Goal: Task Accomplishment & Management: Manage account settings

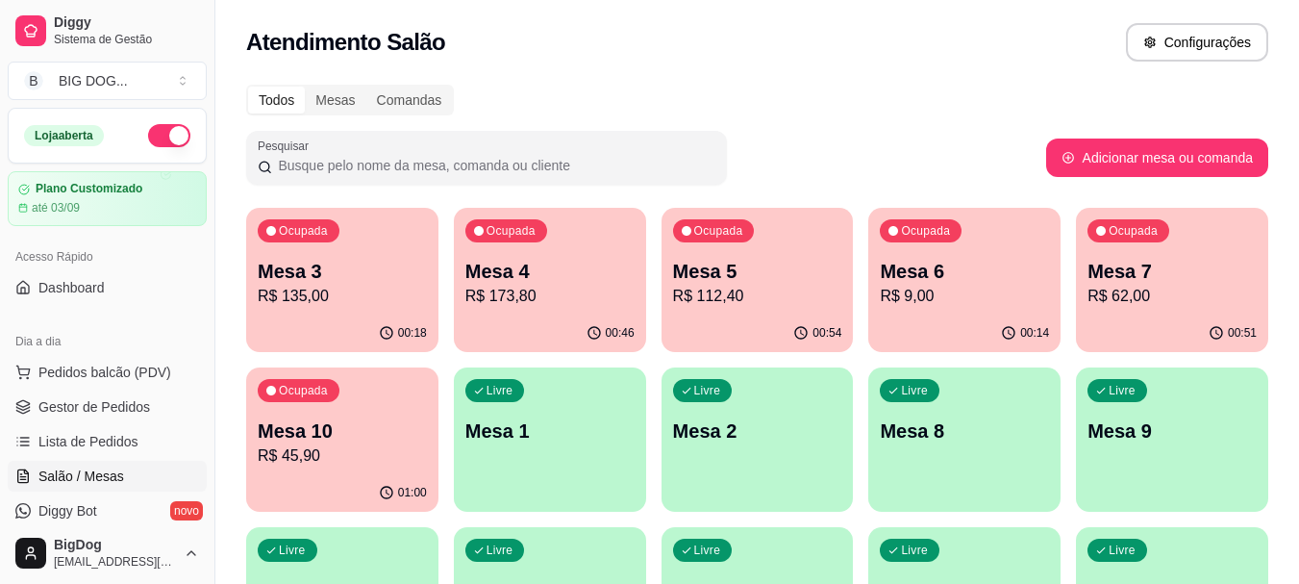
click at [963, 306] on p "R$ 9,00" at bounding box center [964, 296] width 169 height 23
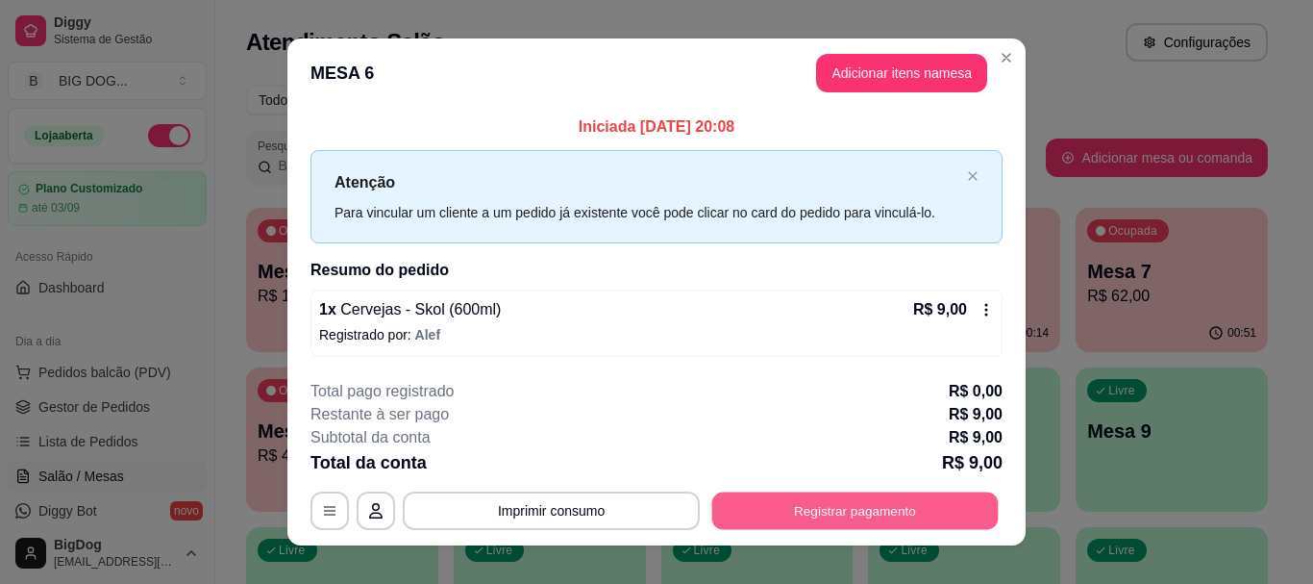
click at [874, 512] on button "Registrar pagamento" at bounding box center [855, 510] width 287 height 37
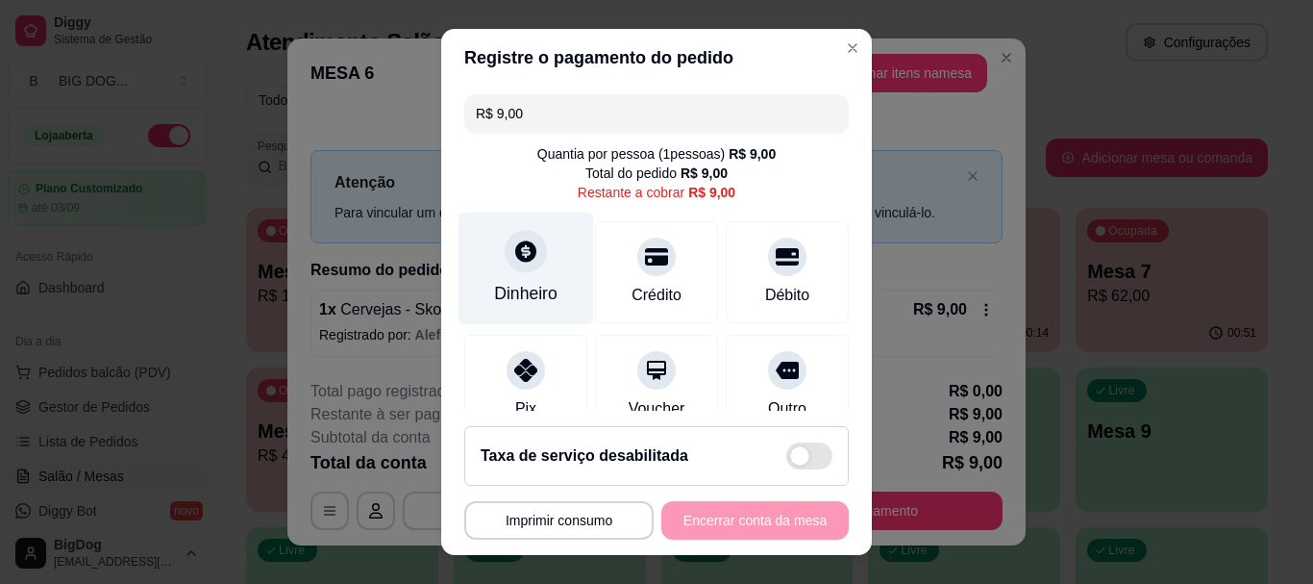
click at [527, 250] on icon at bounding box center [525, 251] width 25 height 25
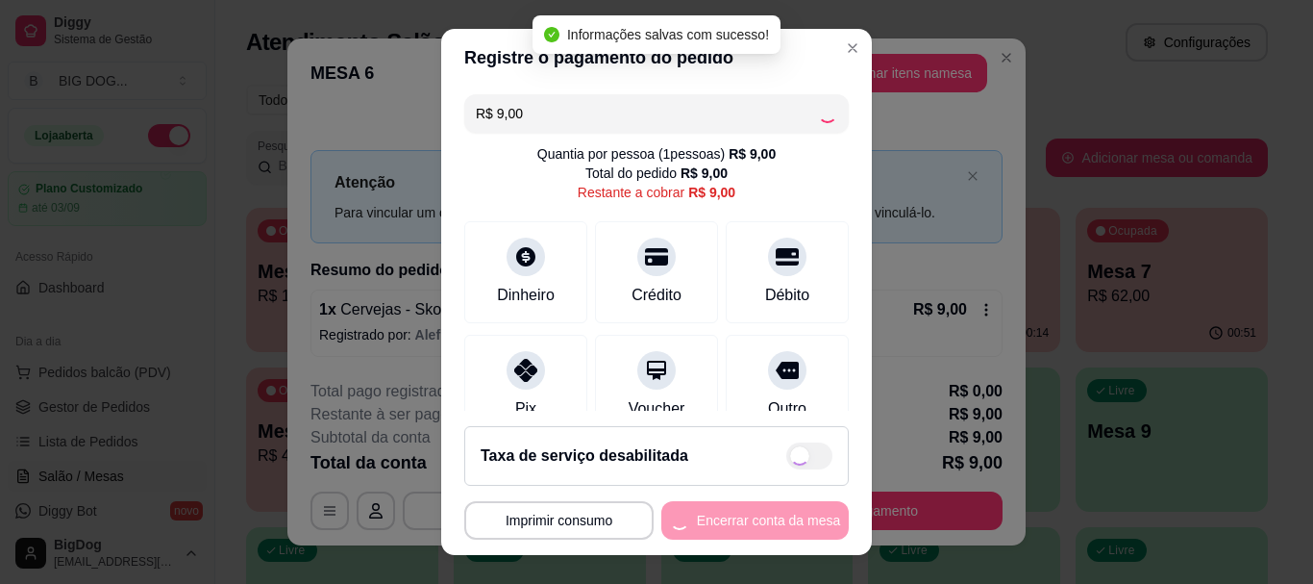
type input "R$ 0,00"
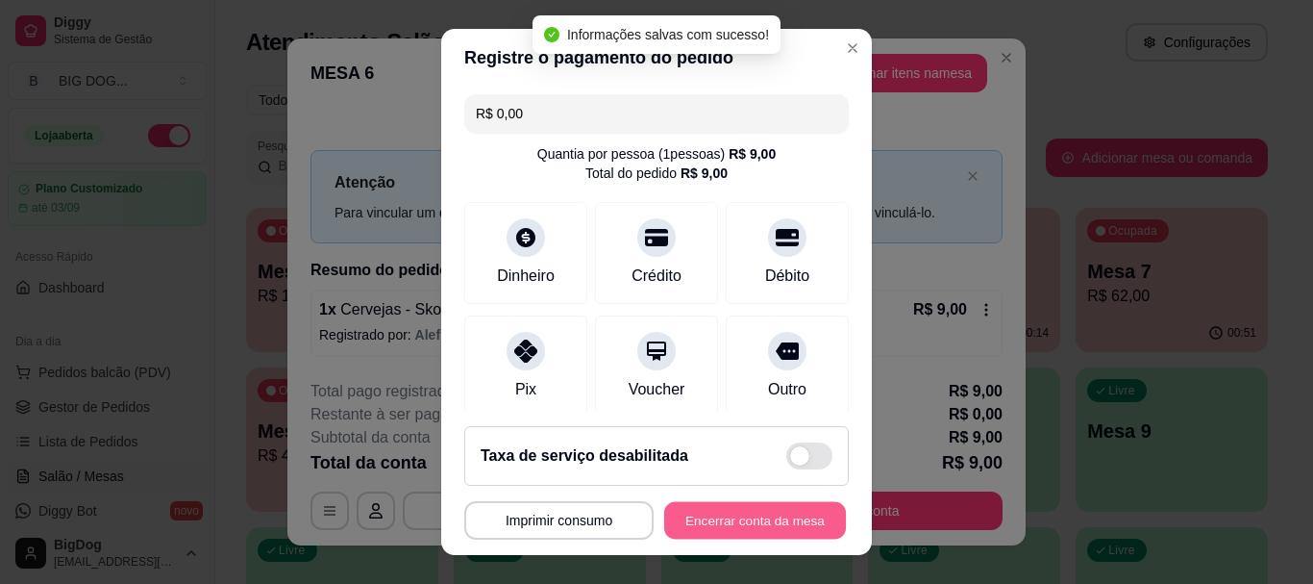
click at [729, 517] on button "Encerrar conta da mesa" at bounding box center [755, 519] width 182 height 37
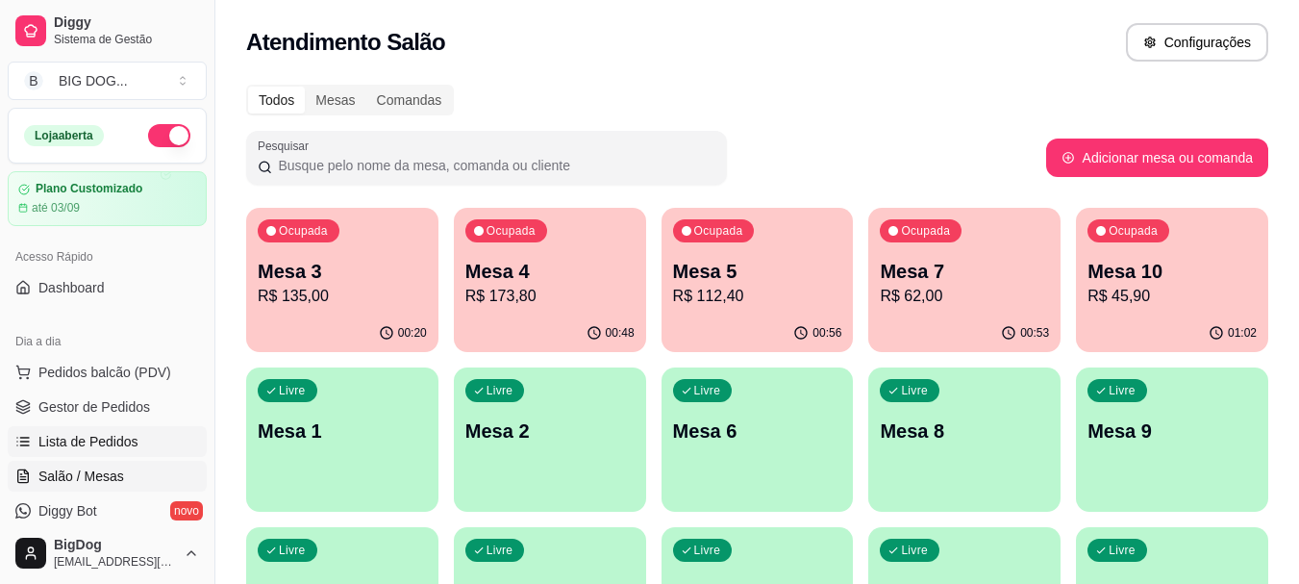
click at [104, 438] on span "Lista de Pedidos" at bounding box center [88, 441] width 100 height 19
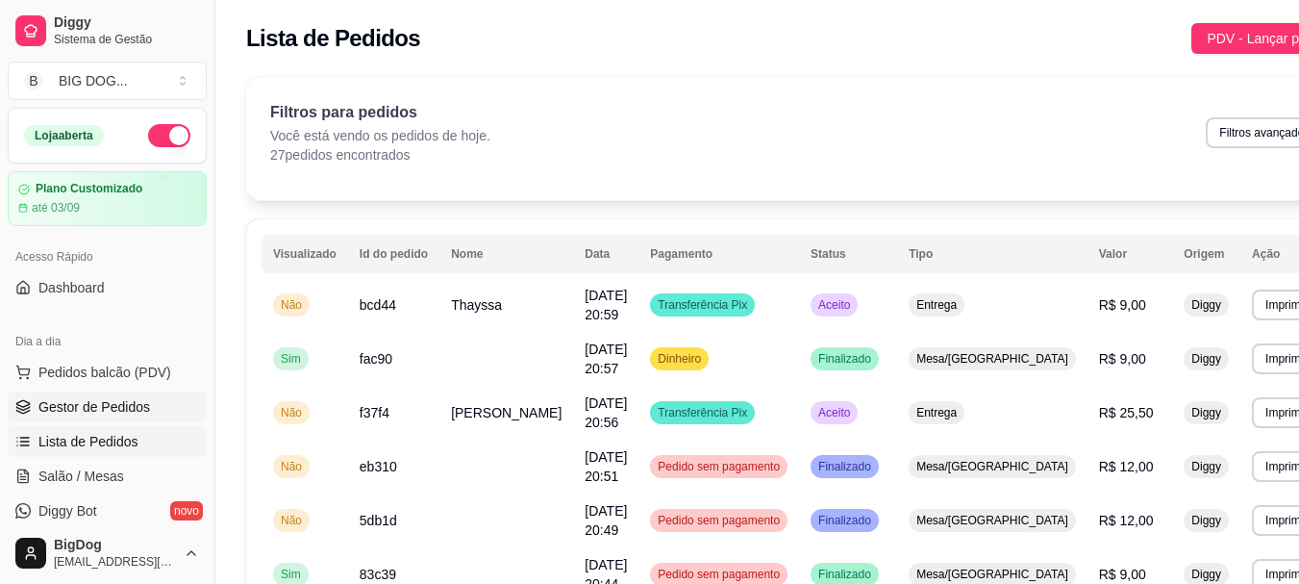
click at [91, 414] on span "Gestor de Pedidos" at bounding box center [94, 406] width 112 height 19
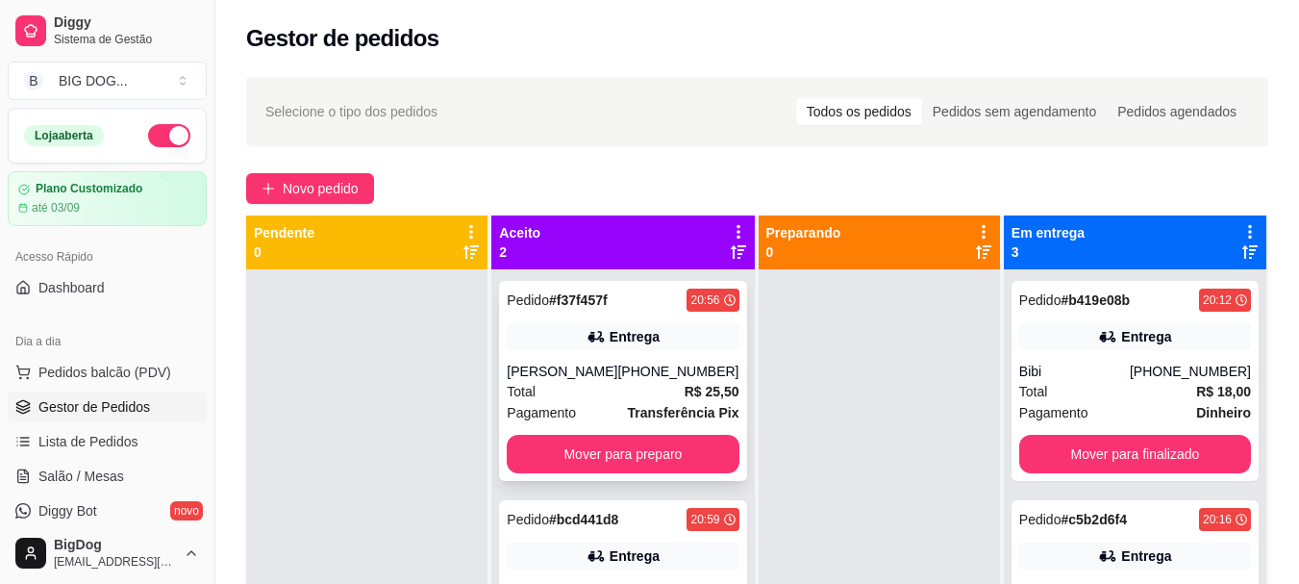
click at [665, 387] on div "Total R$ 25,50" at bounding box center [623, 391] width 232 height 21
click at [641, 462] on button "Mover para preparo" at bounding box center [623, 454] width 225 height 37
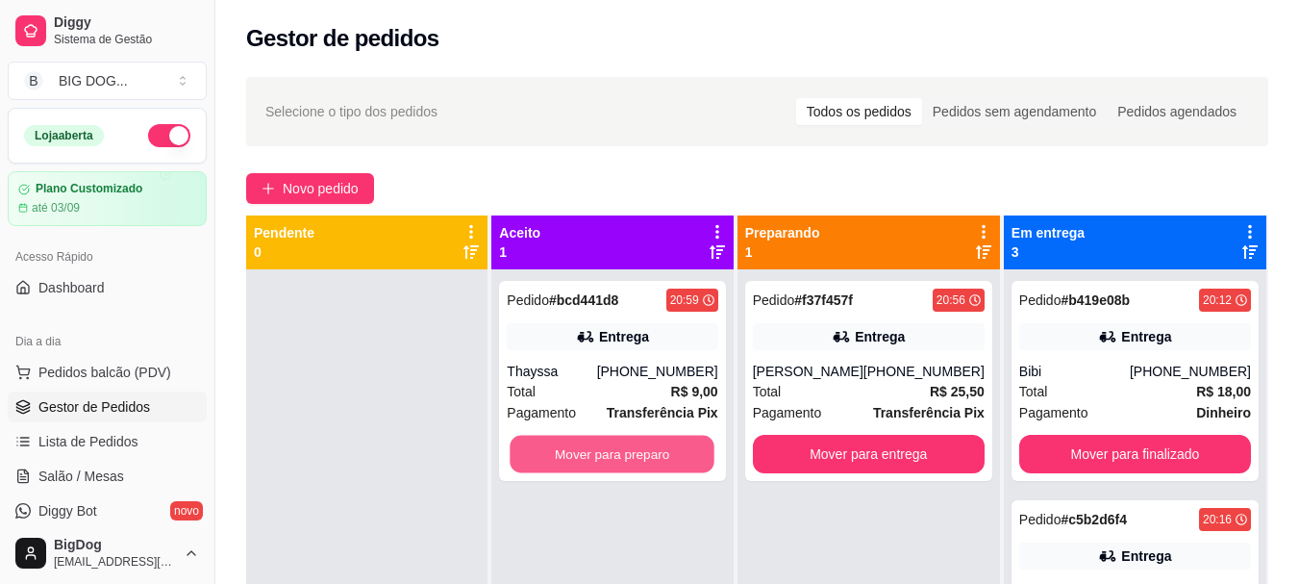
click at [641, 462] on button "Mover para preparo" at bounding box center [613, 454] width 205 height 37
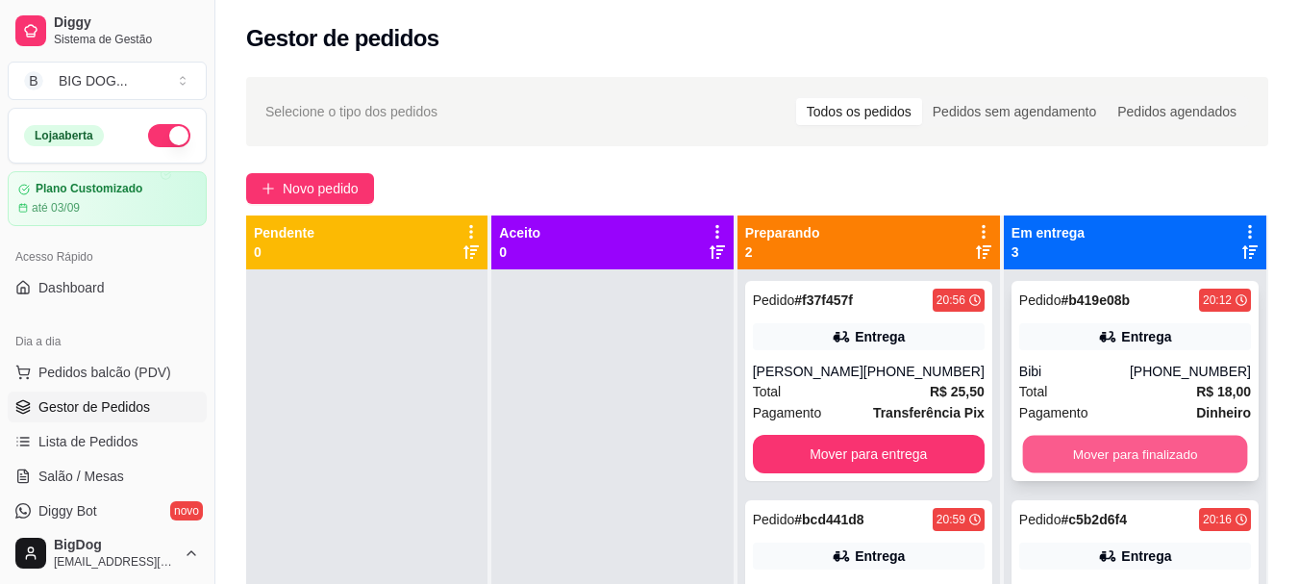
click at [1166, 441] on button "Mover para finalizado" at bounding box center [1134, 454] width 225 height 37
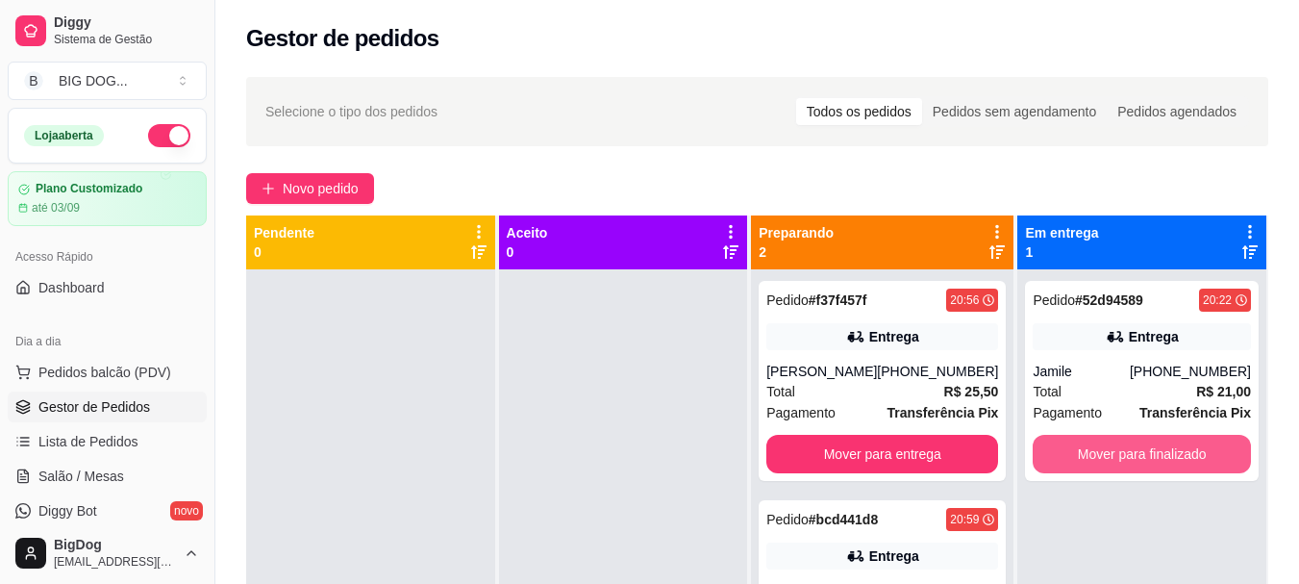
click at [1166, 441] on button "Mover para finalizado" at bounding box center [1142, 454] width 218 height 38
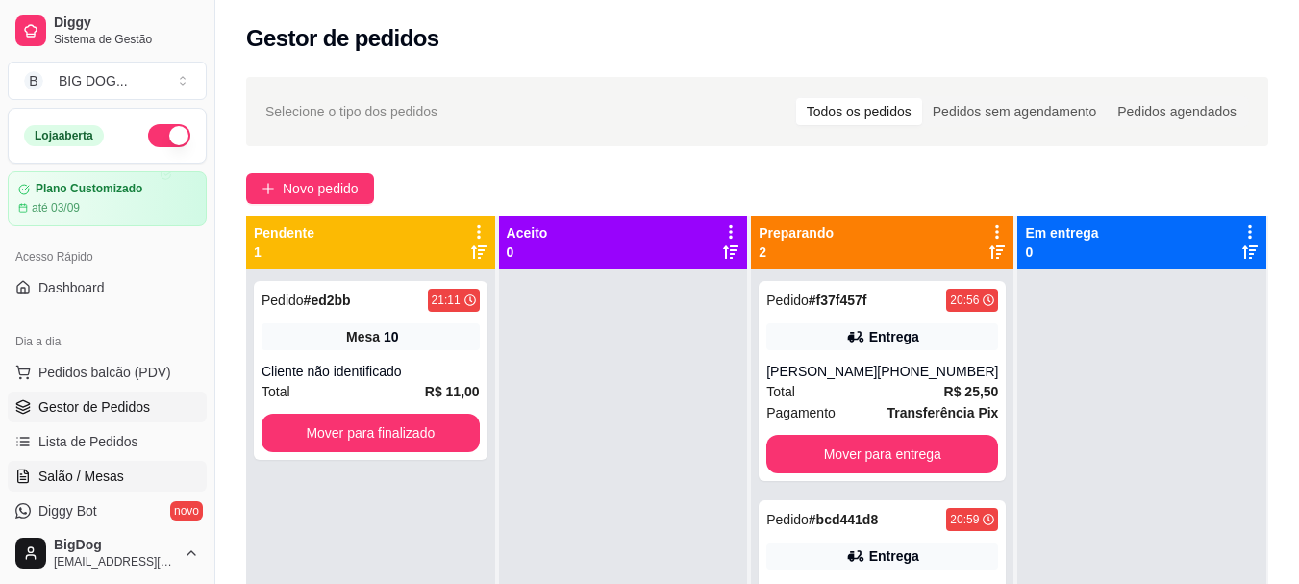
click at [78, 466] on span "Salão / Mesas" at bounding box center [81, 475] width 86 height 19
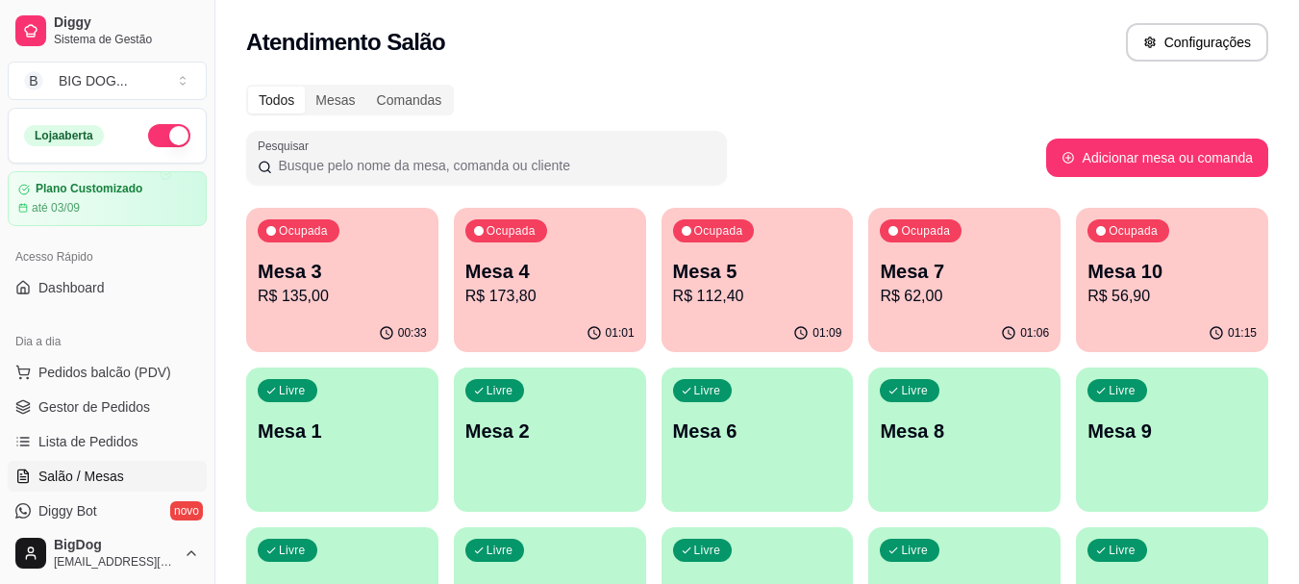
click at [1187, 263] on p "Mesa 10" at bounding box center [1171, 271] width 169 height 27
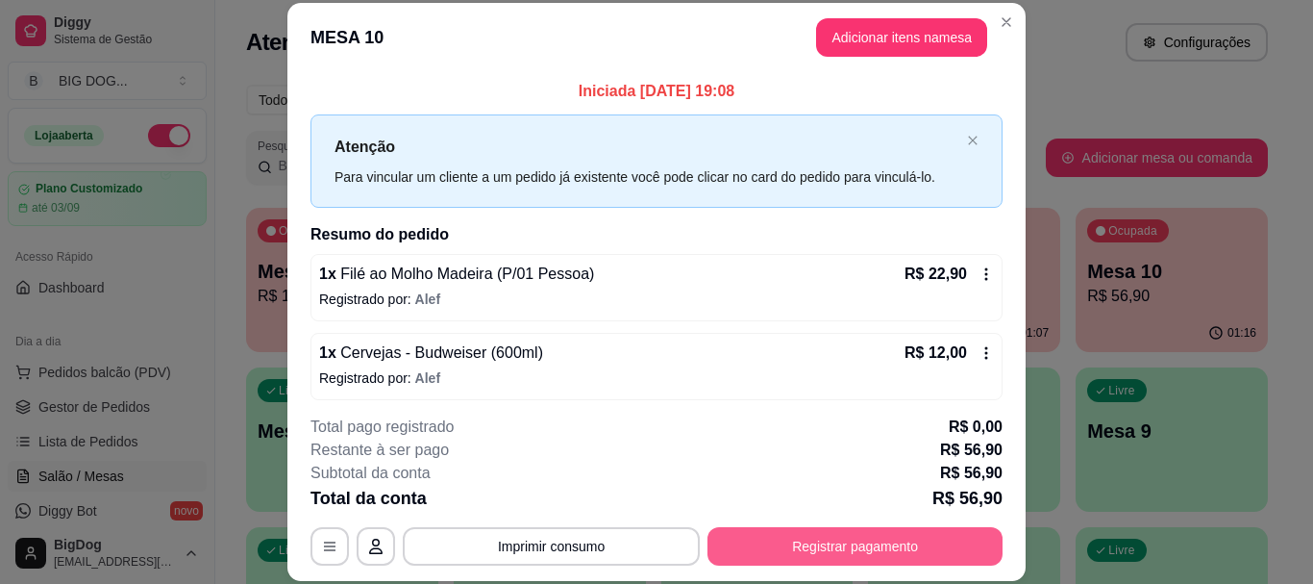
click at [904, 541] on button "Registrar pagamento" at bounding box center [855, 546] width 295 height 38
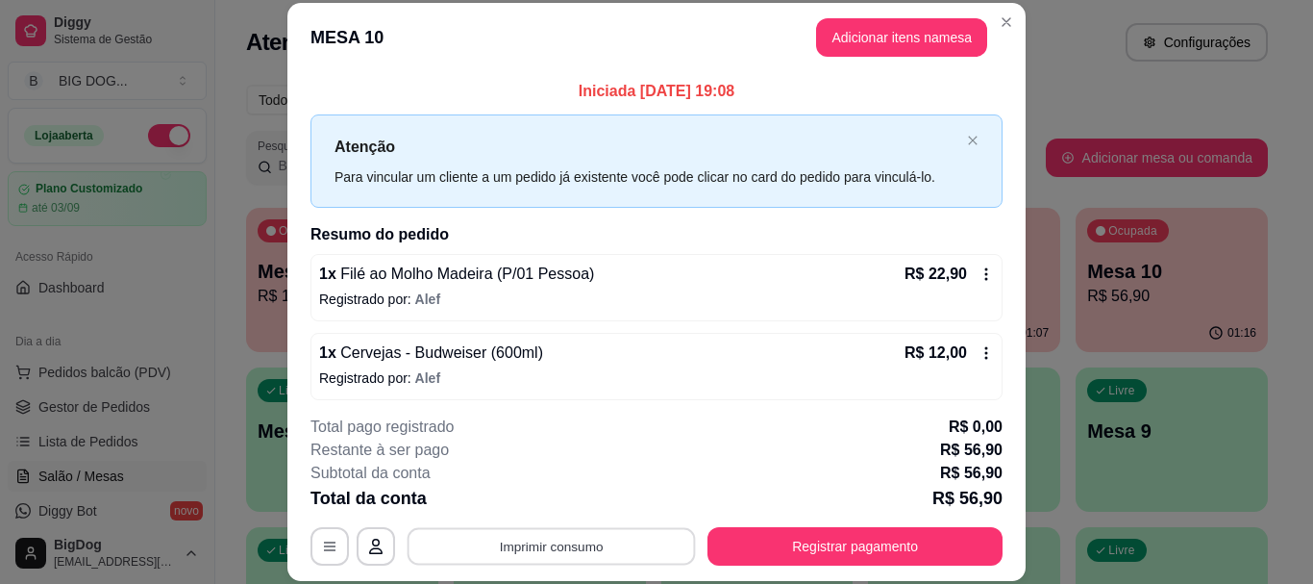
click at [527, 545] on button "Imprimir consumo" at bounding box center [552, 546] width 288 height 37
click at [537, 506] on button "IMPRESSORA" at bounding box center [550, 501] width 135 height 30
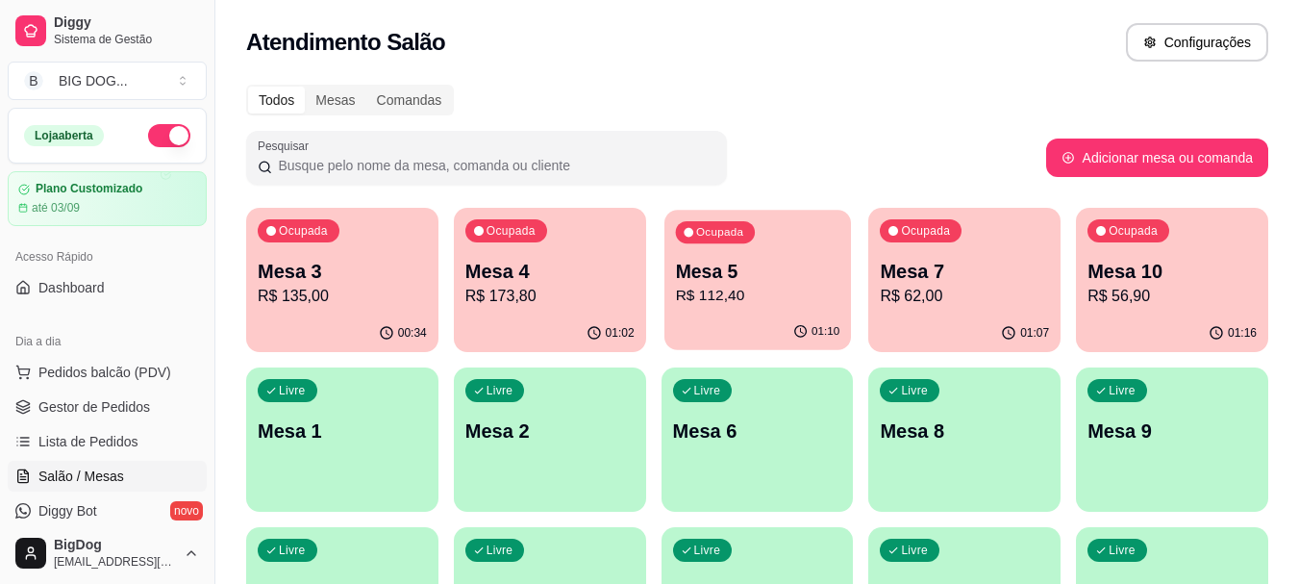
click at [759, 283] on p "Mesa 5" at bounding box center [757, 272] width 164 height 26
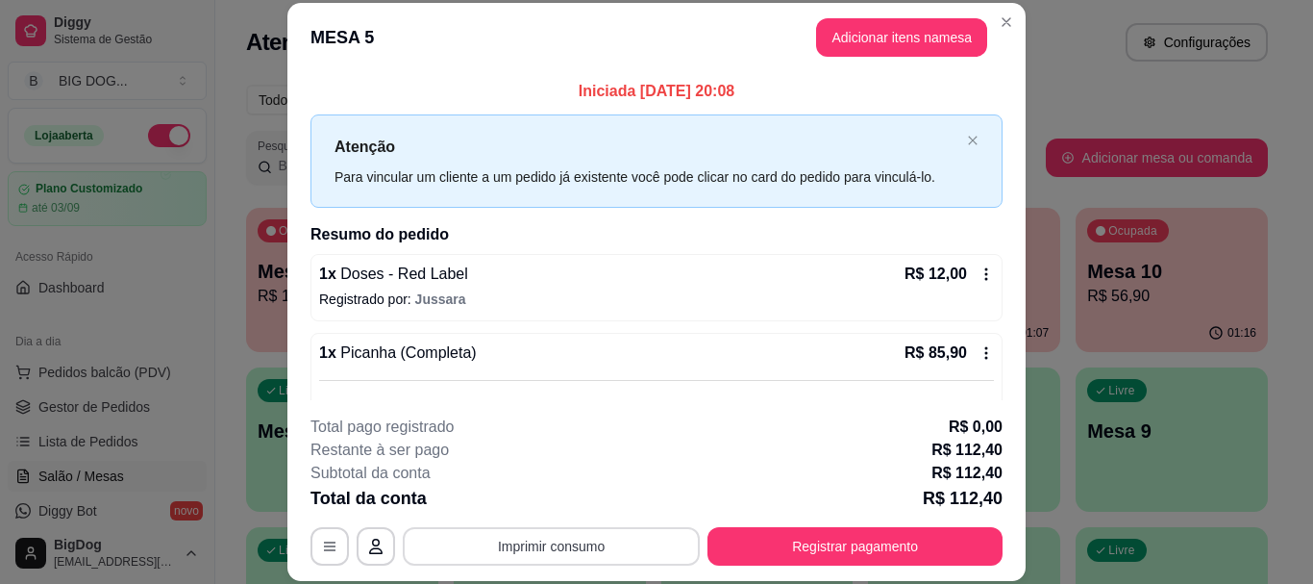
click at [581, 534] on button "Imprimir consumo" at bounding box center [551, 546] width 297 height 38
click at [577, 506] on button "IMPRESSORA" at bounding box center [550, 501] width 135 height 30
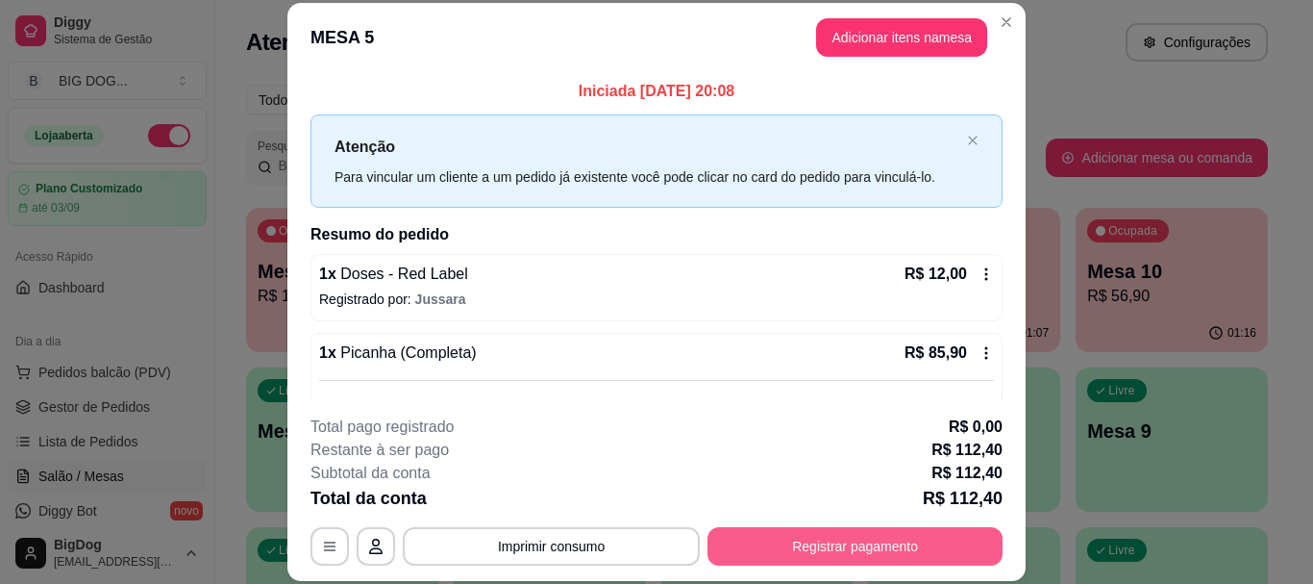
click at [860, 555] on button "Registrar pagamento" at bounding box center [855, 546] width 295 height 38
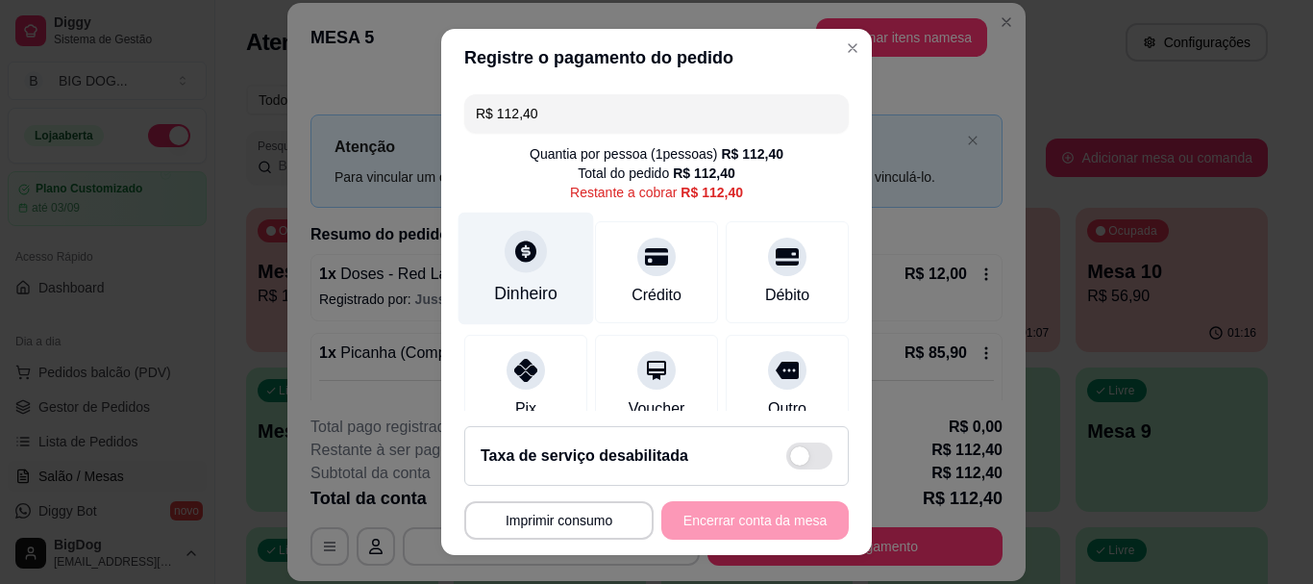
click at [515, 246] on icon at bounding box center [525, 251] width 21 height 21
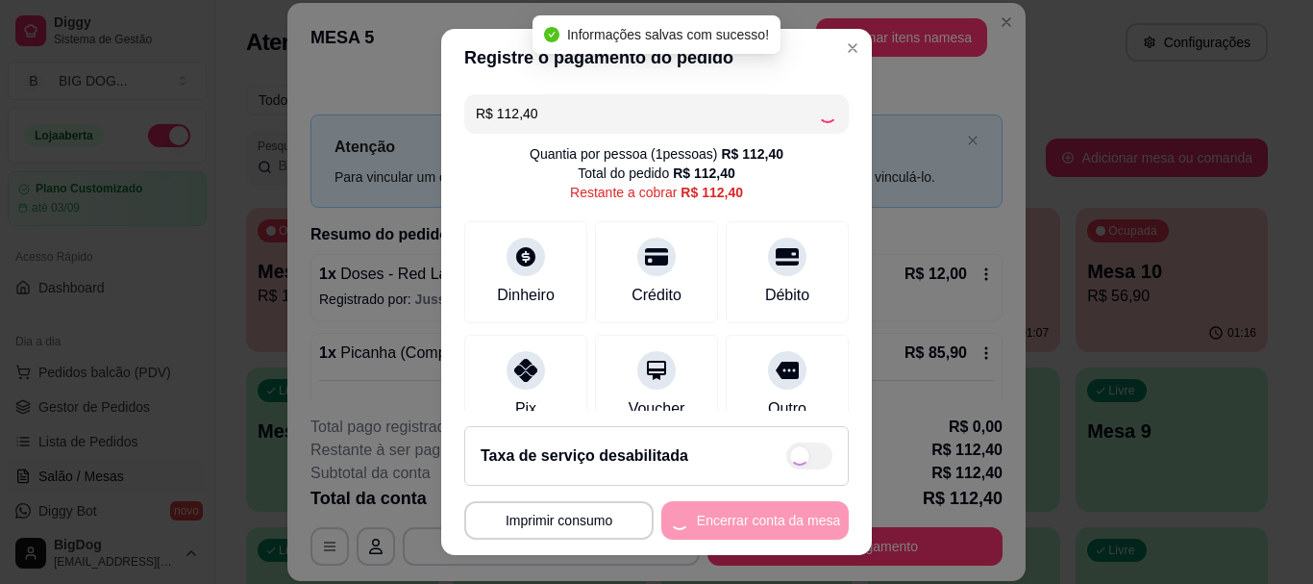
type input "R$ 0,00"
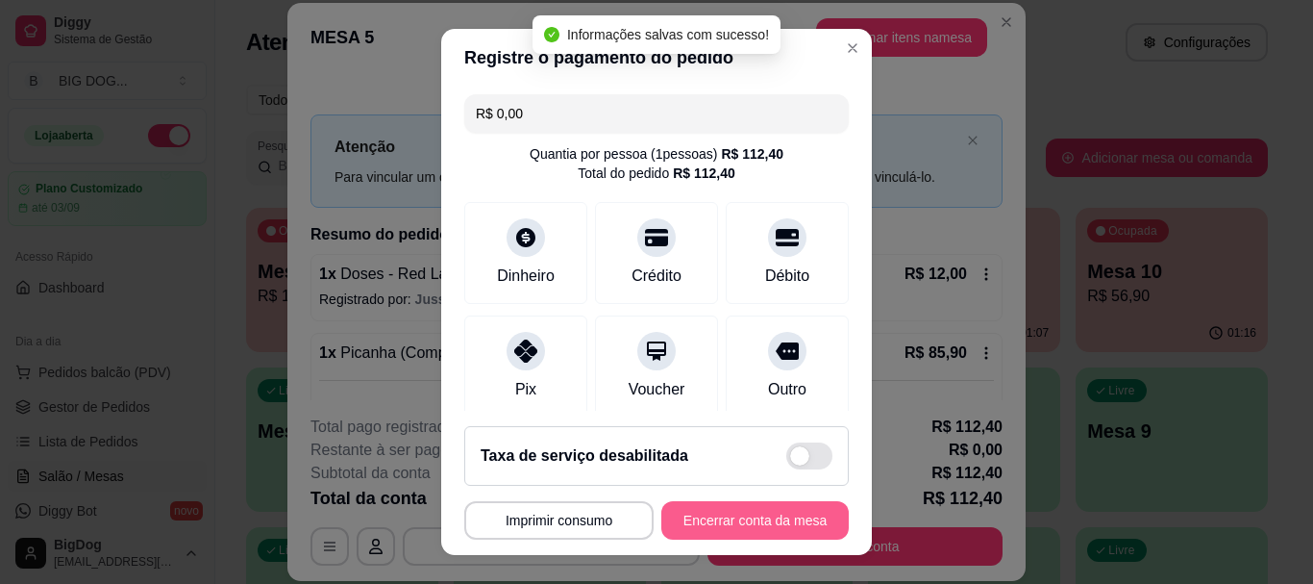
click at [749, 516] on button "Encerrar conta da mesa" at bounding box center [754, 520] width 187 height 38
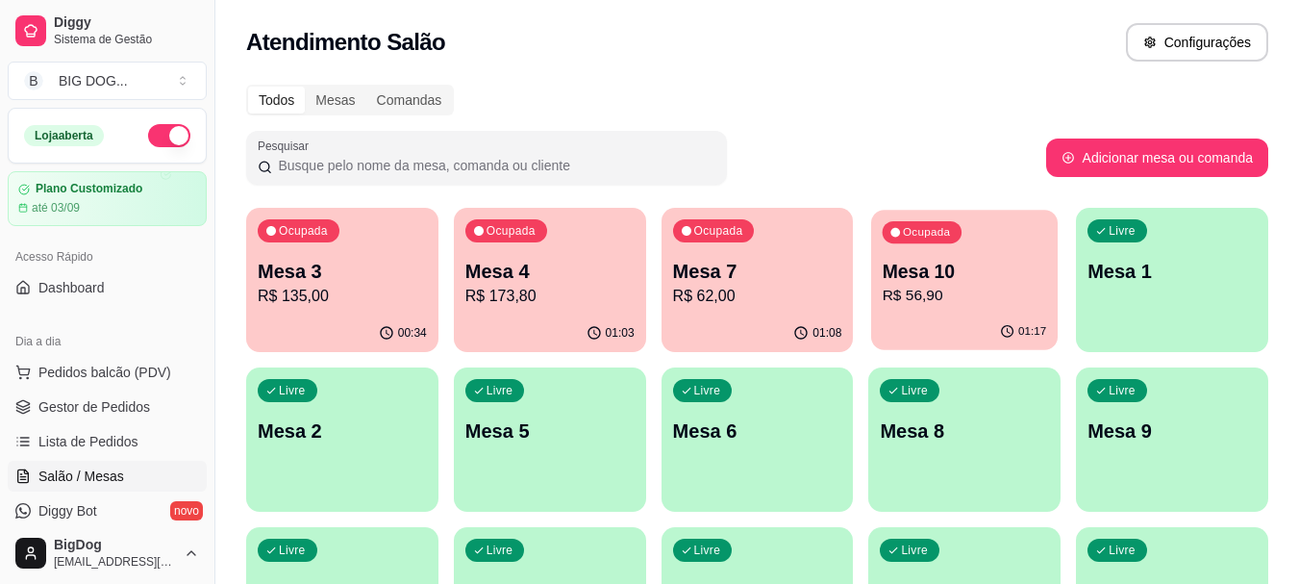
click at [955, 266] on p "Mesa 10" at bounding box center [965, 272] width 164 height 26
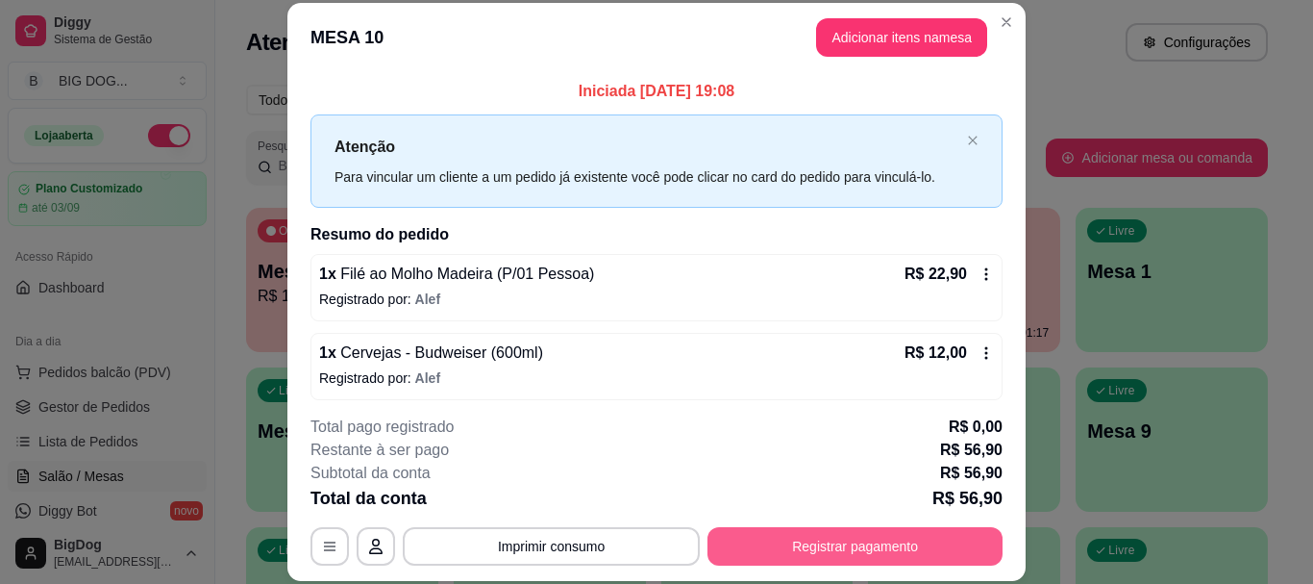
click at [850, 543] on button "Registrar pagamento" at bounding box center [855, 546] width 295 height 38
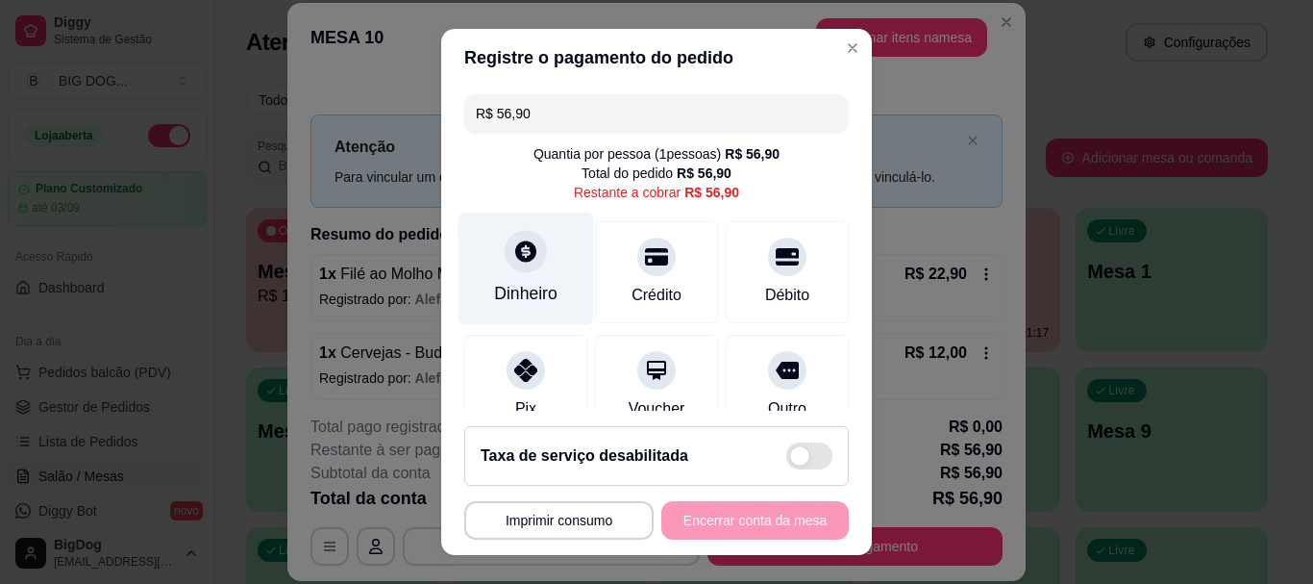
click at [519, 266] on div at bounding box center [526, 252] width 42 height 42
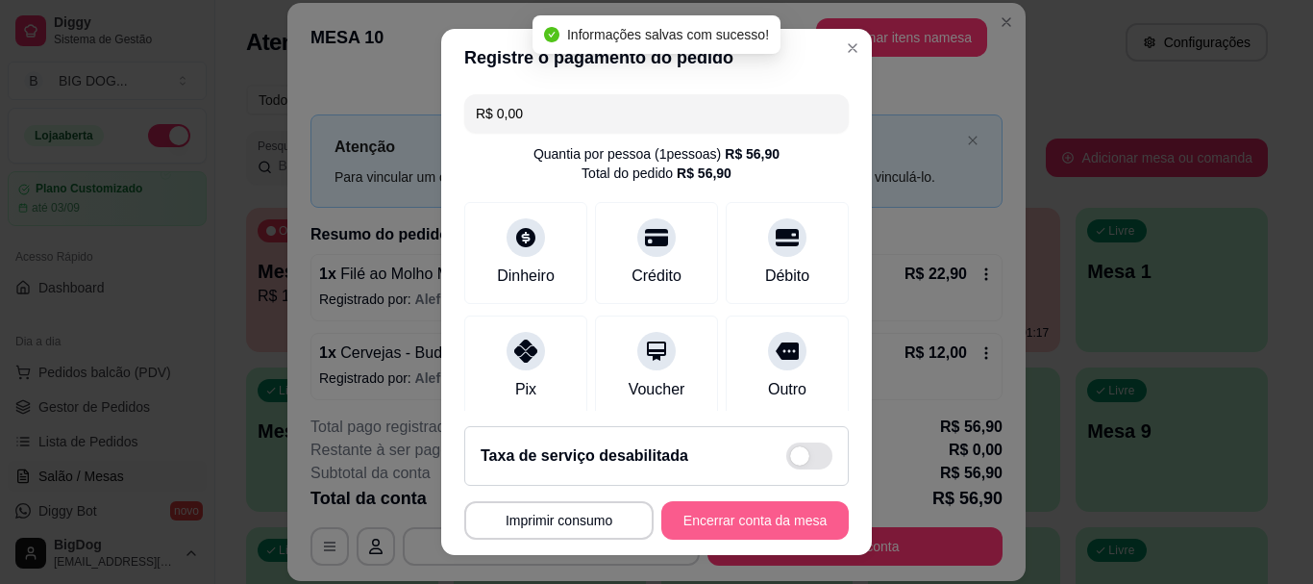
type input "R$ 0,00"
click at [737, 514] on button "Encerrar conta da mesa" at bounding box center [754, 520] width 187 height 38
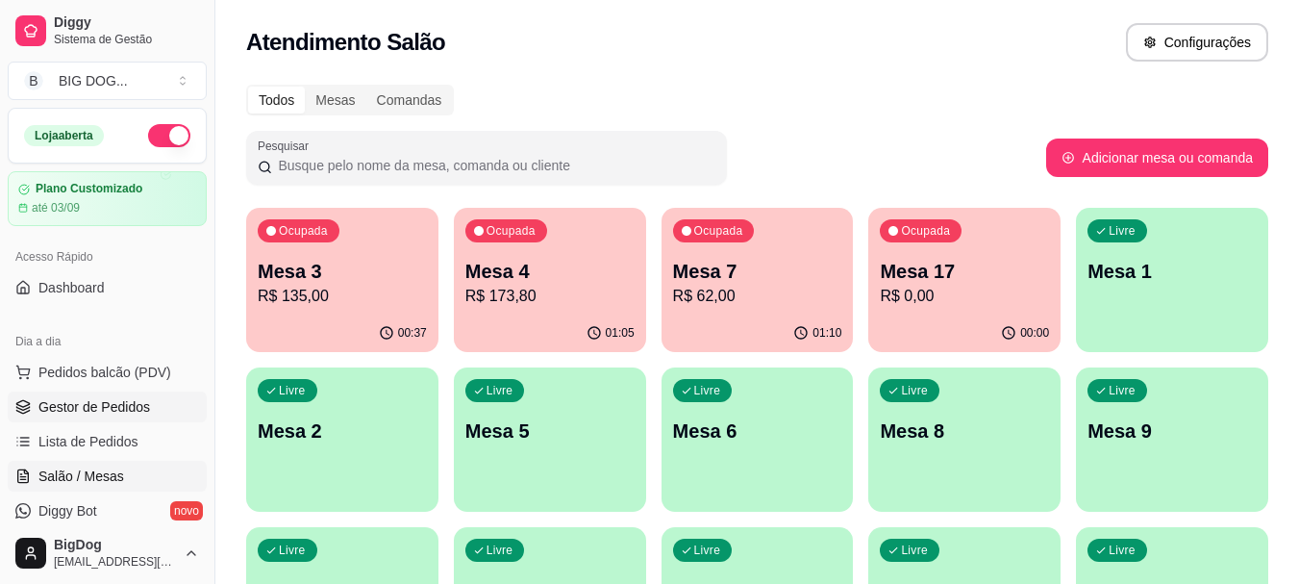
click at [117, 394] on link "Gestor de Pedidos" at bounding box center [107, 406] width 199 height 31
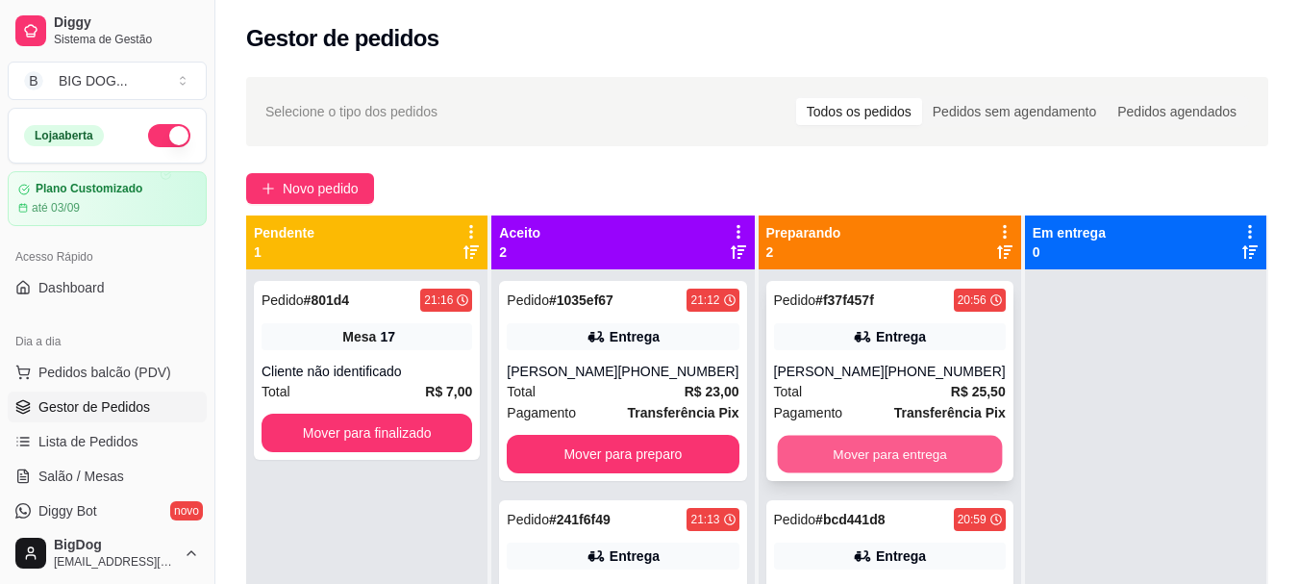
click at [837, 458] on button "Mover para entrega" at bounding box center [889, 454] width 225 height 37
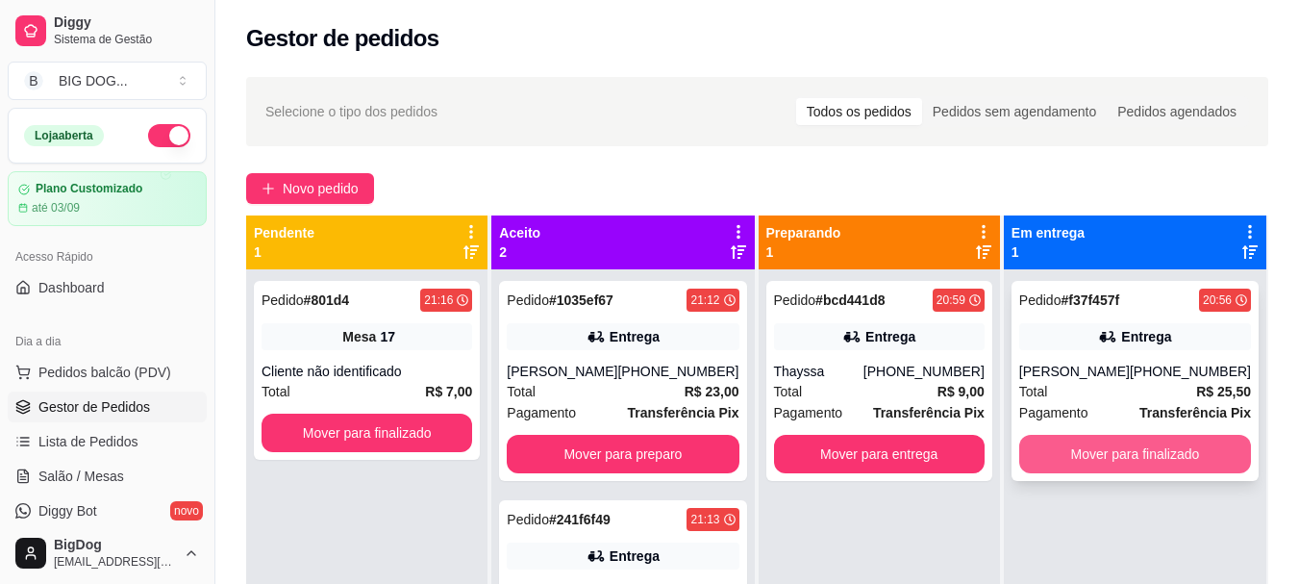
click at [1081, 442] on button "Mover para finalizado" at bounding box center [1135, 454] width 232 height 38
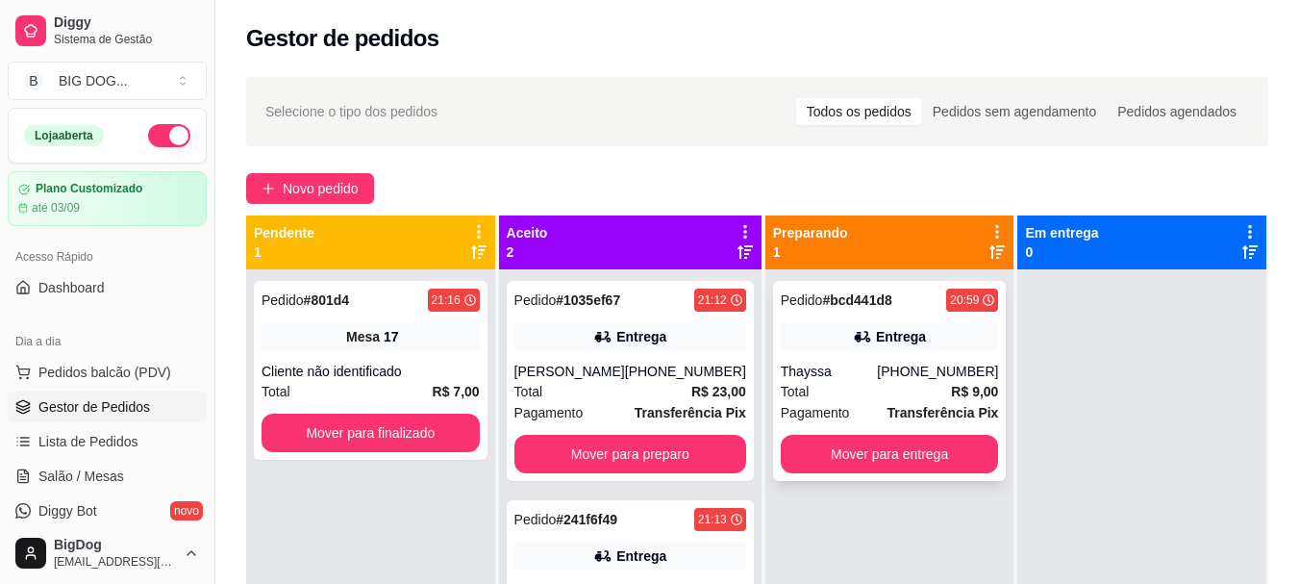
click at [881, 384] on div "Total R$ 9,00" at bounding box center [890, 391] width 218 height 21
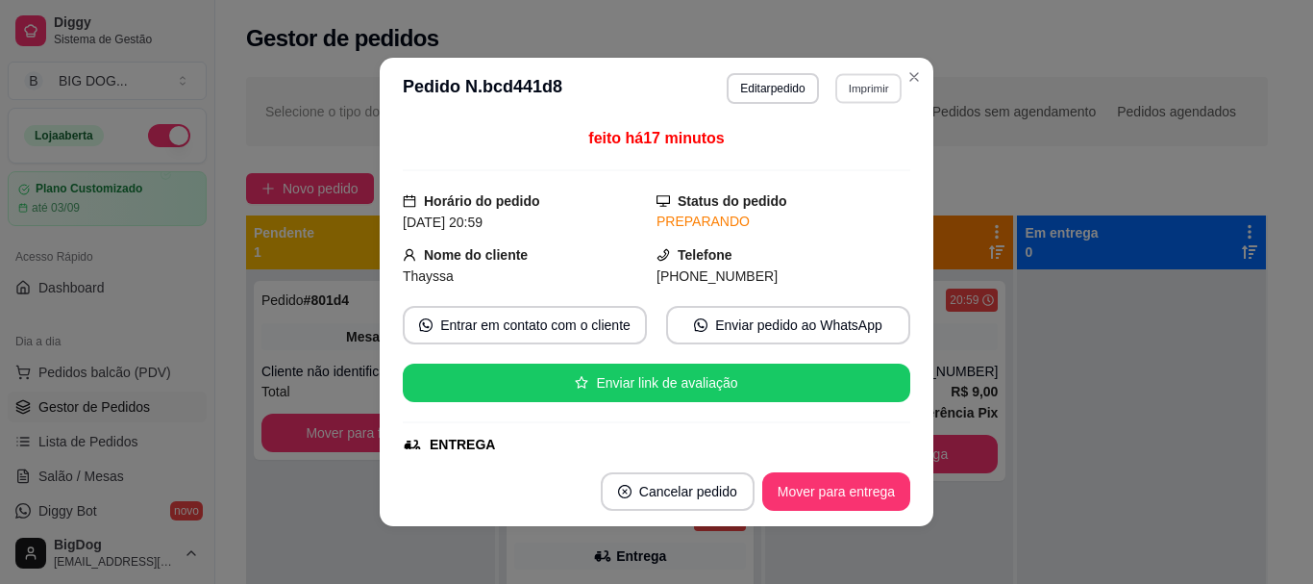
click at [884, 83] on button "Imprimir" at bounding box center [868, 88] width 66 height 30
click at [837, 144] on button "IMPRESSORA" at bounding box center [827, 155] width 135 height 30
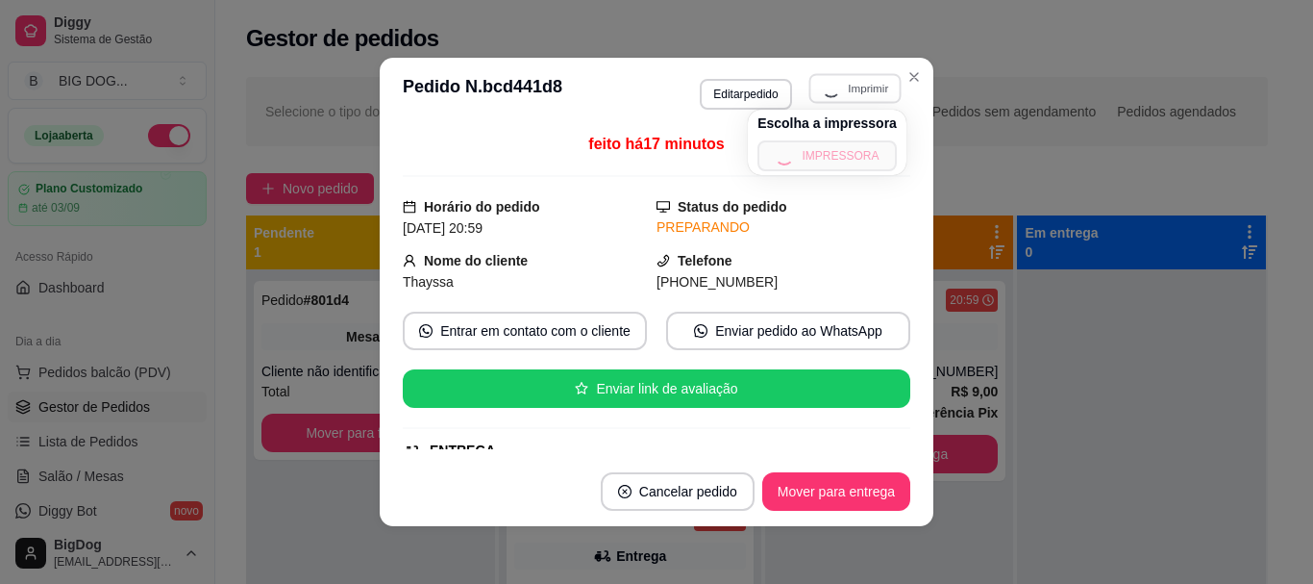
click at [837, 144] on div "Escolha a impressora IMPRESSORA" at bounding box center [827, 142] width 159 height 65
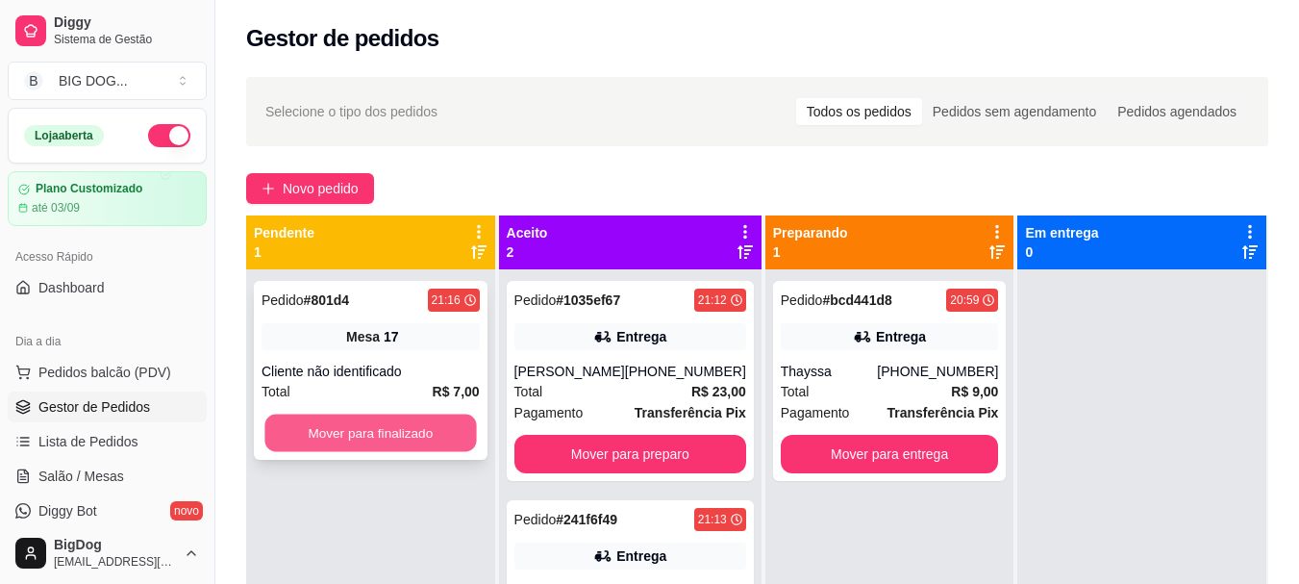
click at [411, 432] on button "Mover para finalizado" at bounding box center [370, 432] width 212 height 37
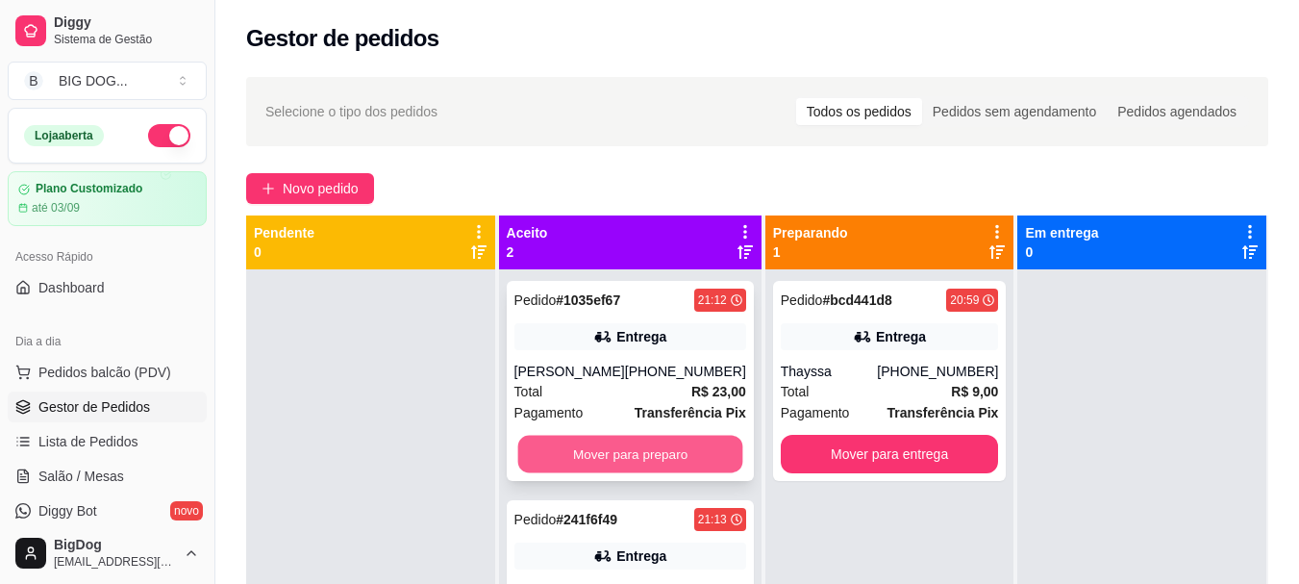
click at [638, 455] on button "Mover para preparo" at bounding box center [629, 454] width 225 height 37
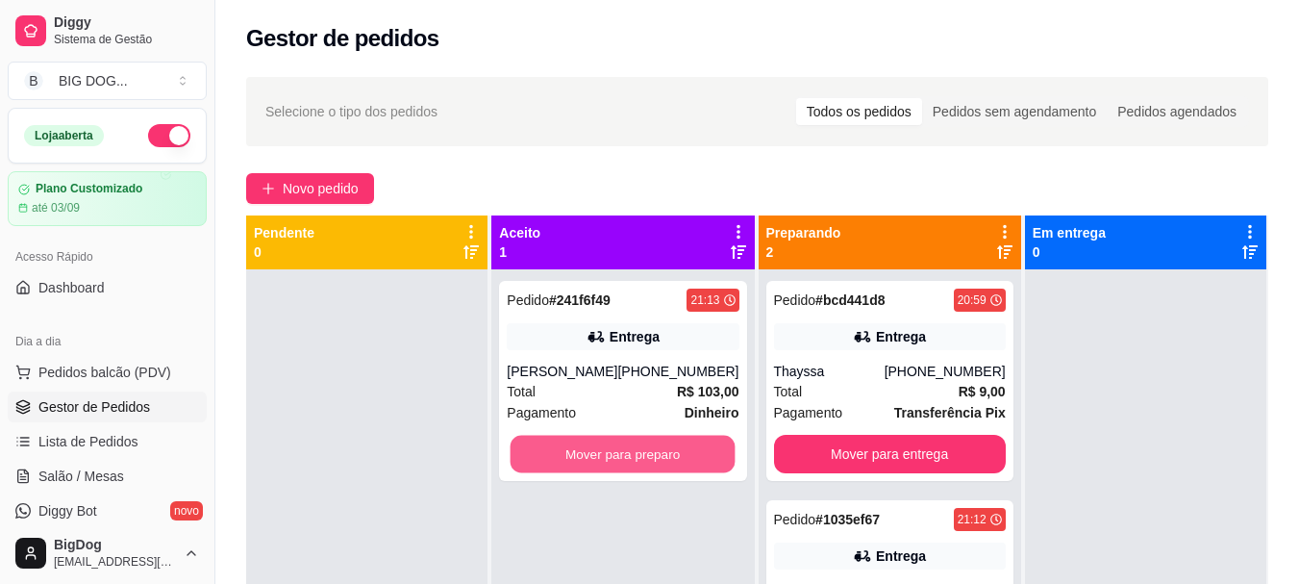
click at [638, 455] on button "Mover para preparo" at bounding box center [623, 454] width 225 height 37
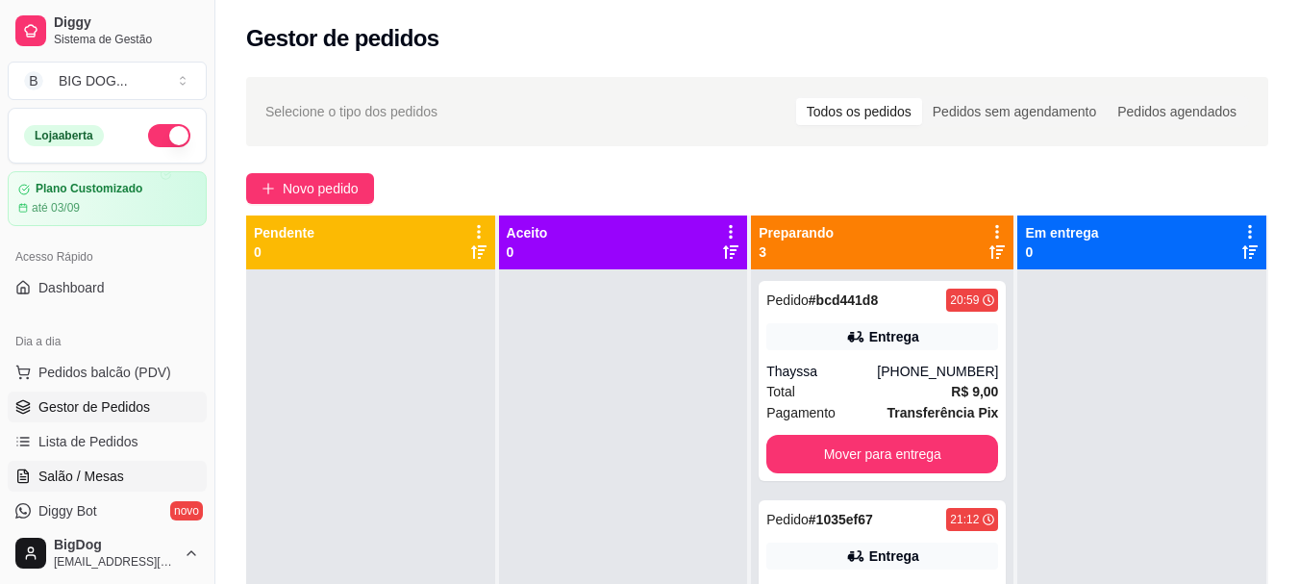
click at [87, 477] on span "Salão / Mesas" at bounding box center [81, 475] width 86 height 19
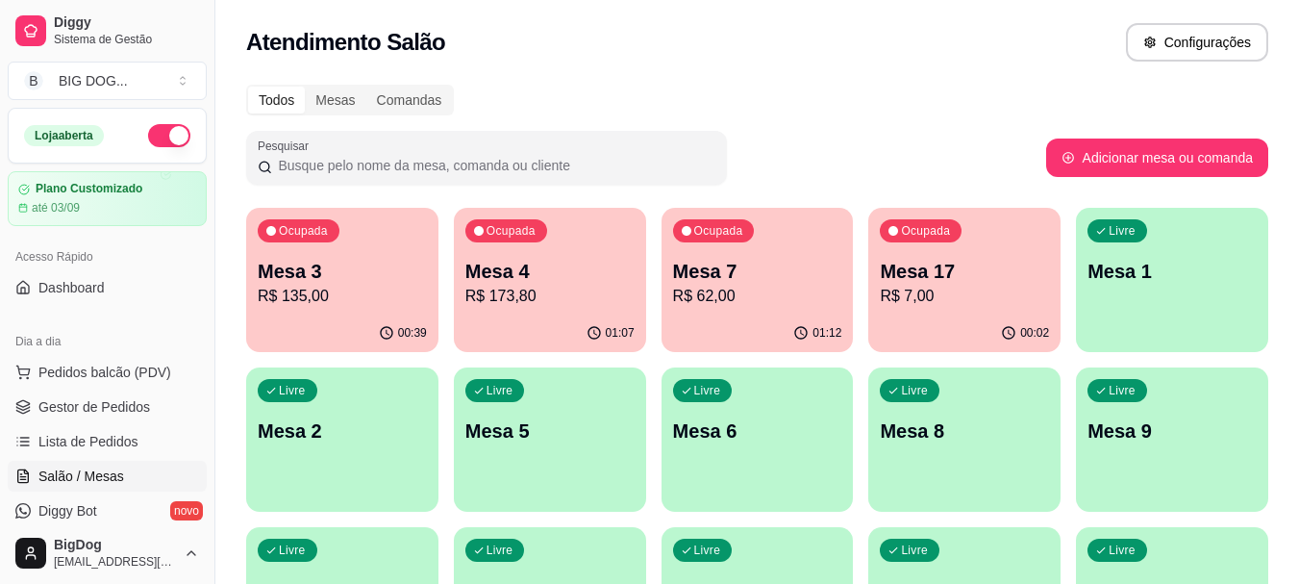
click at [772, 323] on div "01:12" at bounding box center [757, 332] width 192 height 37
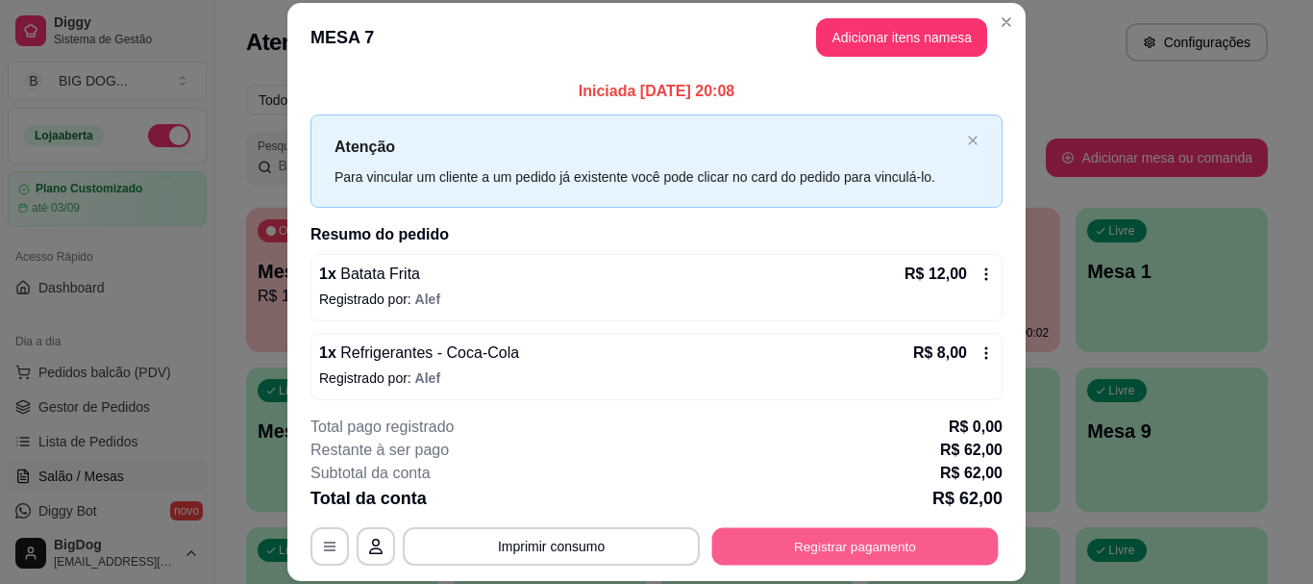
click at [836, 561] on button "Registrar pagamento" at bounding box center [855, 546] width 287 height 37
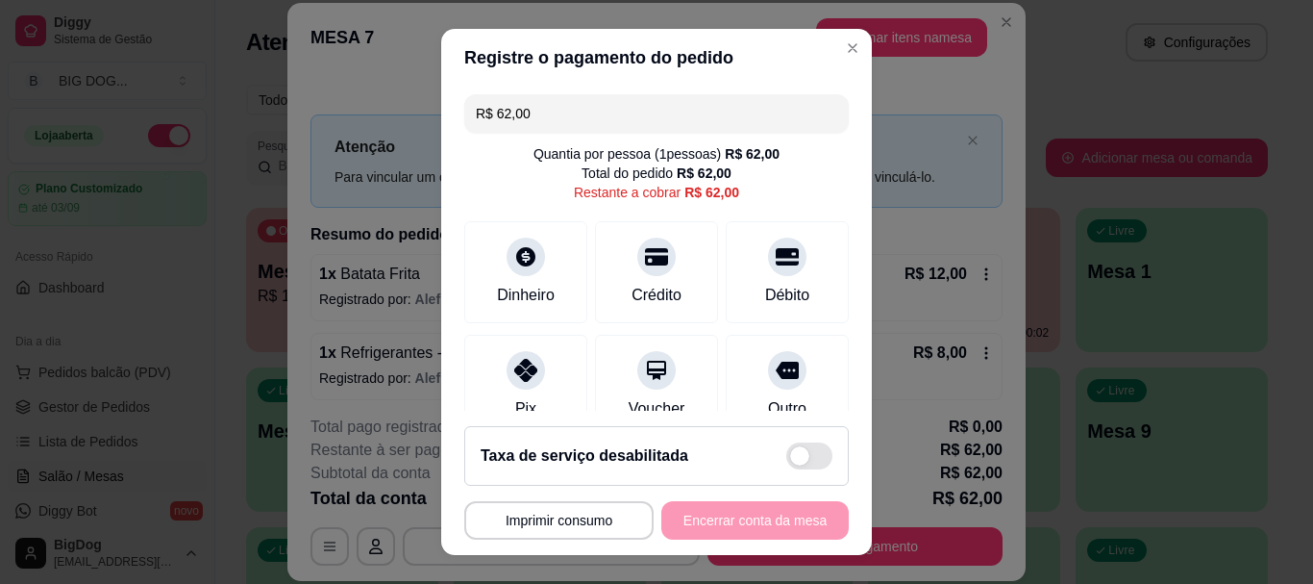
drag, startPoint x: 537, startPoint y: 132, endPoint x: 361, endPoint y: 96, distance: 179.5
click at [361, 96] on div "**********" at bounding box center [656, 292] width 1313 height 584
click at [520, 386] on div "Pix" at bounding box center [527, 382] width 136 height 112
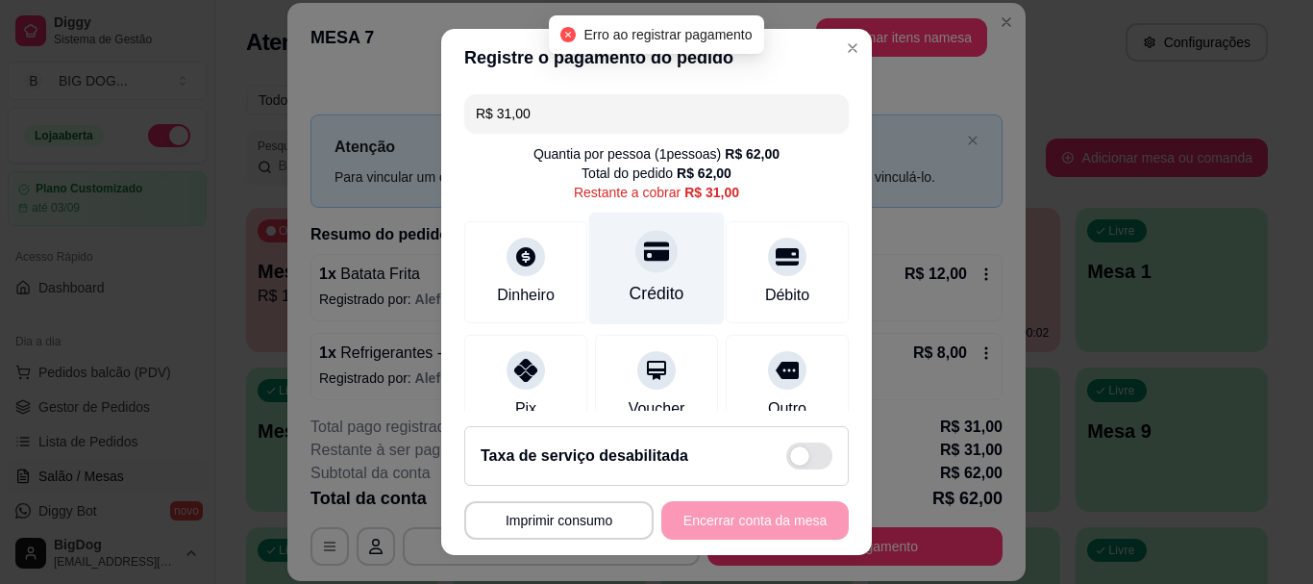
click at [644, 253] on icon at bounding box center [656, 251] width 25 height 19
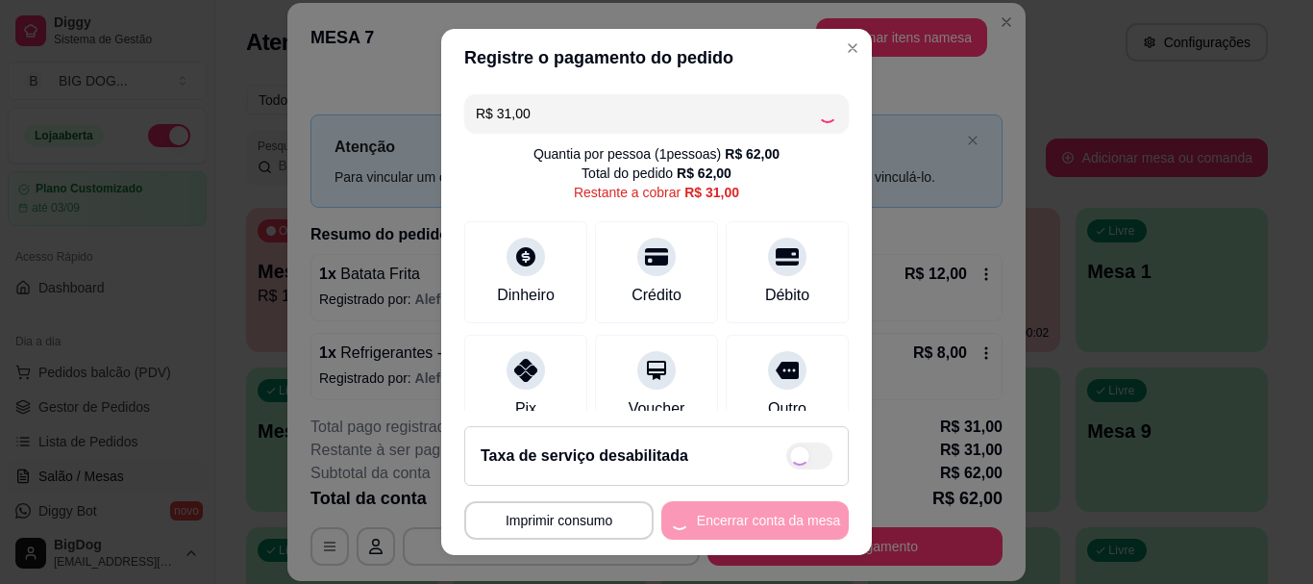
type input "R$ 0,00"
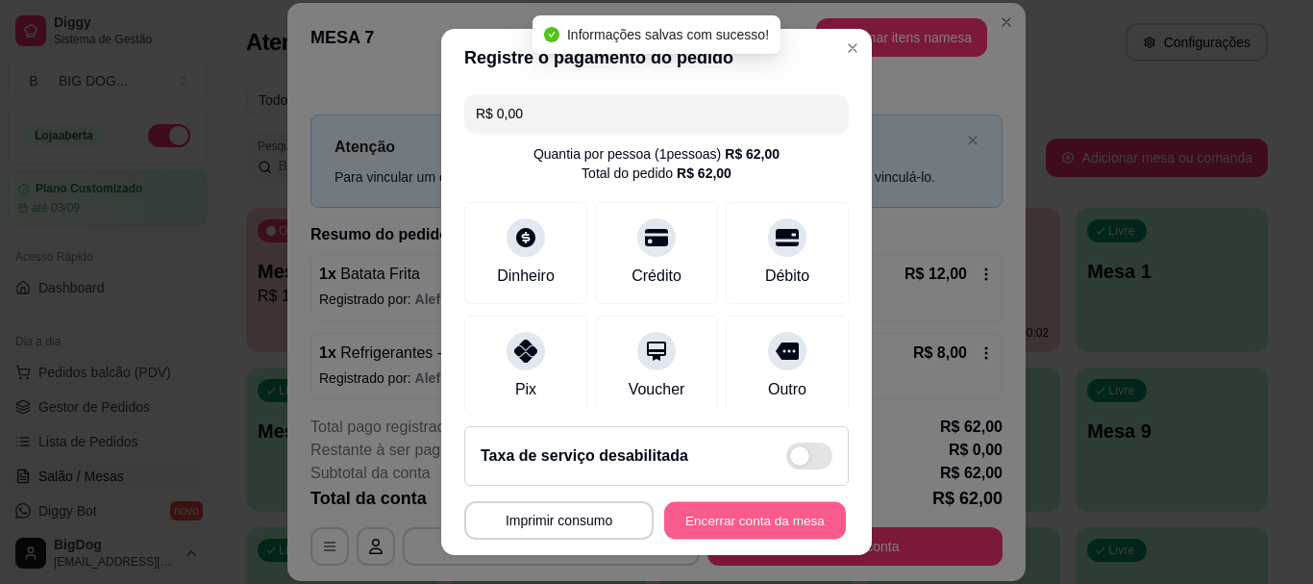
click at [711, 512] on button "Encerrar conta da mesa" at bounding box center [755, 519] width 182 height 37
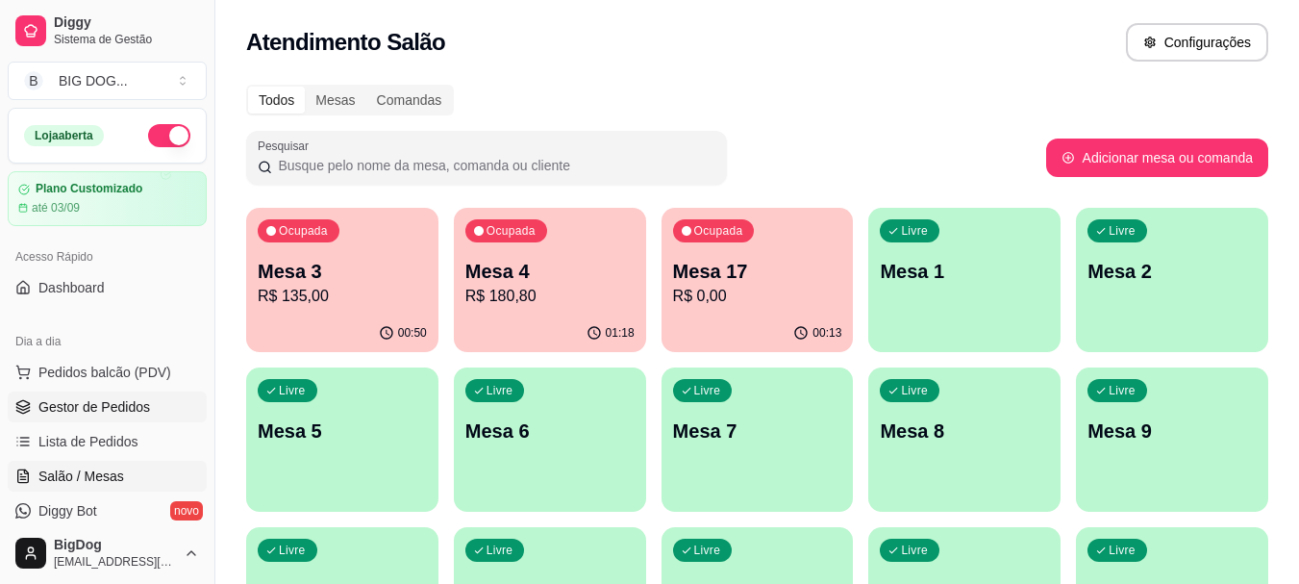
click at [101, 420] on link "Gestor de Pedidos" at bounding box center [107, 406] width 199 height 31
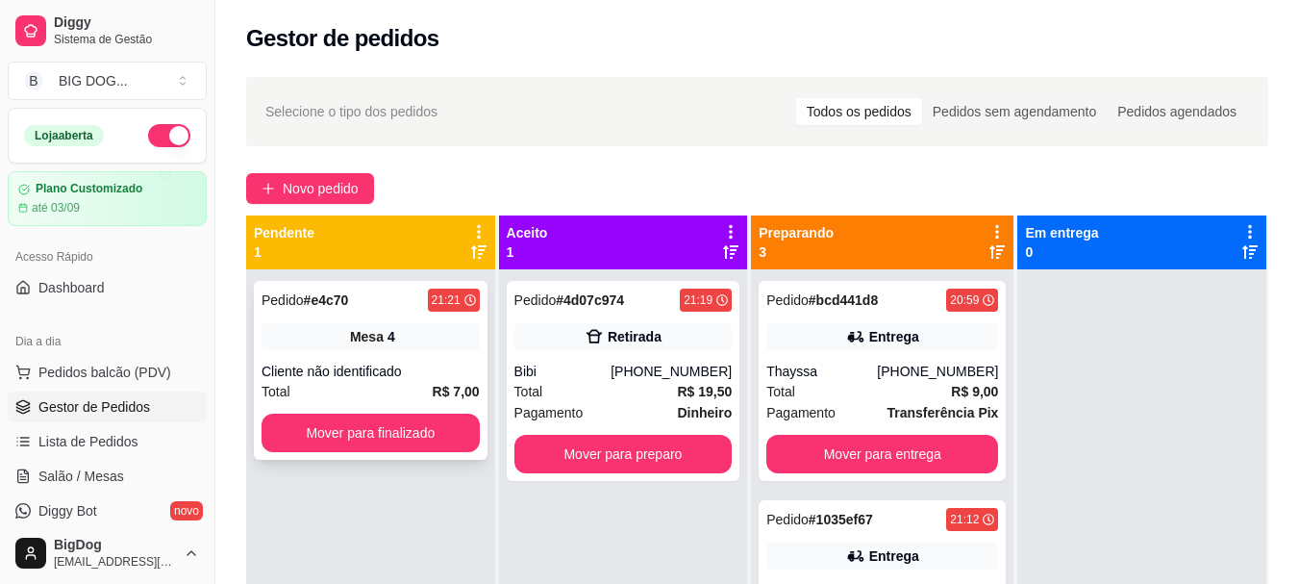
click at [335, 364] on div "Cliente não identificado" at bounding box center [371, 370] width 218 height 19
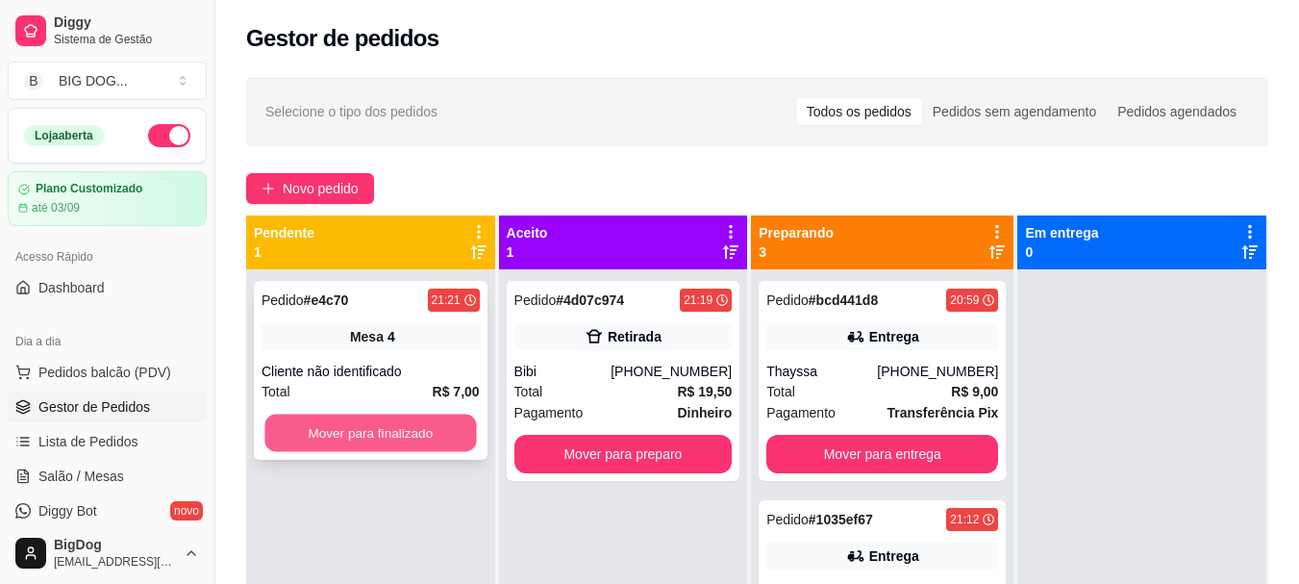
click at [391, 433] on button "Mover para finalizado" at bounding box center [370, 432] width 212 height 37
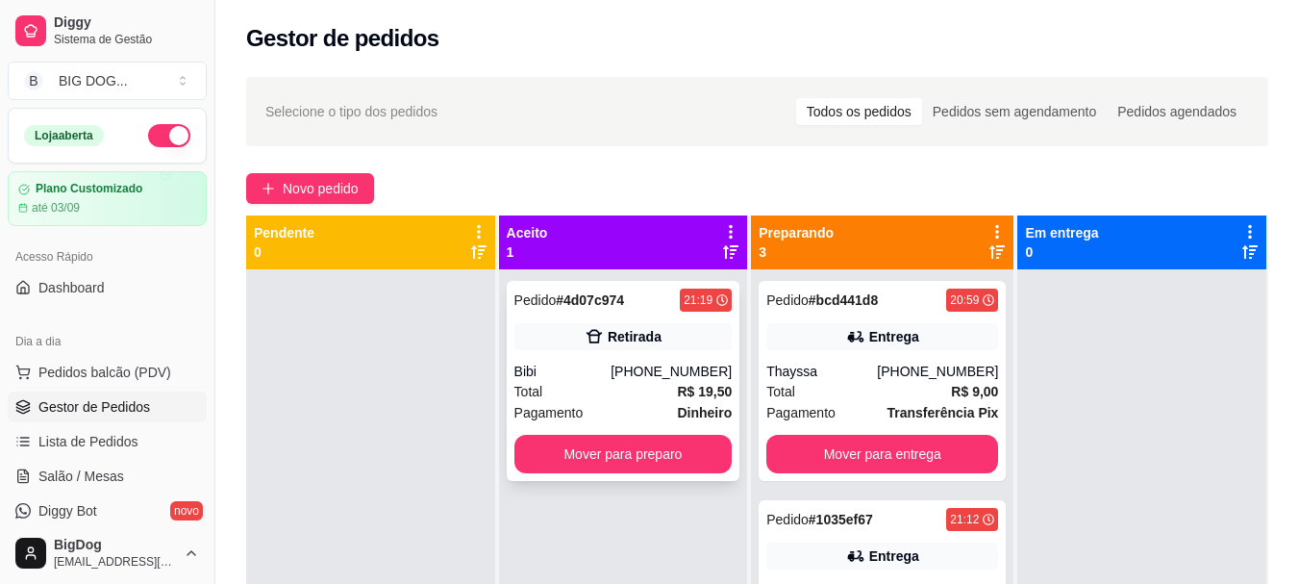
click at [669, 386] on div "Total R$ 19,50" at bounding box center [623, 391] width 218 height 21
click at [621, 452] on button "Mover para preparo" at bounding box center [623, 454] width 218 height 38
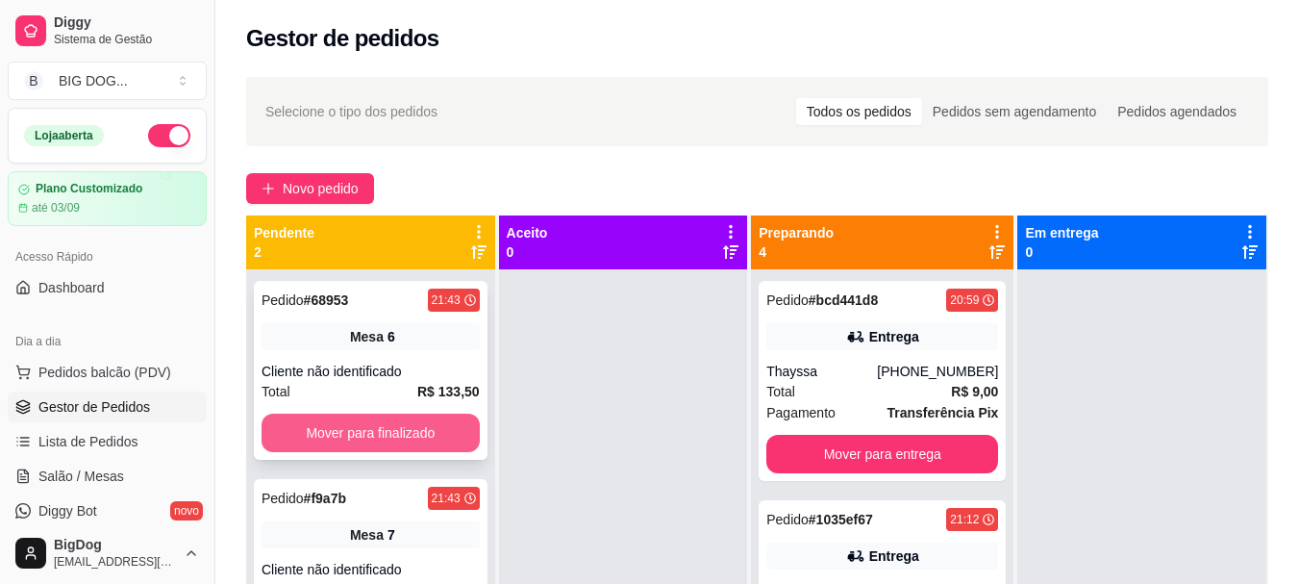
click at [327, 440] on button "Mover para finalizado" at bounding box center [371, 432] width 218 height 38
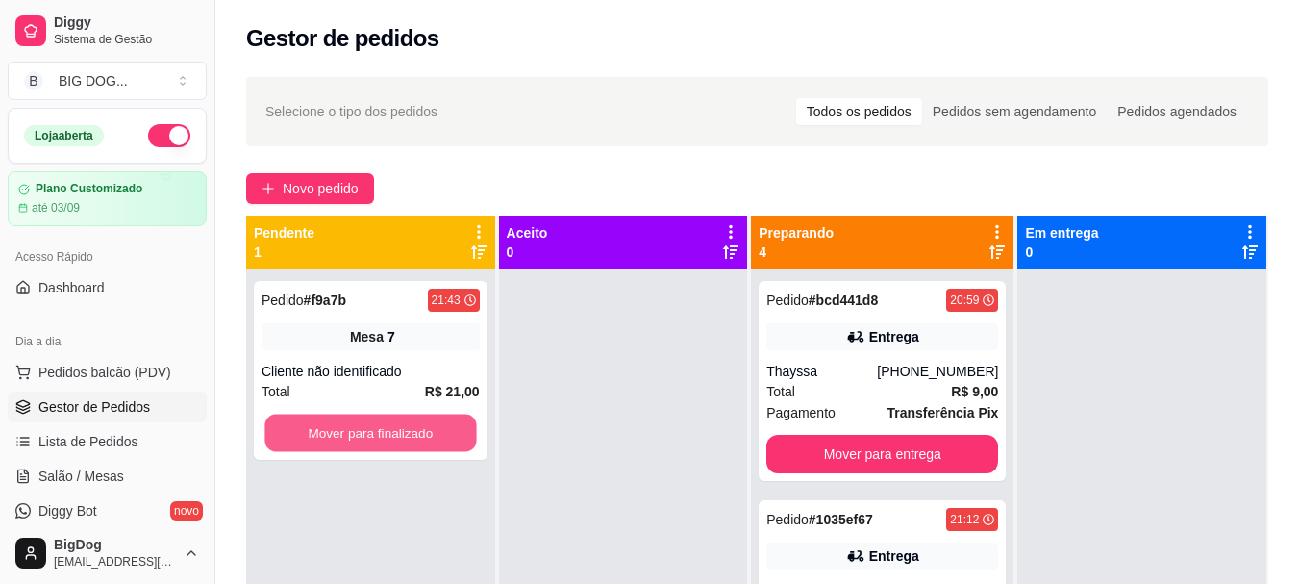
click at [327, 440] on button "Mover para finalizado" at bounding box center [370, 432] width 212 height 37
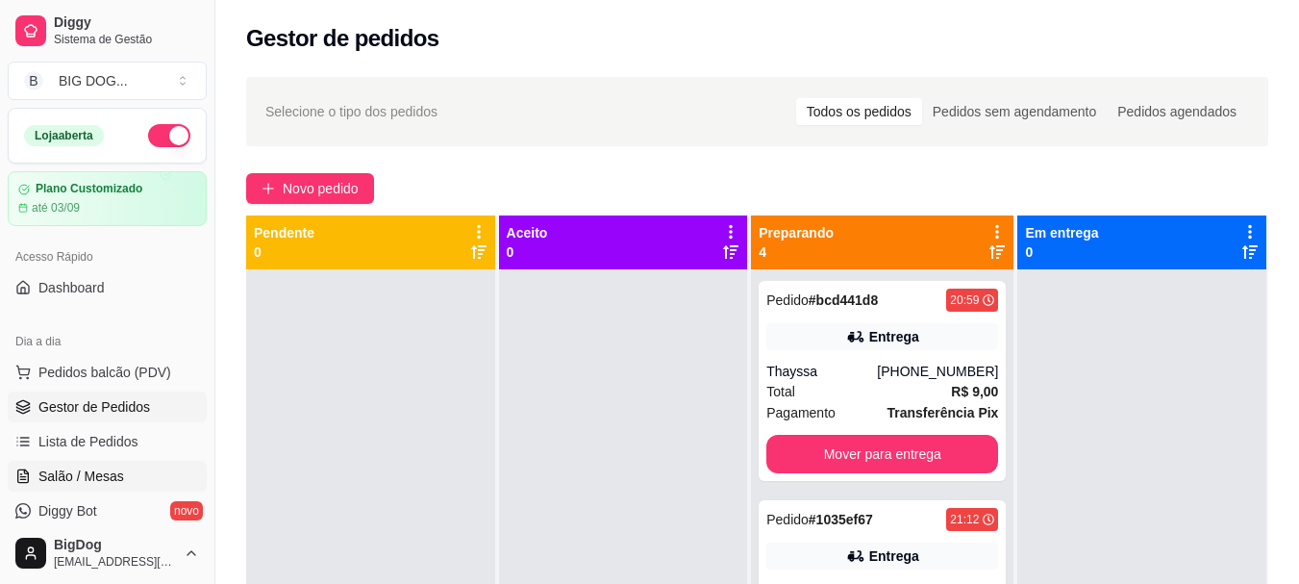
click at [71, 474] on span "Salão / Mesas" at bounding box center [81, 475] width 86 height 19
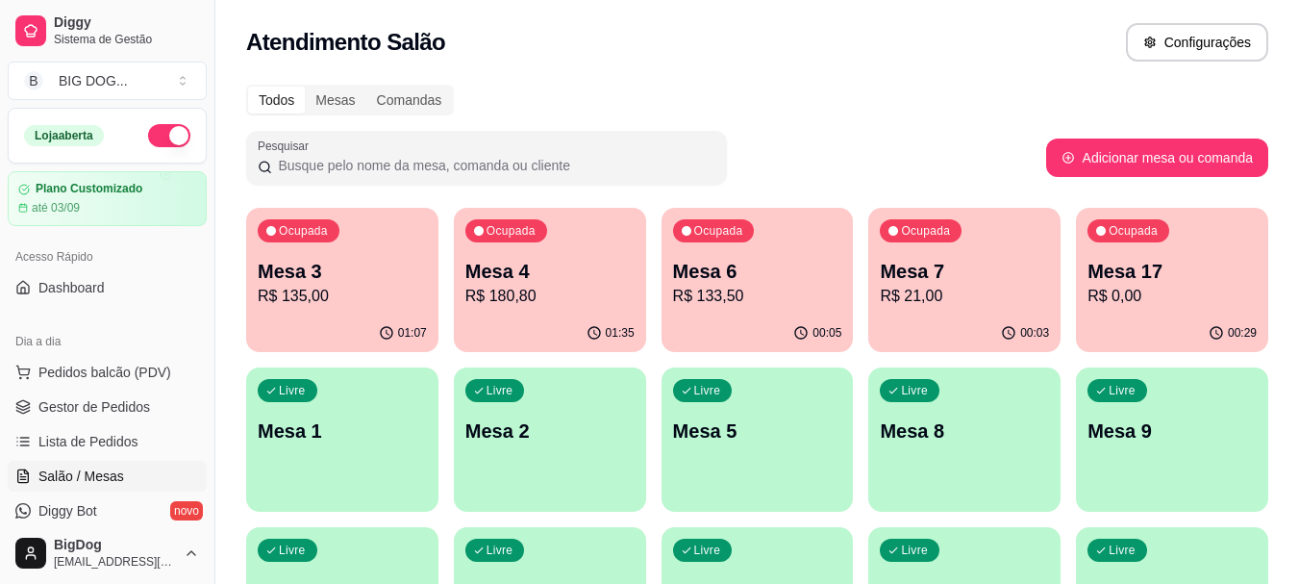
click at [315, 313] on button "Ocupada Mesa 3 R$ 135,00 01:07" at bounding box center [342, 280] width 192 height 144
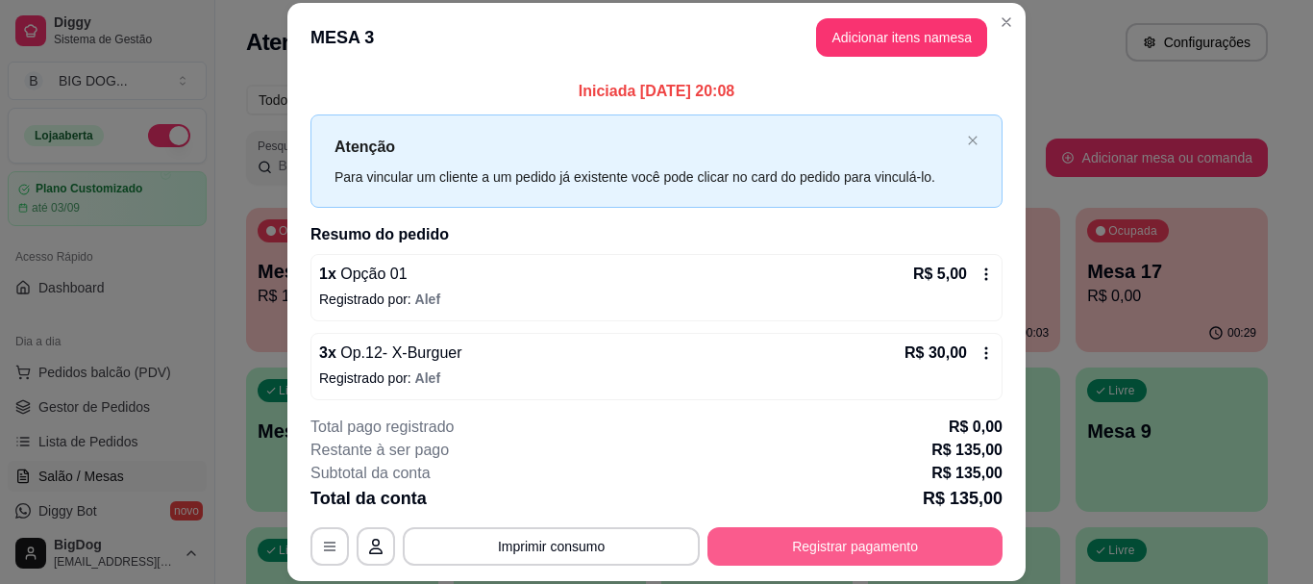
click at [788, 533] on button "Registrar pagamento" at bounding box center [855, 546] width 295 height 38
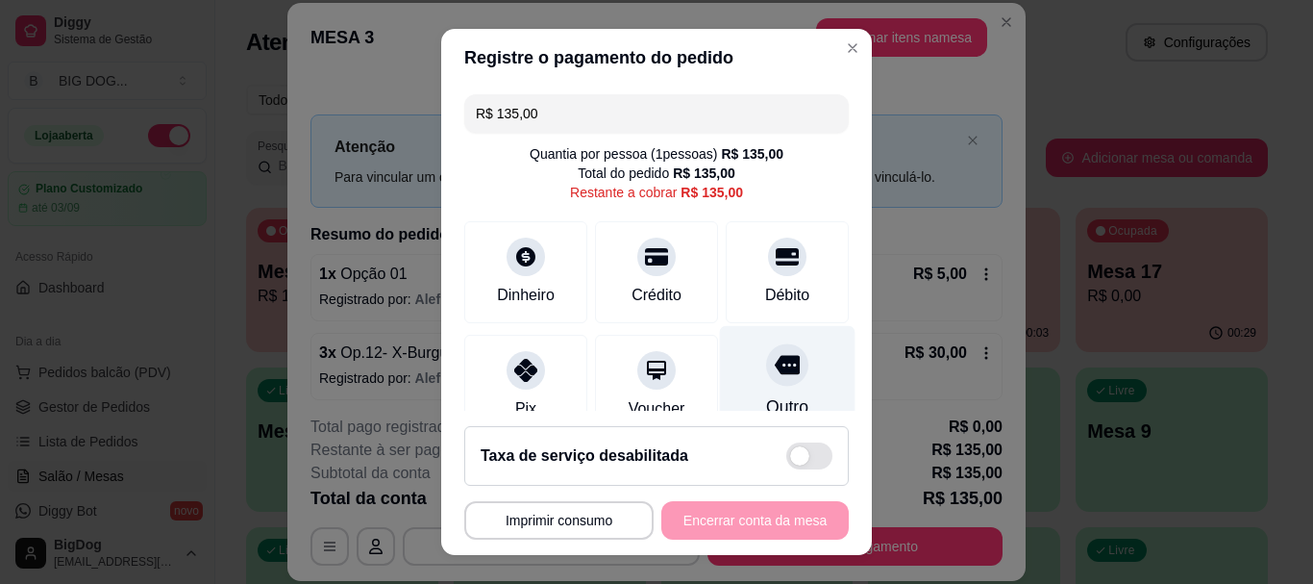
click at [766, 372] on div at bounding box center [787, 365] width 42 height 42
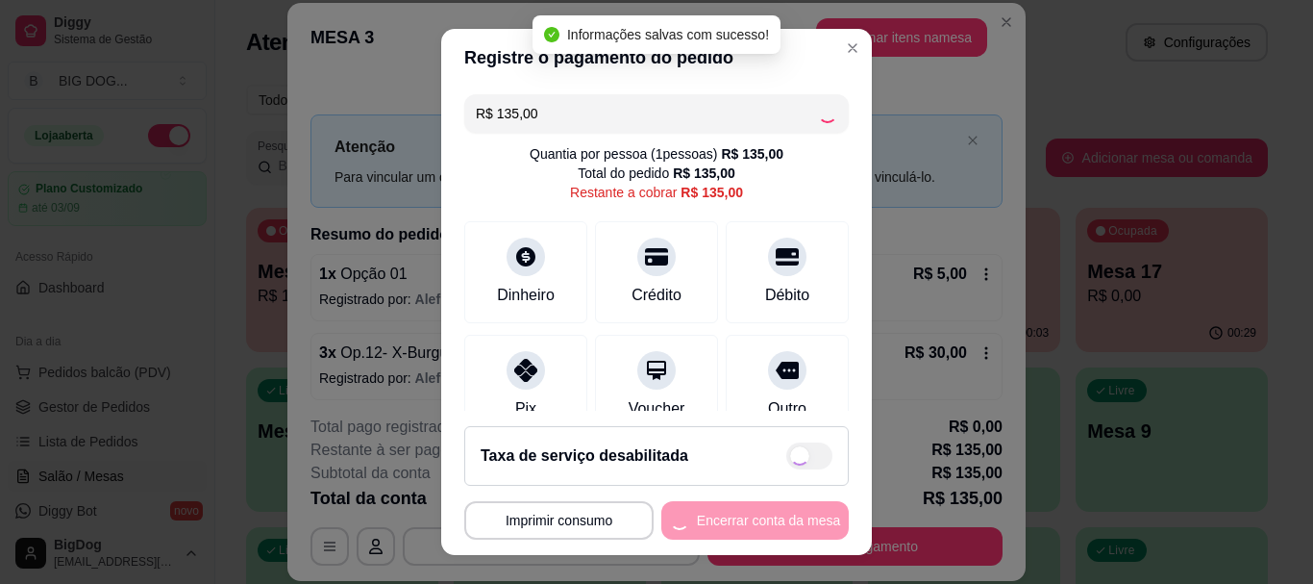
type input "R$ 0,00"
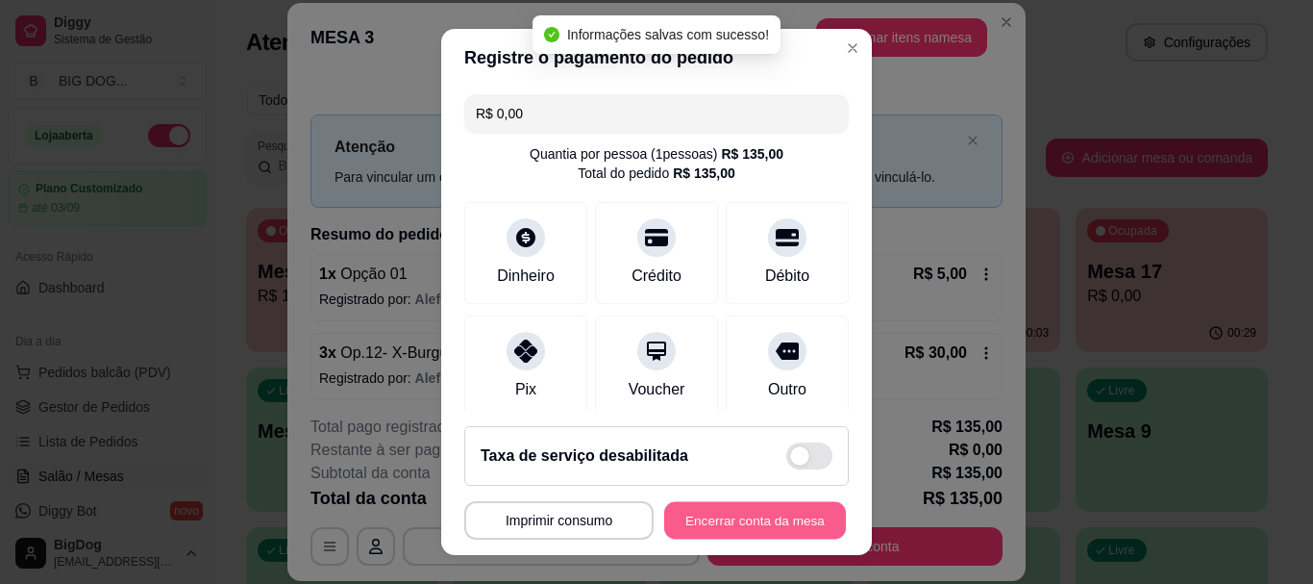
click at [713, 508] on button "Encerrar conta da mesa" at bounding box center [755, 519] width 182 height 37
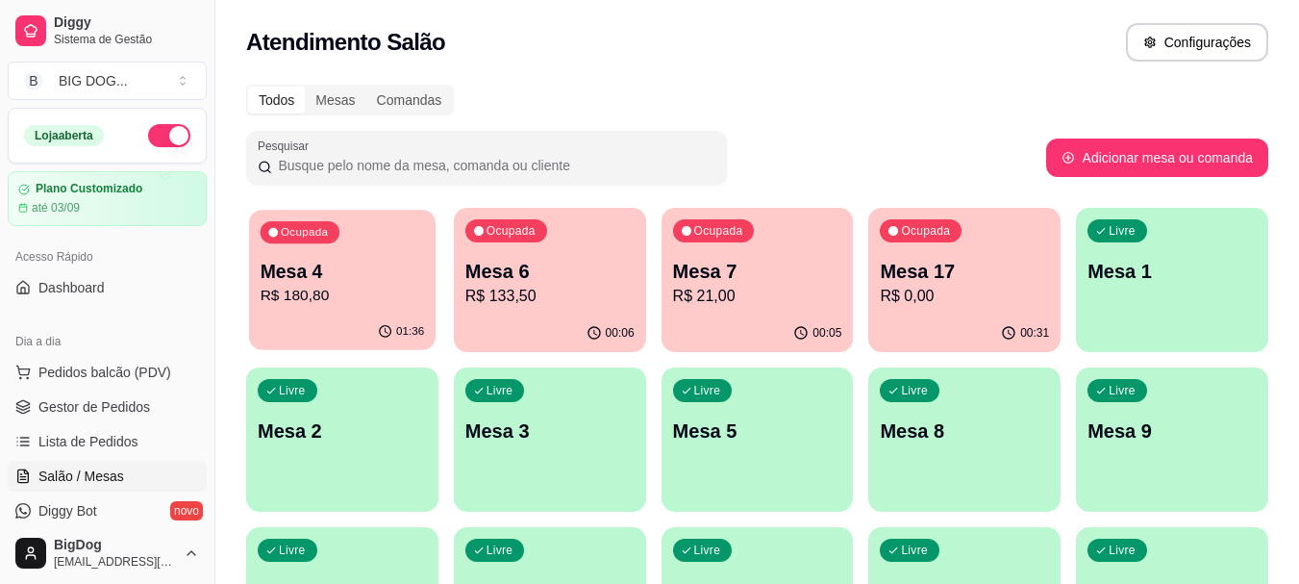
click at [373, 285] on p "R$ 180,80" at bounding box center [343, 296] width 164 height 22
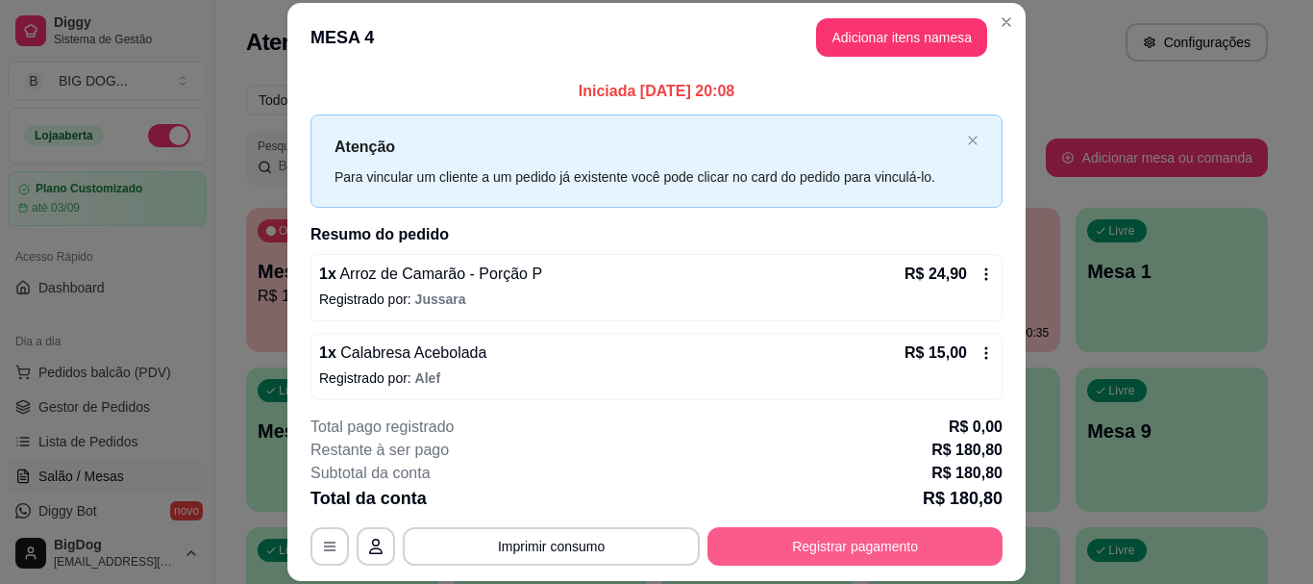
click at [828, 538] on button "Registrar pagamento" at bounding box center [855, 546] width 295 height 38
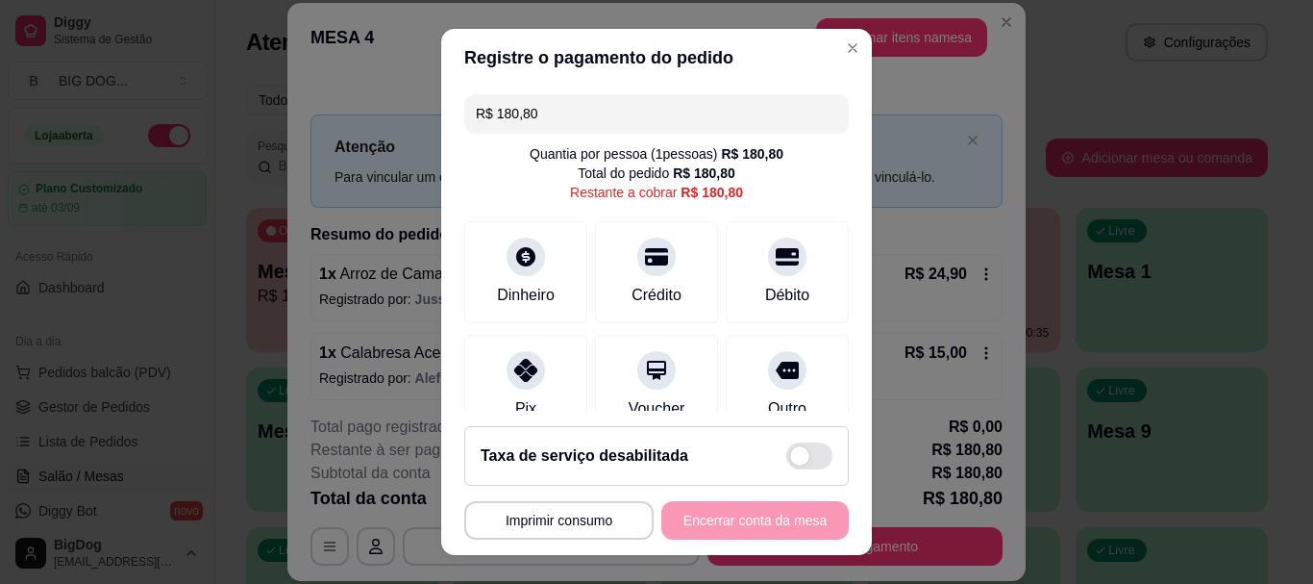
drag, startPoint x: 570, startPoint y: 111, endPoint x: 216, endPoint y: 113, distance: 353.8
click at [216, 113] on div "**********" at bounding box center [656, 292] width 1313 height 584
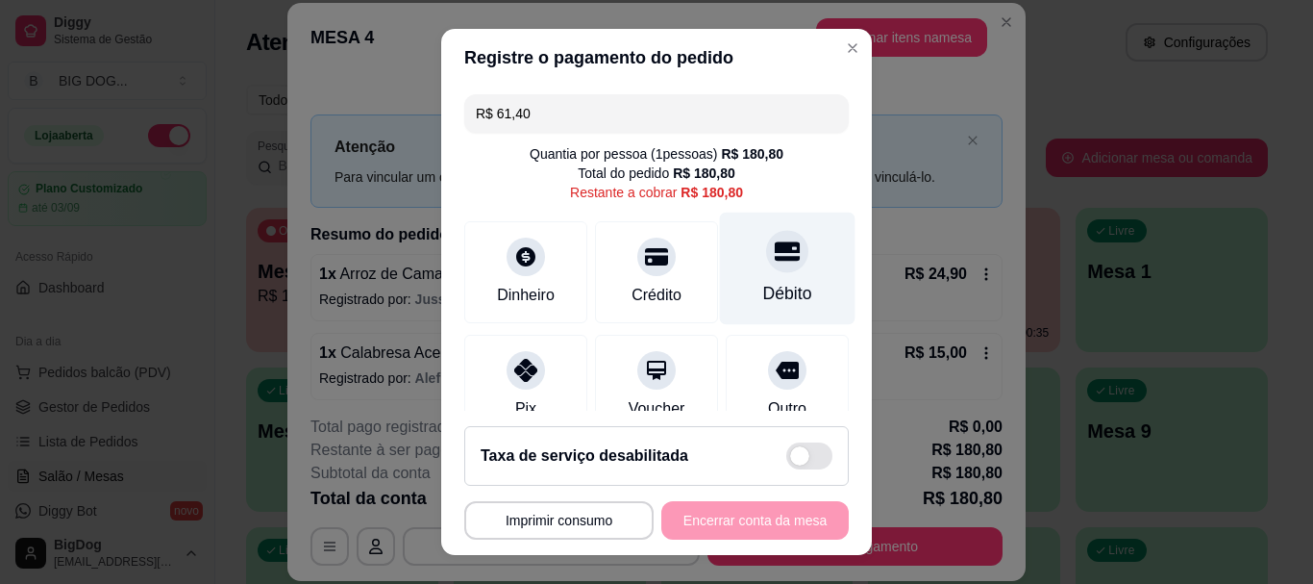
click at [775, 257] on icon at bounding box center [787, 251] width 25 height 19
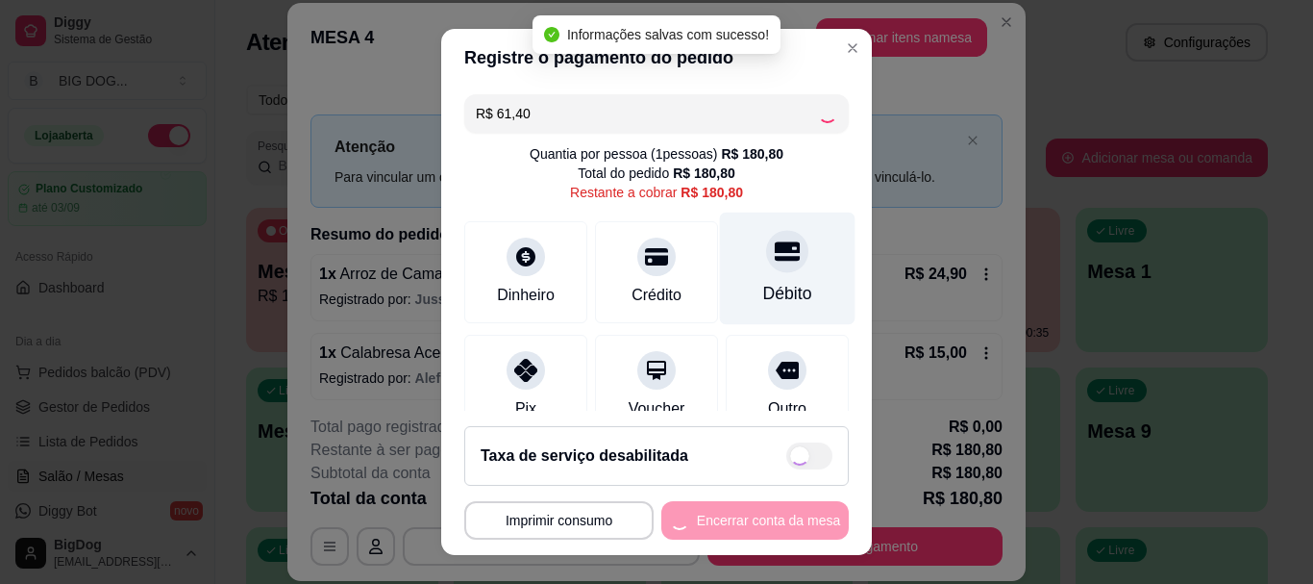
type input "R$ 119,40"
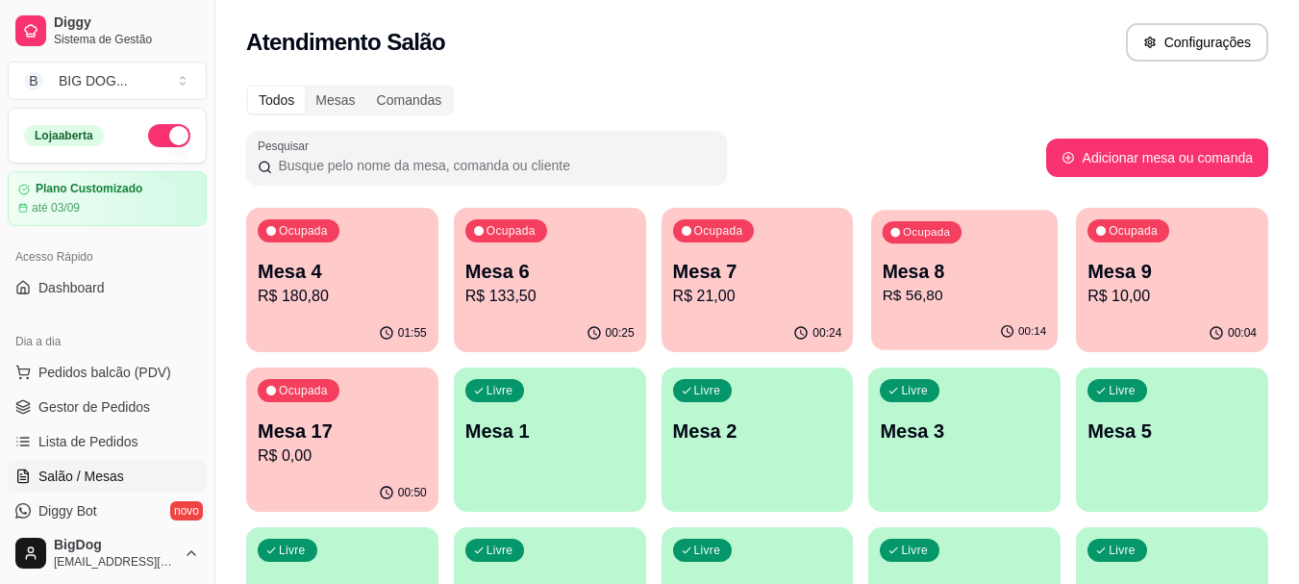
click at [954, 291] on p "R$ 56,80" at bounding box center [965, 296] width 164 height 22
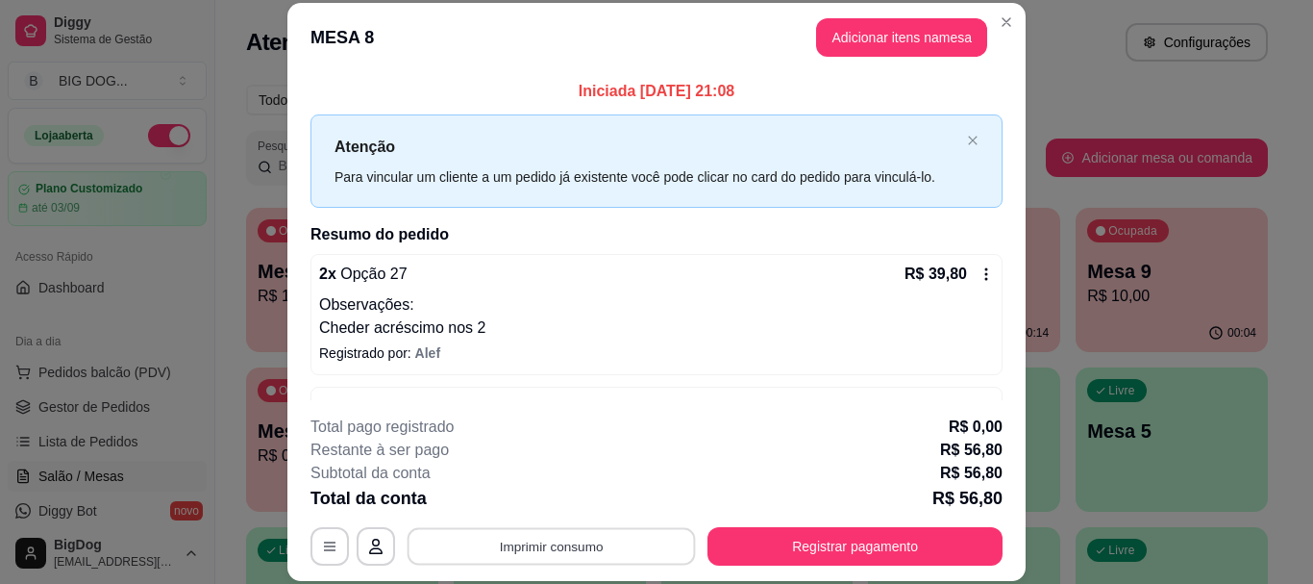
click at [626, 559] on button "Imprimir consumo" at bounding box center [552, 546] width 288 height 37
click at [556, 493] on button "IMPRESSORA" at bounding box center [550, 501] width 139 height 31
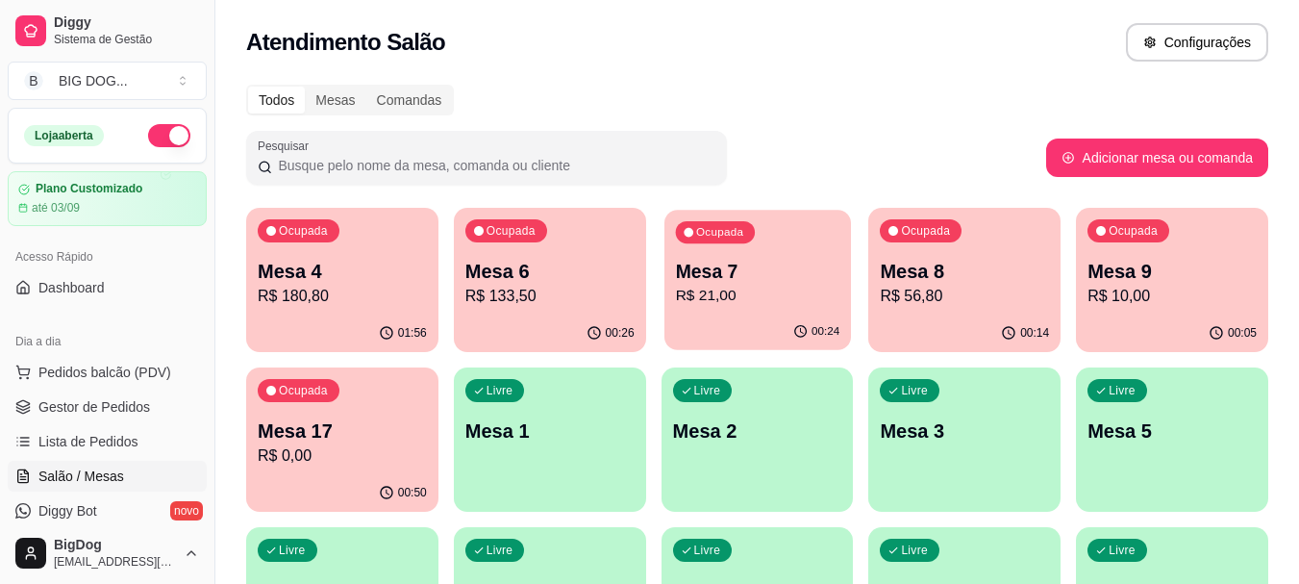
click at [747, 262] on p "Mesa 7" at bounding box center [757, 272] width 164 height 26
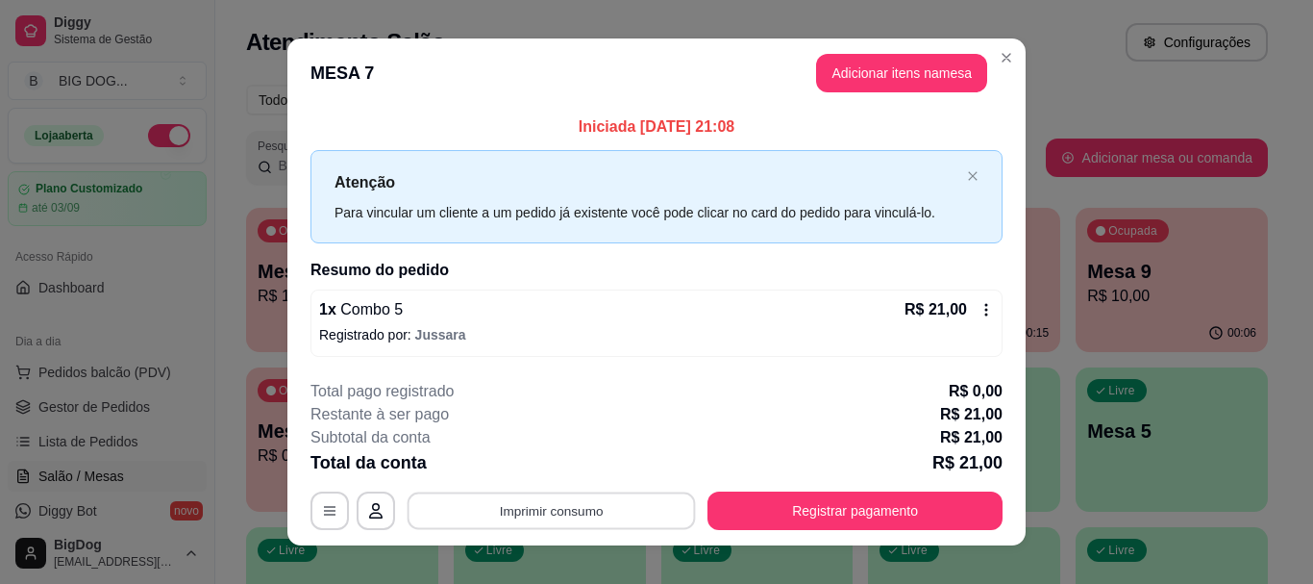
click at [591, 506] on button "Imprimir consumo" at bounding box center [552, 510] width 288 height 37
click at [557, 465] on button "IMPRESSORA" at bounding box center [550, 466] width 135 height 30
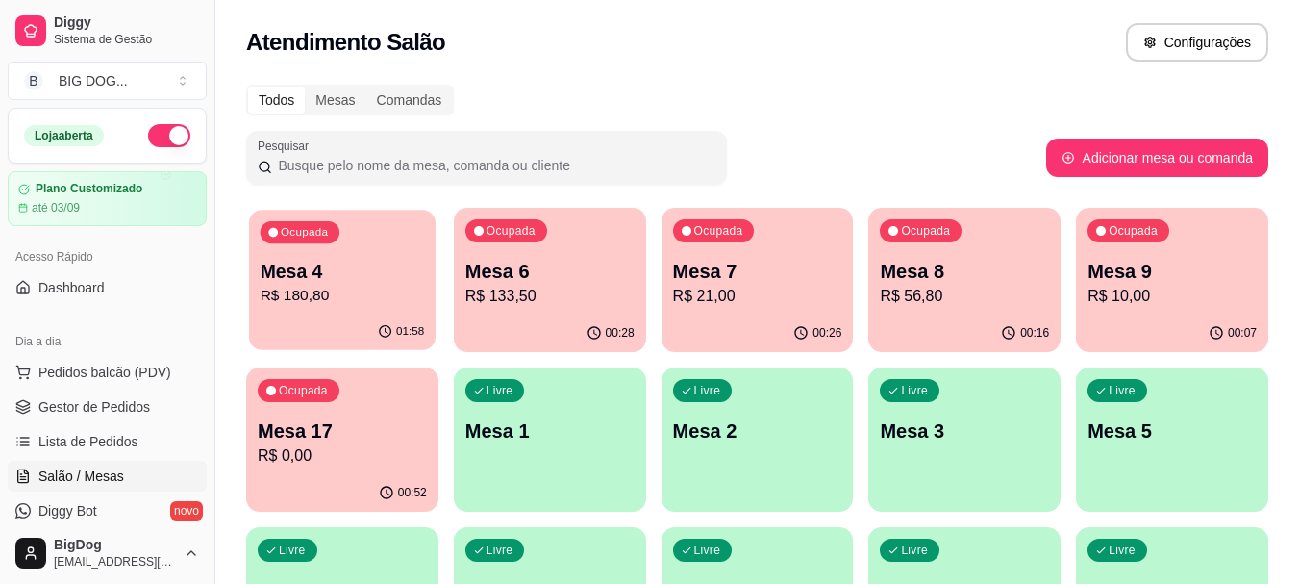
click at [372, 299] on p "R$ 180,80" at bounding box center [343, 296] width 164 height 22
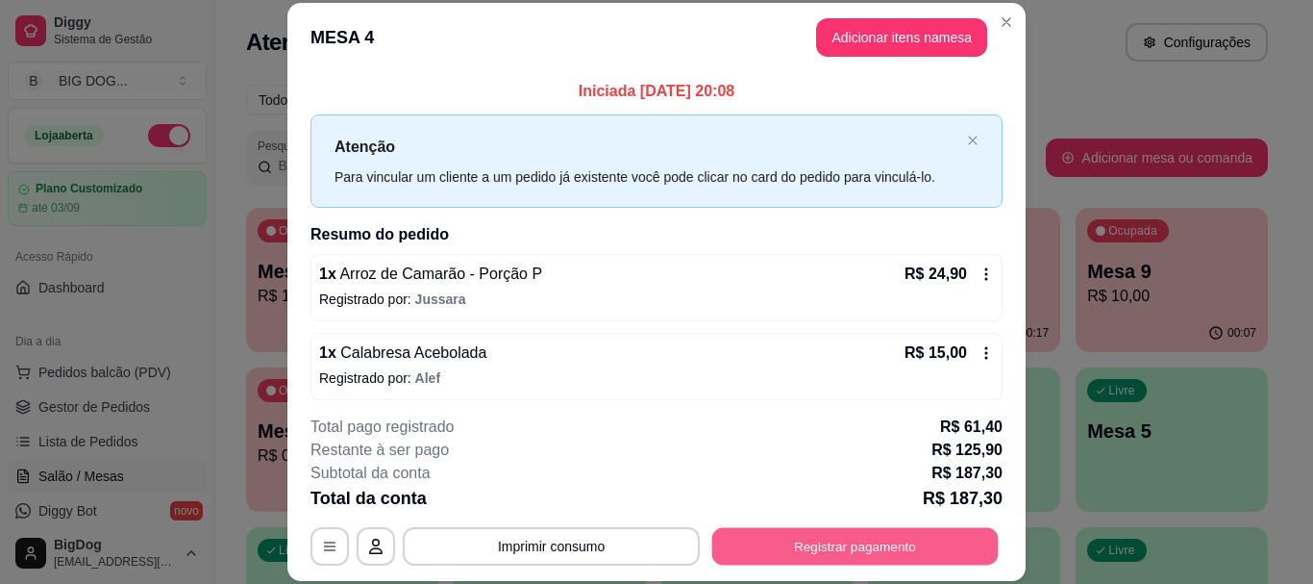
click at [772, 536] on button "Registrar pagamento" at bounding box center [855, 546] width 287 height 37
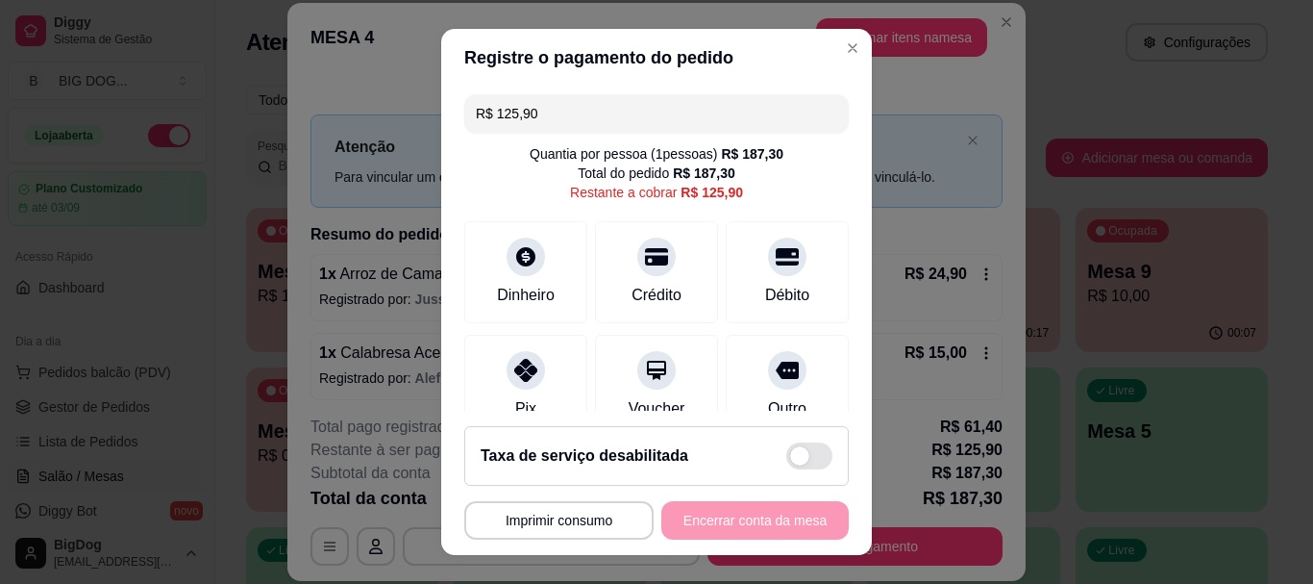
drag, startPoint x: 569, startPoint y: 106, endPoint x: 303, endPoint y: 117, distance: 266.6
click at [303, 117] on div "**********" at bounding box center [656, 292] width 1313 height 584
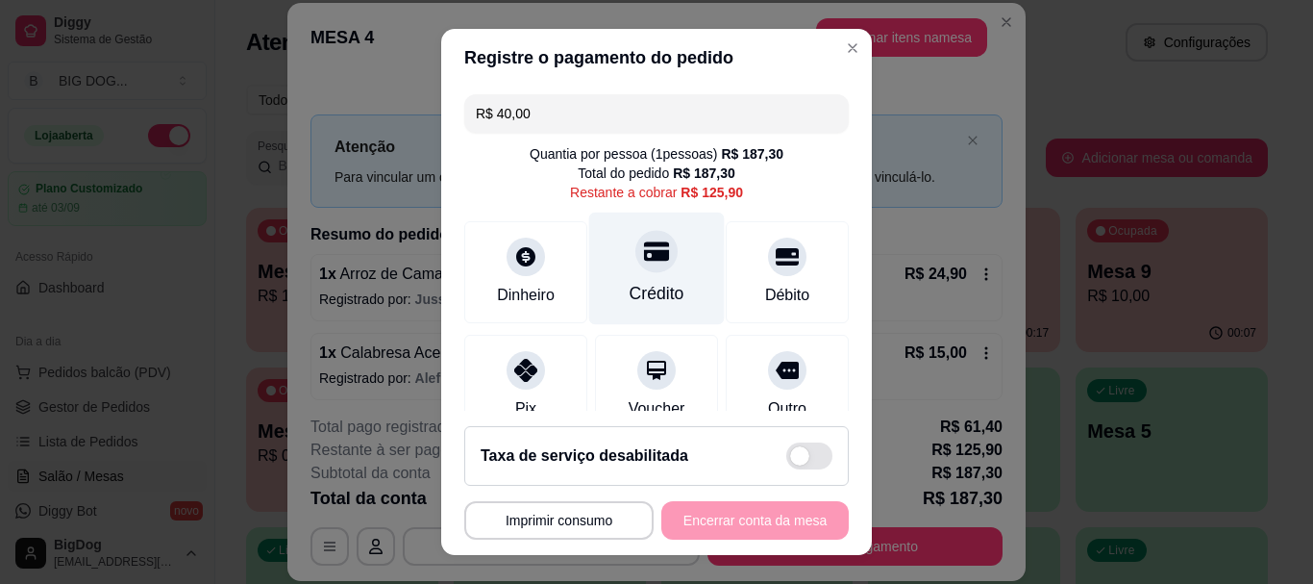
click at [618, 271] on div "Crédito" at bounding box center [657, 268] width 136 height 112
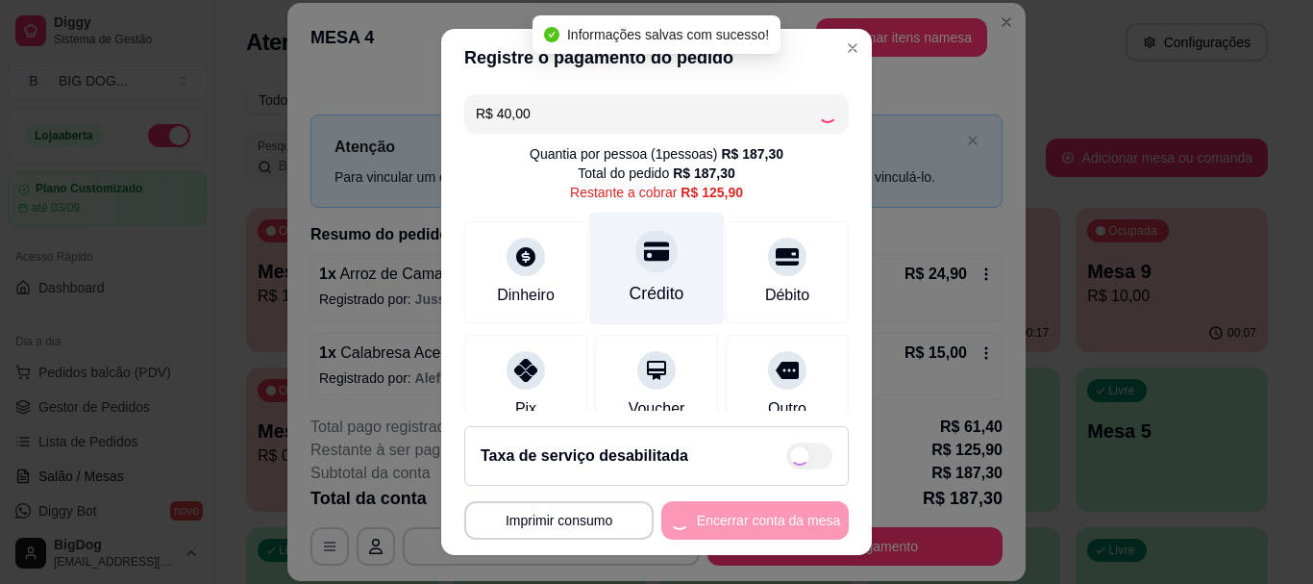
type input "R$ 85,90"
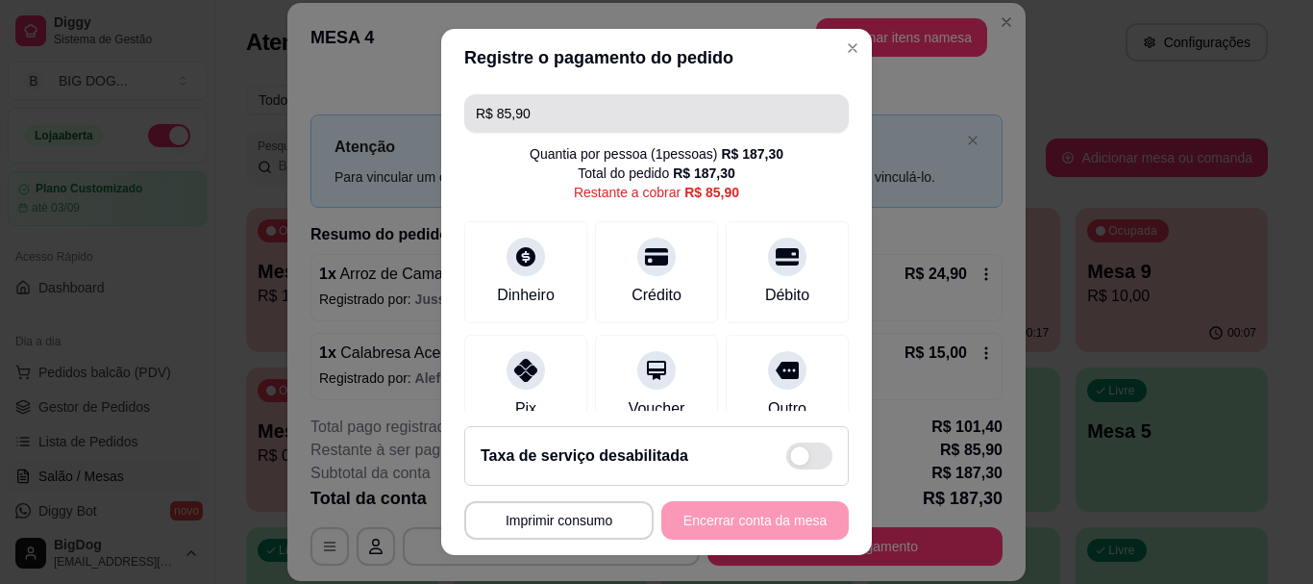
click at [542, 112] on input "R$ 85,90" at bounding box center [656, 113] width 361 height 38
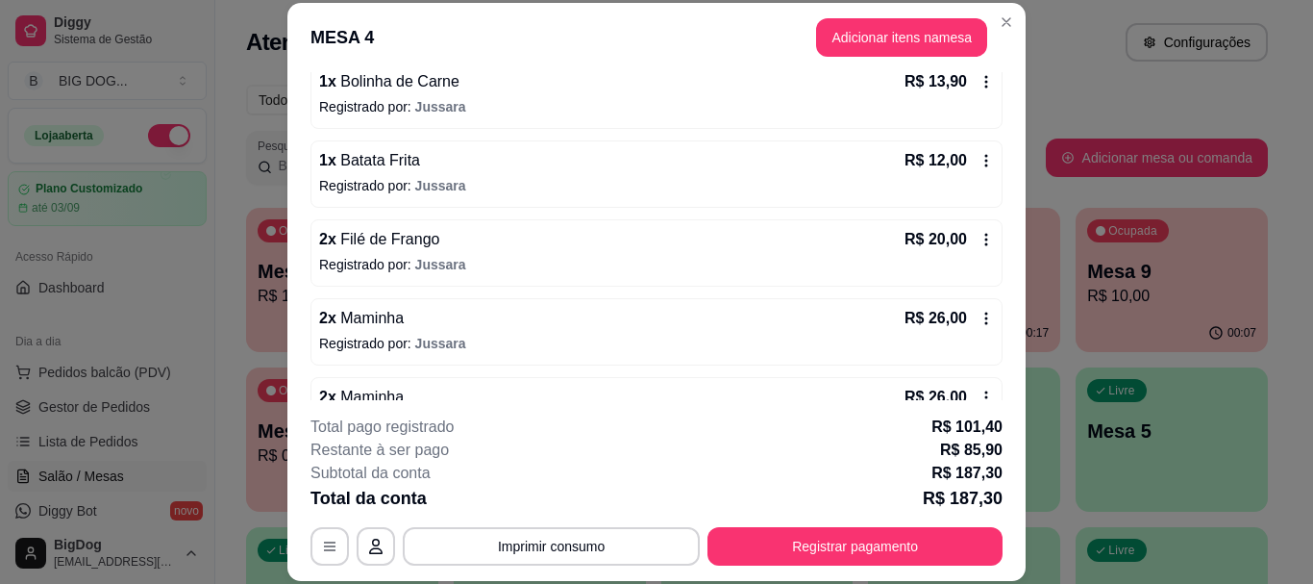
scroll to position [333, 0]
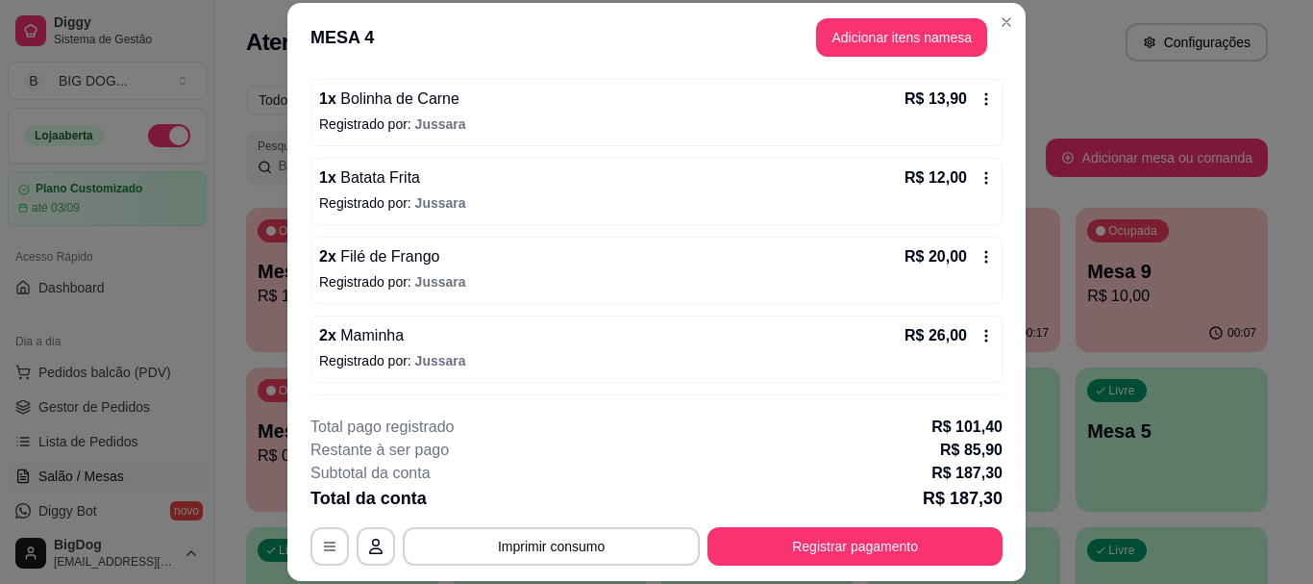
click at [962, 168] on div "R$ 12,00" at bounding box center [949, 177] width 89 height 23
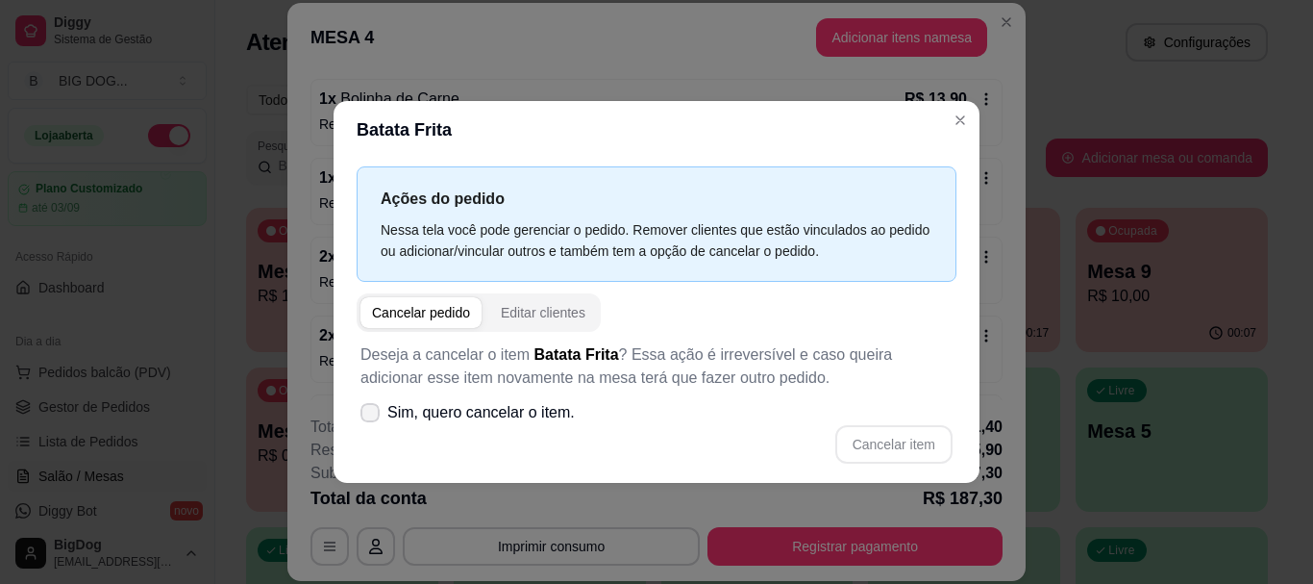
click at [369, 410] on icon at bounding box center [369, 413] width 15 height 12
click at [369, 415] on input "Sim, quero cancelar o item." at bounding box center [366, 421] width 12 height 12
checkbox input "true"
click at [882, 441] on button "Cancelar item" at bounding box center [893, 443] width 114 height 37
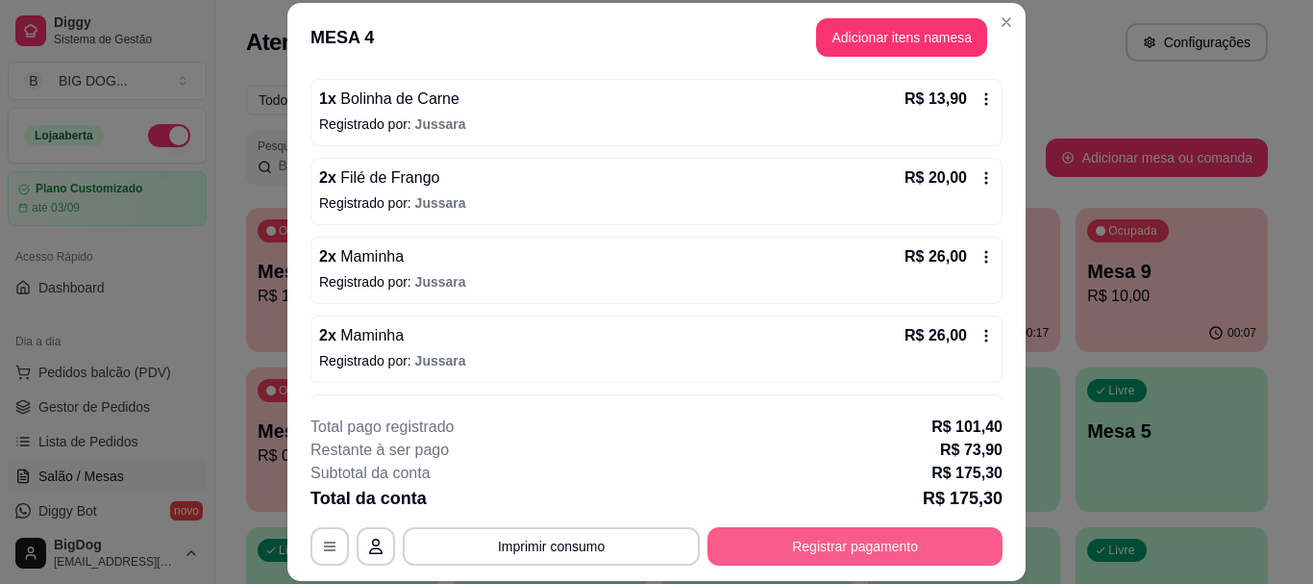
click at [892, 542] on button "Registrar pagamento" at bounding box center [855, 546] width 295 height 38
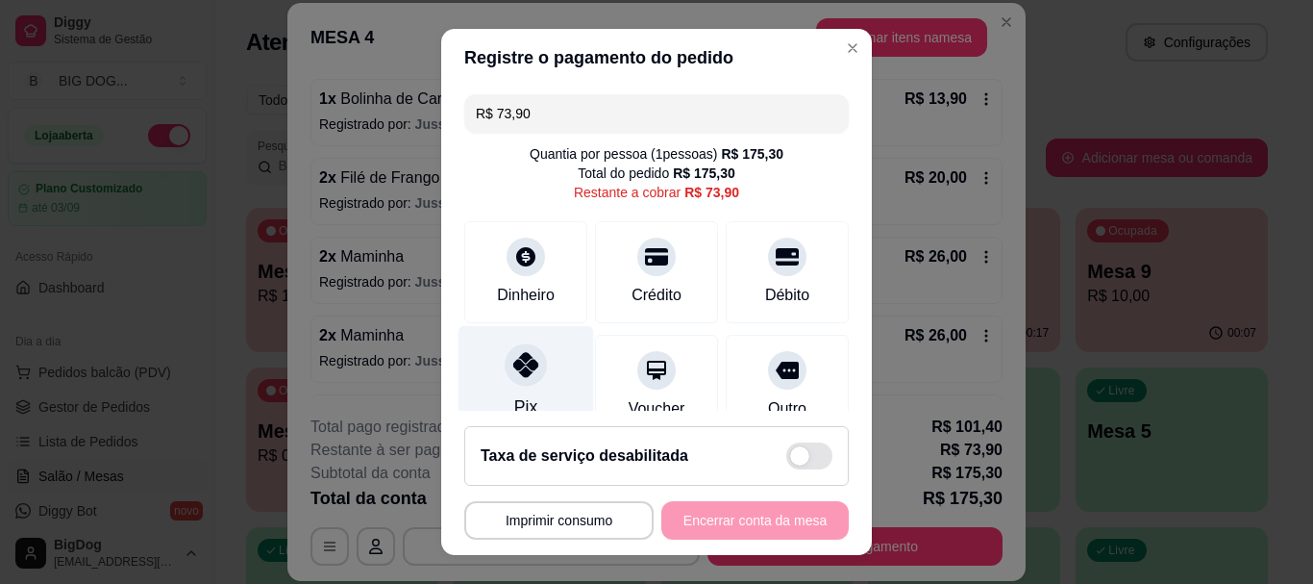
click at [495, 389] on div "Pix" at bounding box center [527, 382] width 136 height 112
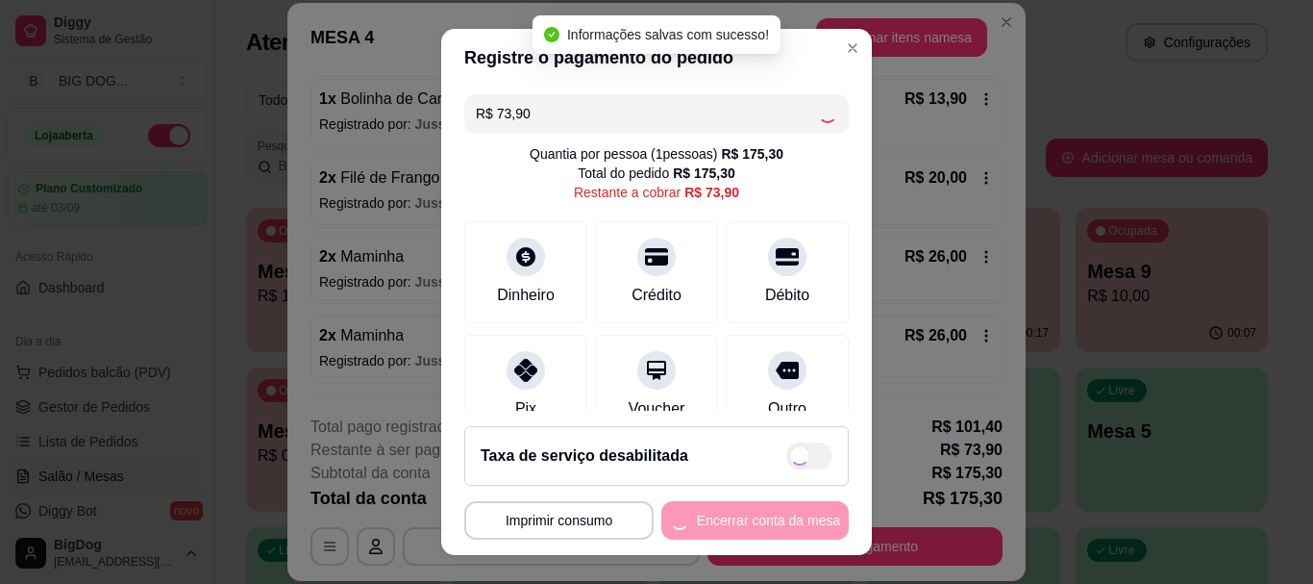
type input "R$ 0,00"
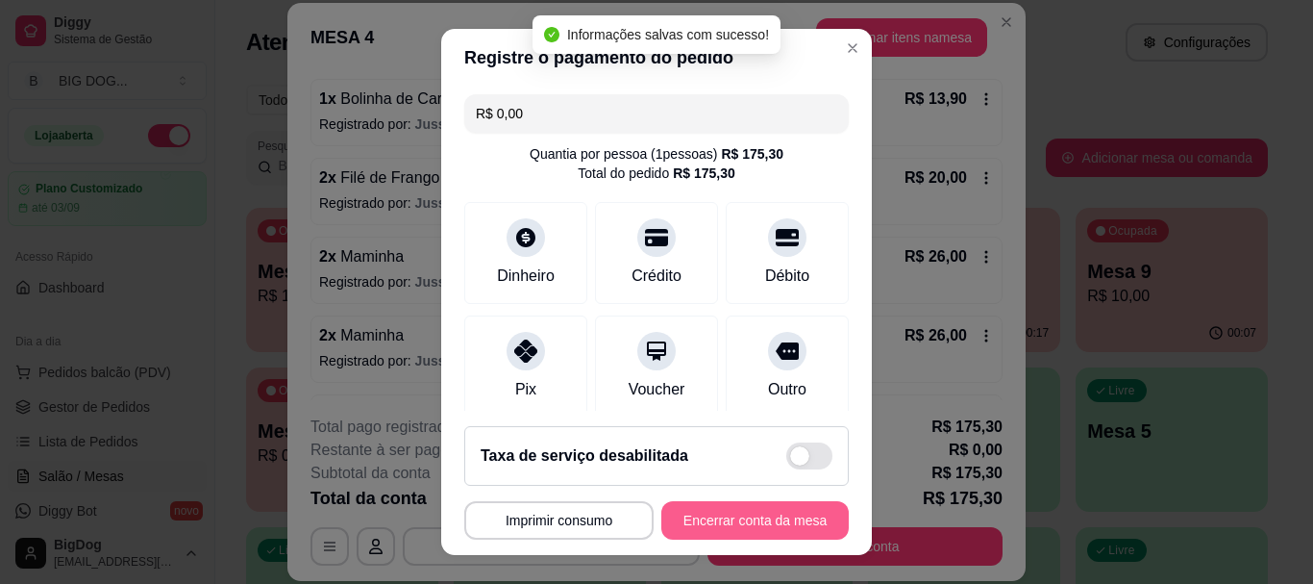
click at [705, 514] on button "Encerrar conta da mesa" at bounding box center [754, 520] width 187 height 38
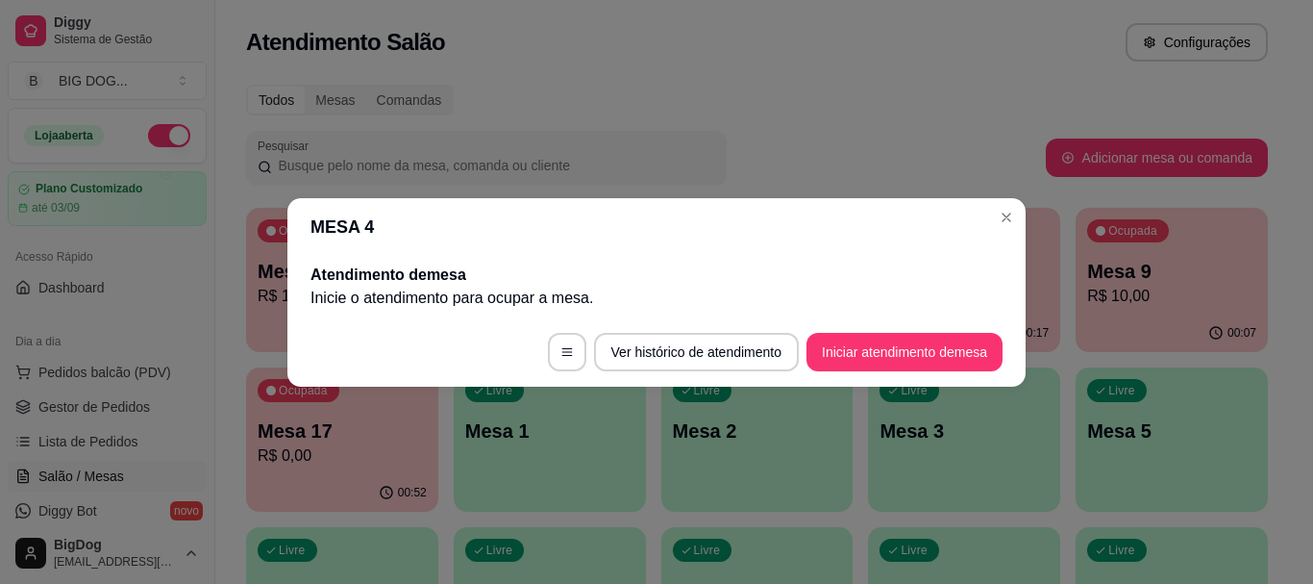
scroll to position [0, 0]
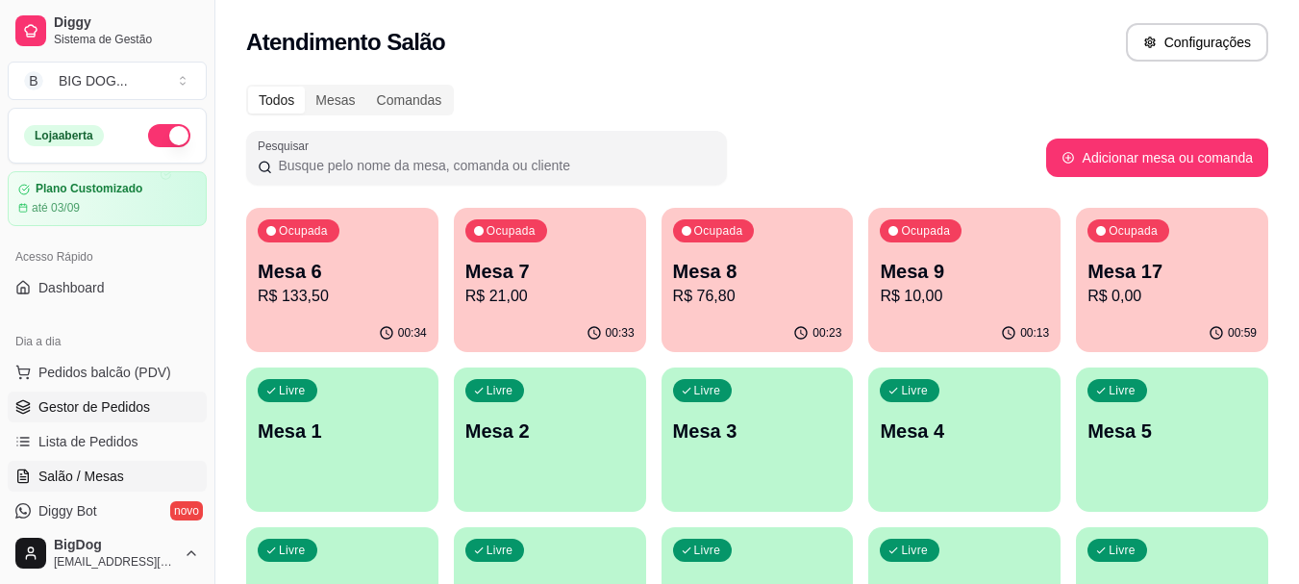
click at [99, 410] on span "Gestor de Pedidos" at bounding box center [94, 406] width 112 height 19
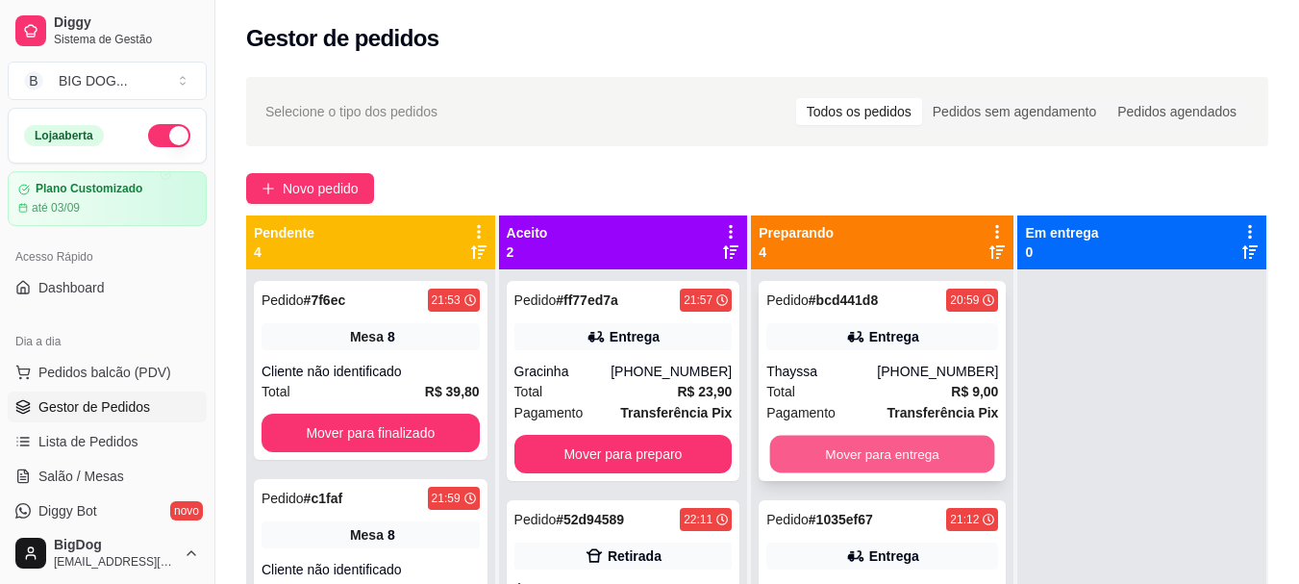
click at [838, 449] on button "Mover para entrega" at bounding box center [882, 454] width 225 height 37
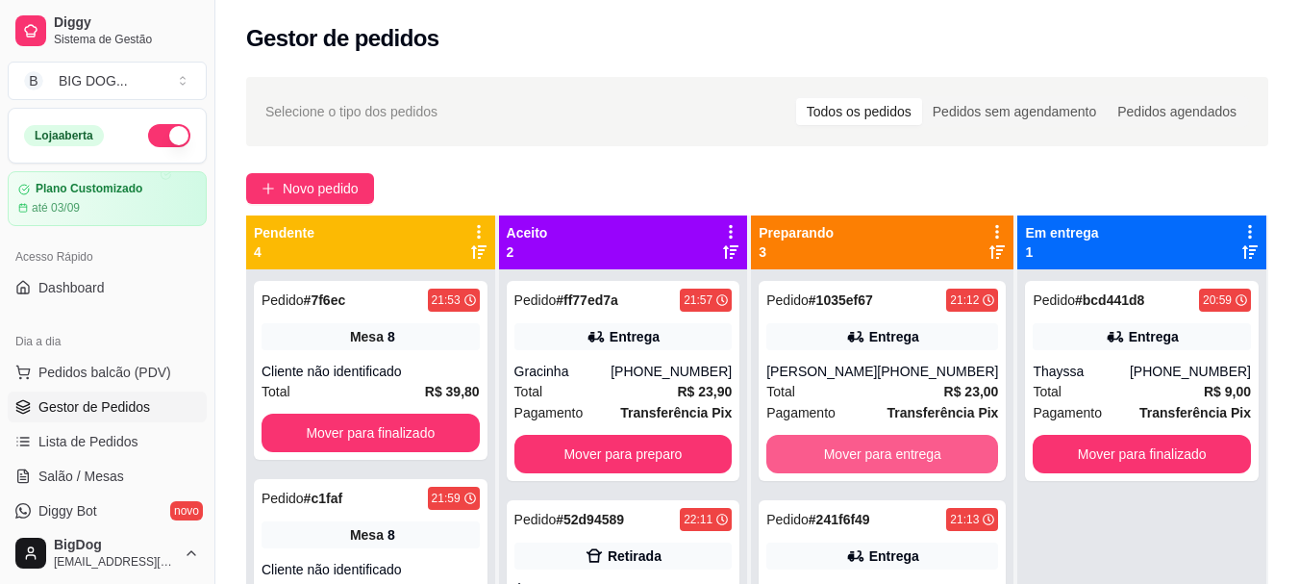
click at [838, 449] on button "Mover para entrega" at bounding box center [882, 454] width 232 height 38
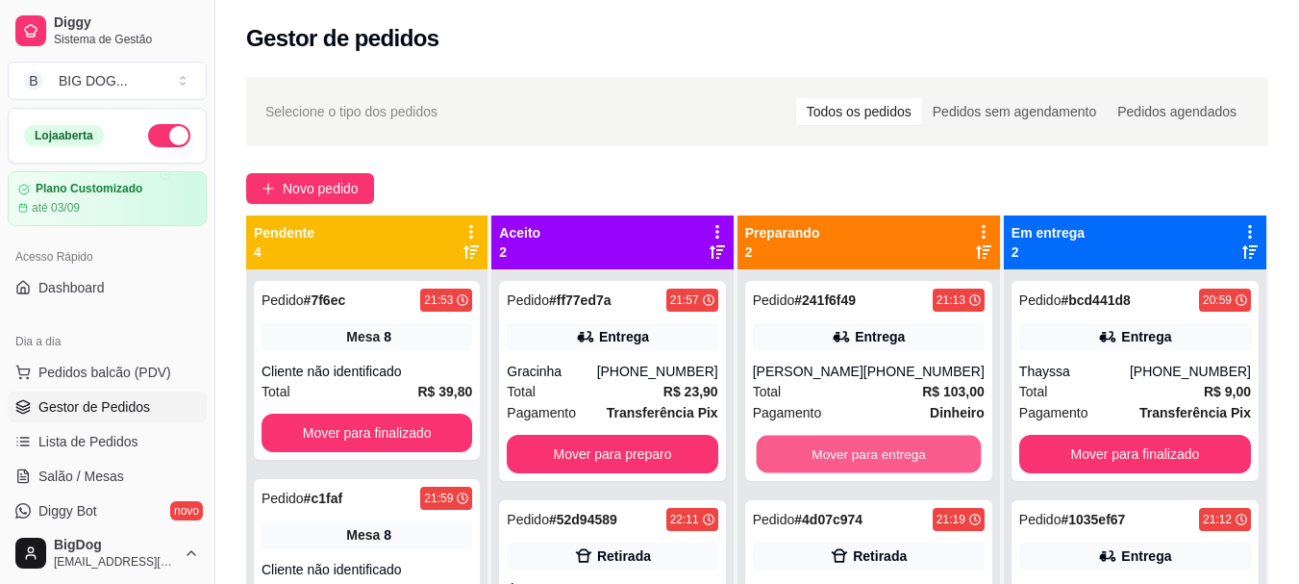
click at [838, 449] on button "Mover para entrega" at bounding box center [868, 454] width 225 height 37
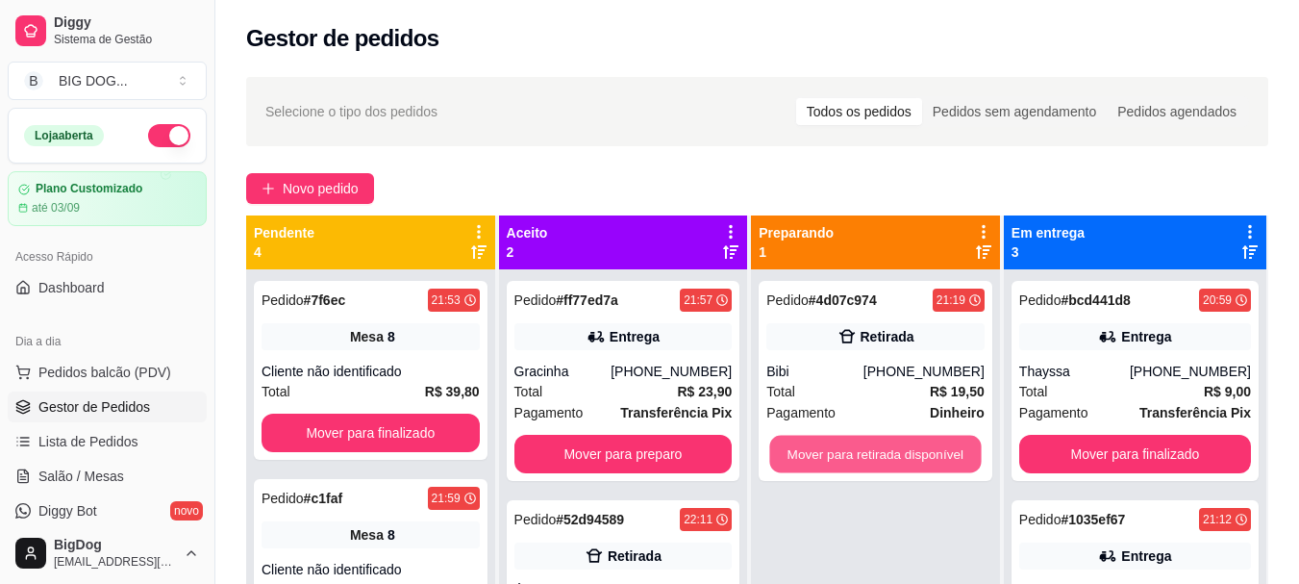
click at [838, 449] on button "Mover para retirada disponível" at bounding box center [876, 454] width 212 height 37
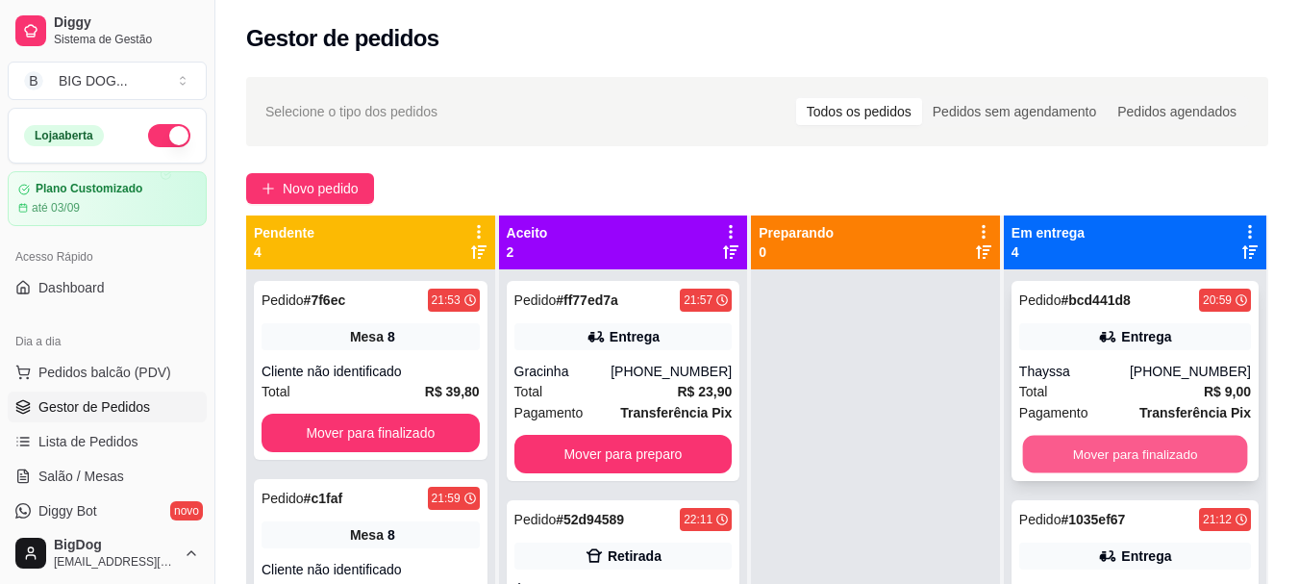
click at [1095, 441] on button "Mover para finalizado" at bounding box center [1134, 454] width 225 height 37
click at [1095, 441] on button "Mover para finalizado" at bounding box center [1135, 454] width 232 height 38
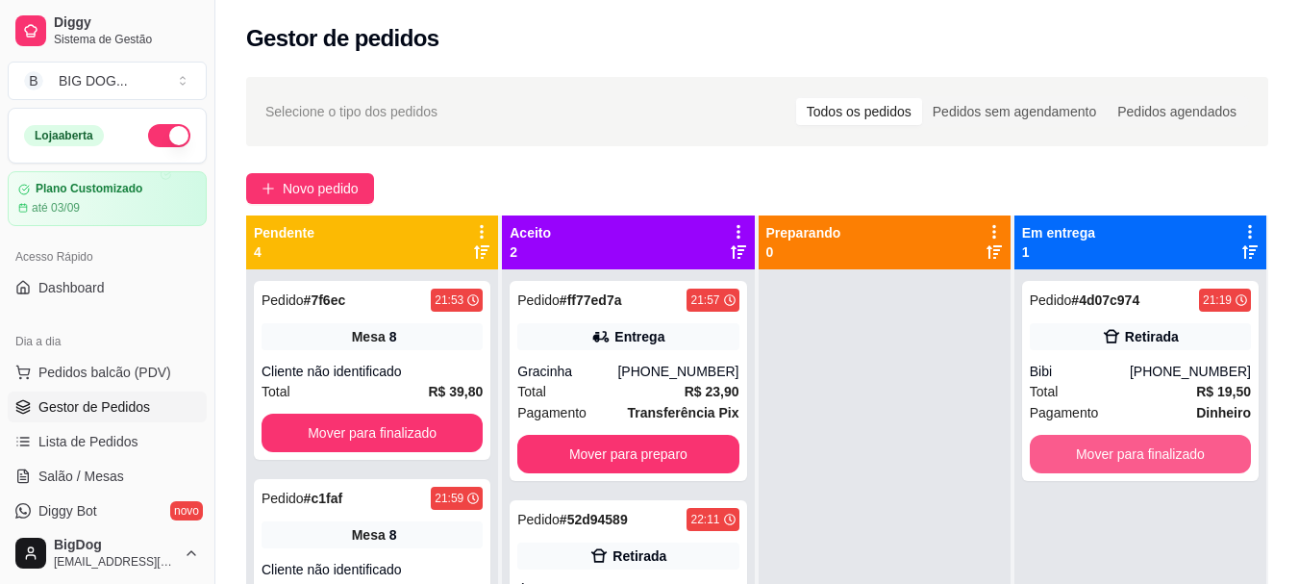
click at [1095, 441] on button "Mover para finalizado" at bounding box center [1140, 454] width 221 height 38
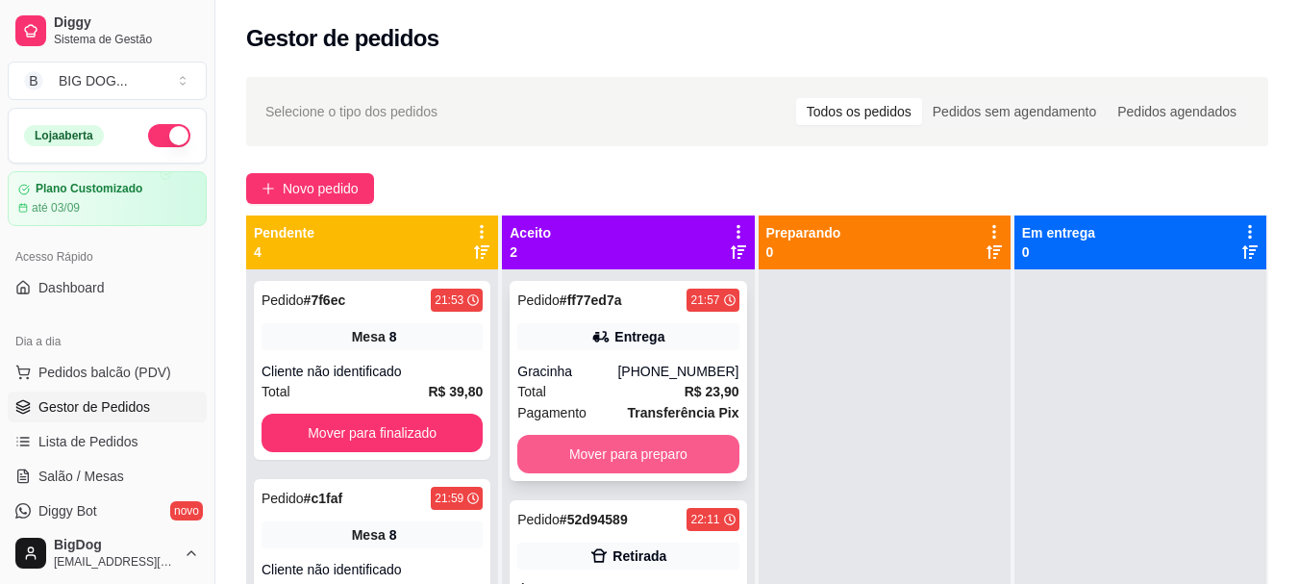
click at [685, 470] on button "Mover para preparo" at bounding box center [627, 454] width 221 height 38
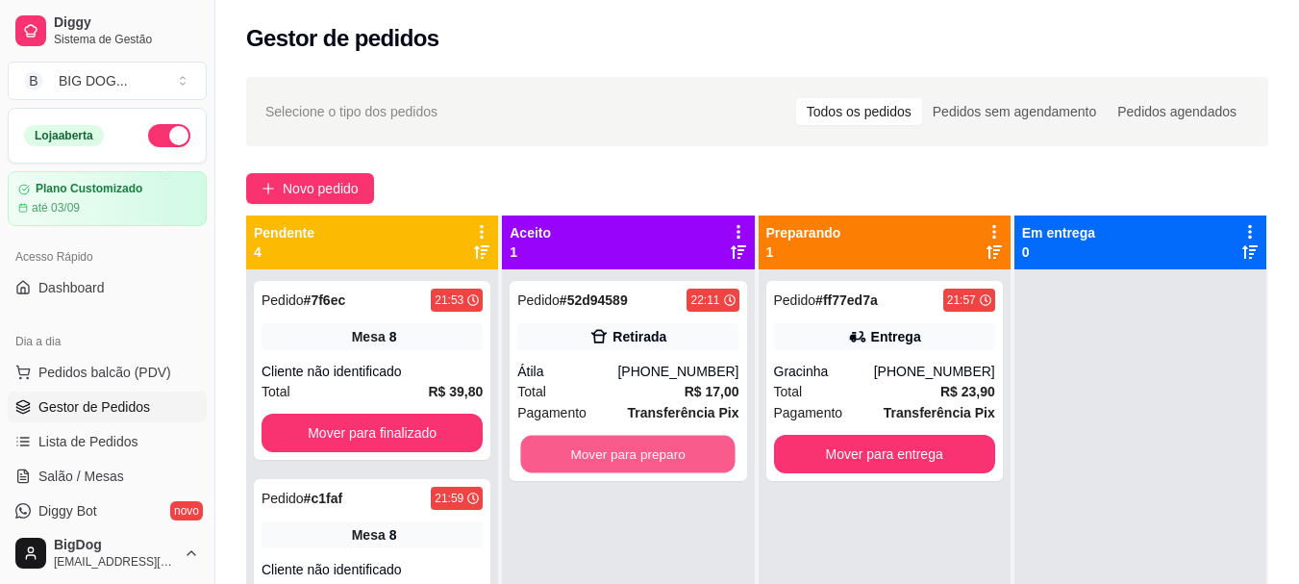
click at [685, 470] on button "Mover para preparo" at bounding box center [628, 454] width 214 height 37
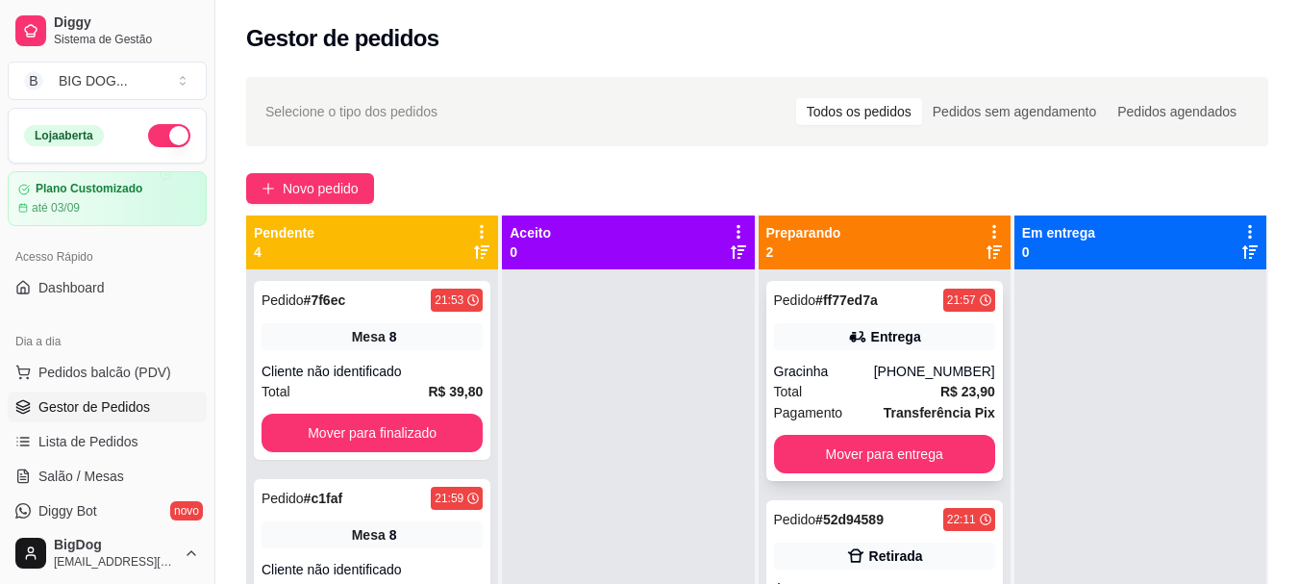
click at [942, 400] on span "R$ 23,90" at bounding box center [967, 391] width 55 height 21
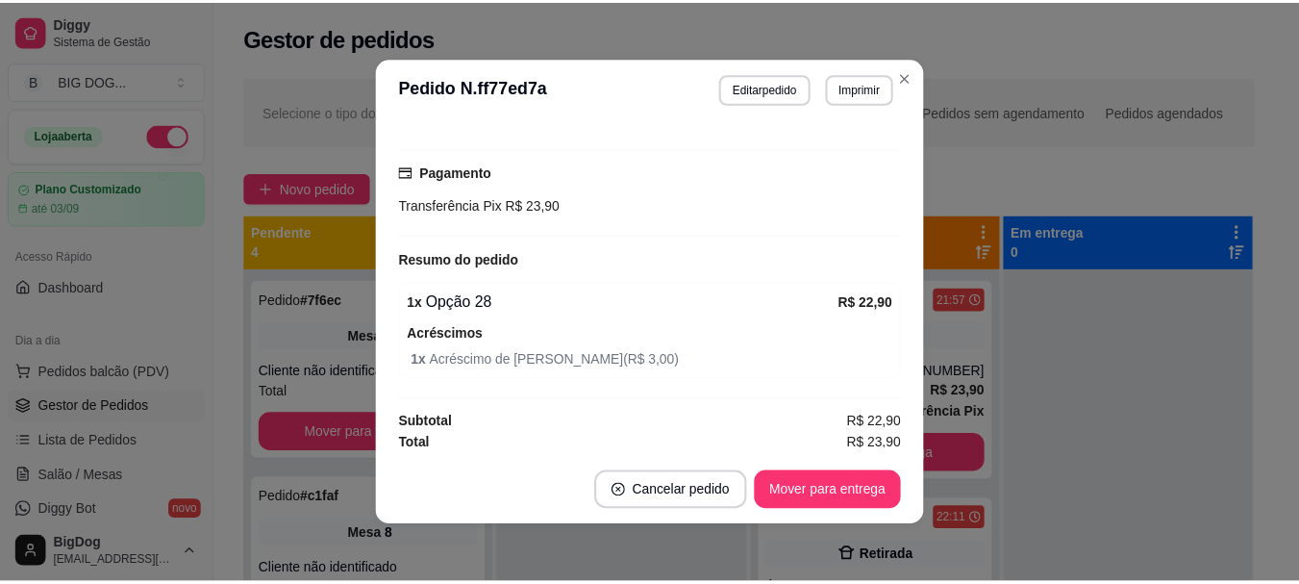
scroll to position [504, 0]
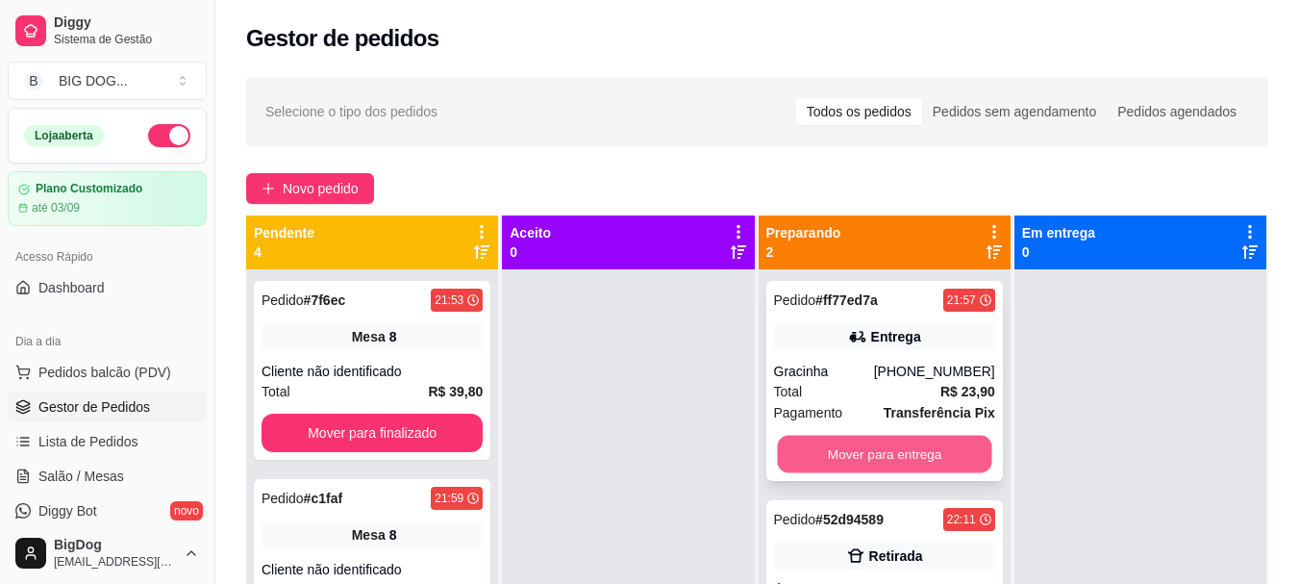
click at [944, 444] on button "Mover para entrega" at bounding box center [884, 454] width 214 height 37
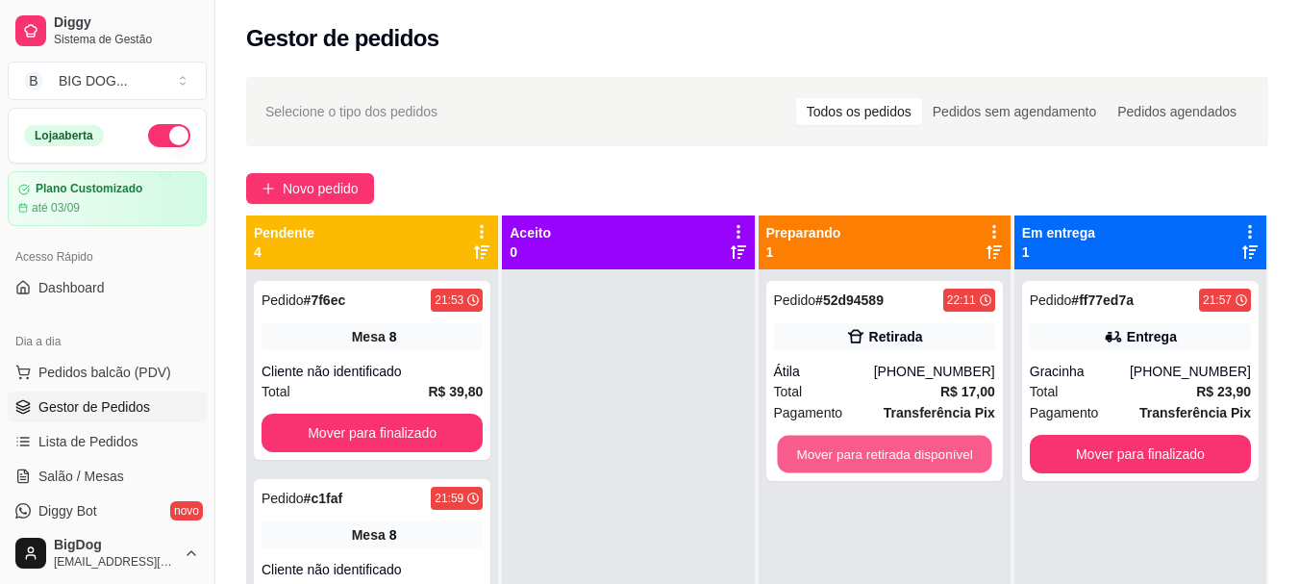
click at [944, 444] on button "Mover para retirada disponível" at bounding box center [884, 454] width 214 height 37
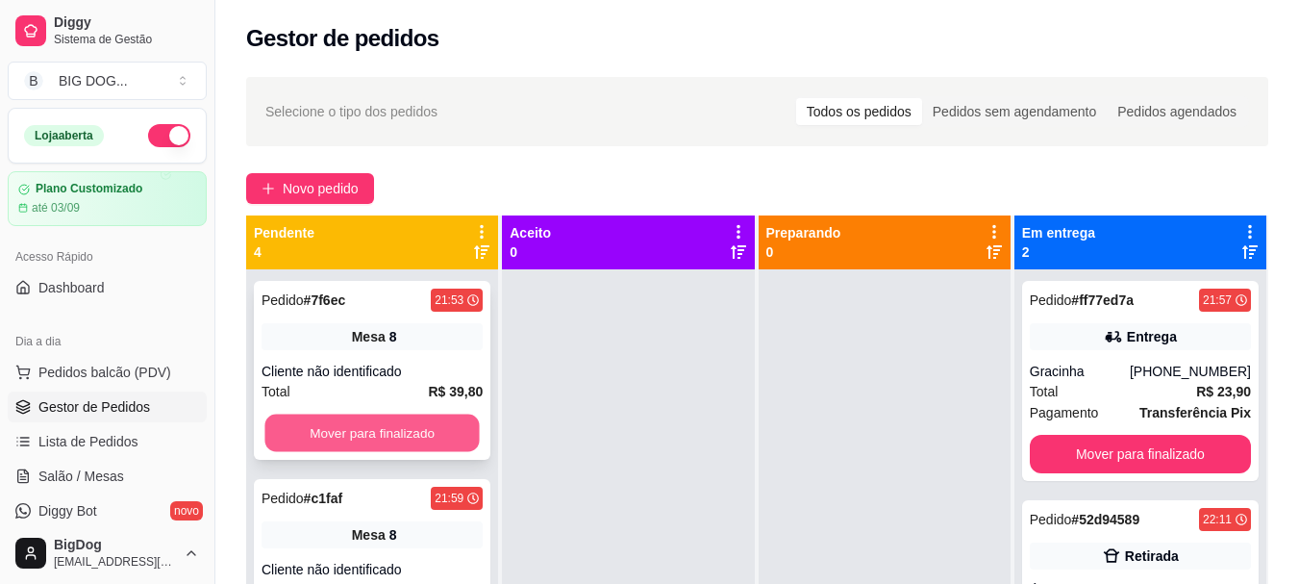
click at [411, 421] on button "Mover para finalizado" at bounding box center [371, 432] width 214 height 37
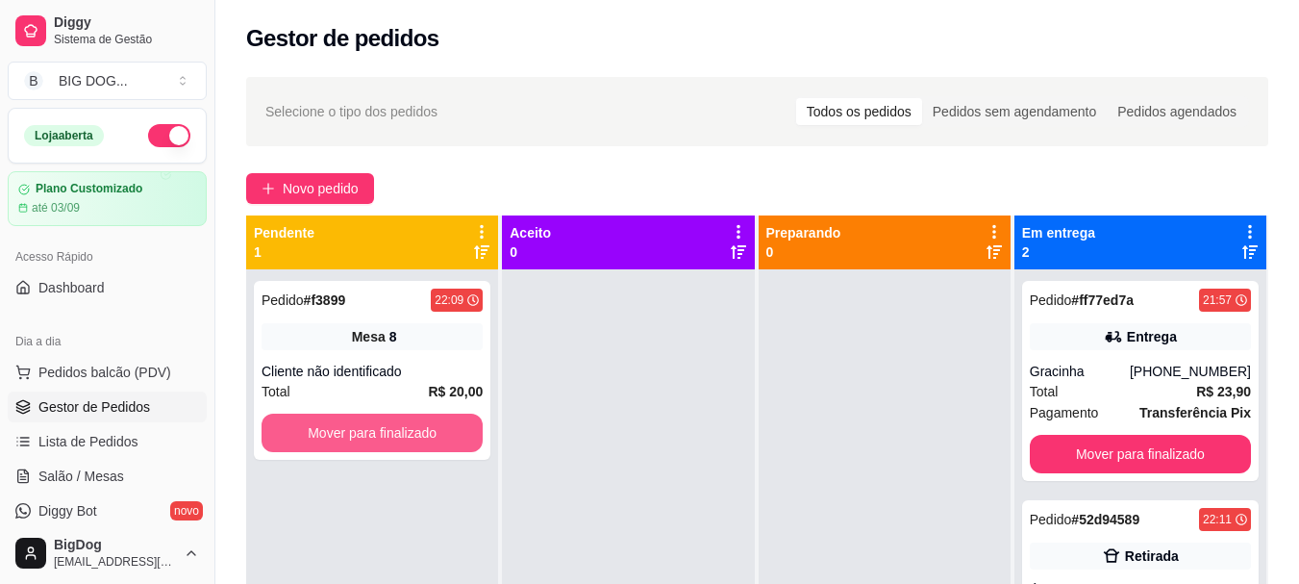
click at [411, 421] on button "Mover para finalizado" at bounding box center [372, 432] width 221 height 38
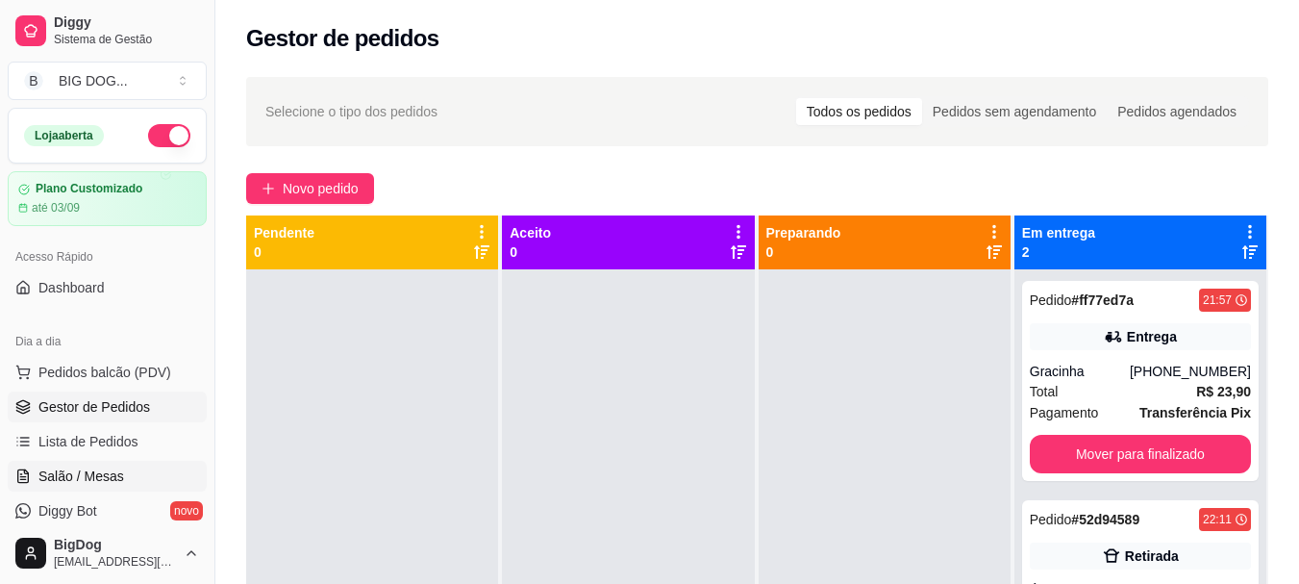
click at [80, 475] on span "Salão / Mesas" at bounding box center [81, 475] width 86 height 19
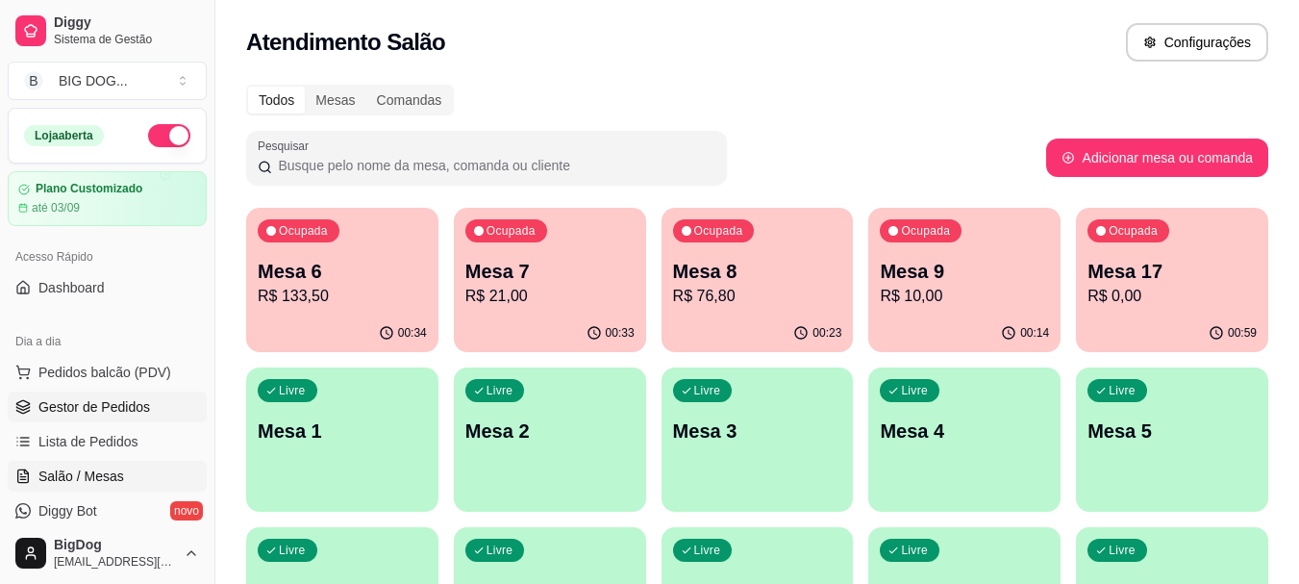
click at [86, 413] on span "Gestor de Pedidos" at bounding box center [94, 406] width 112 height 19
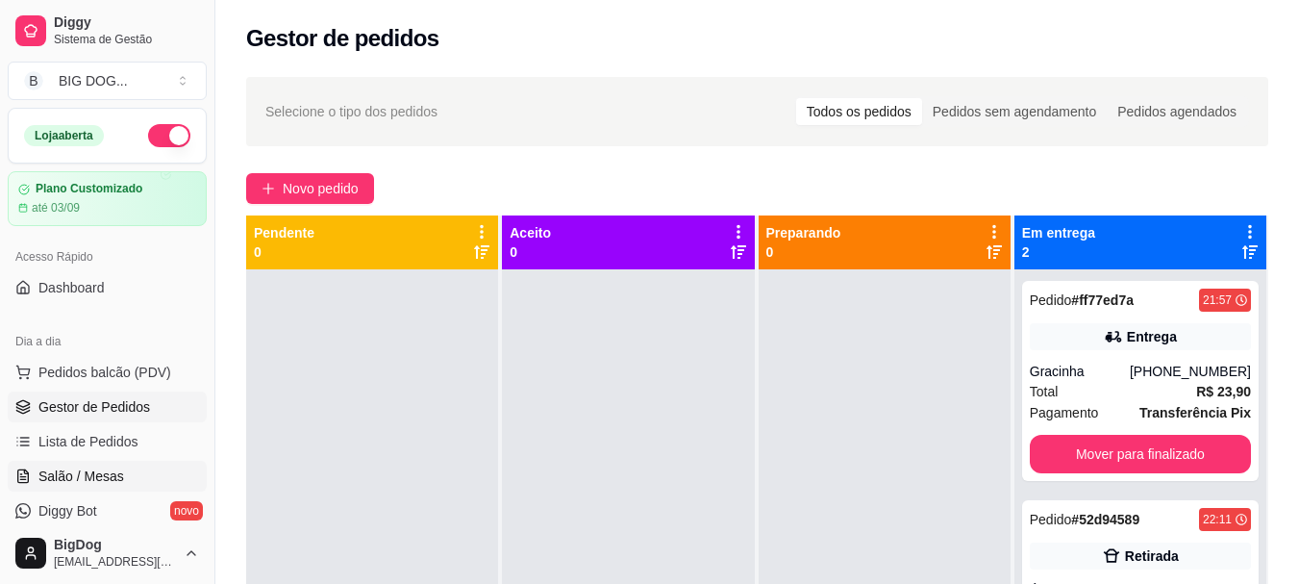
click at [76, 485] on span "Salão / Mesas" at bounding box center [81, 475] width 86 height 19
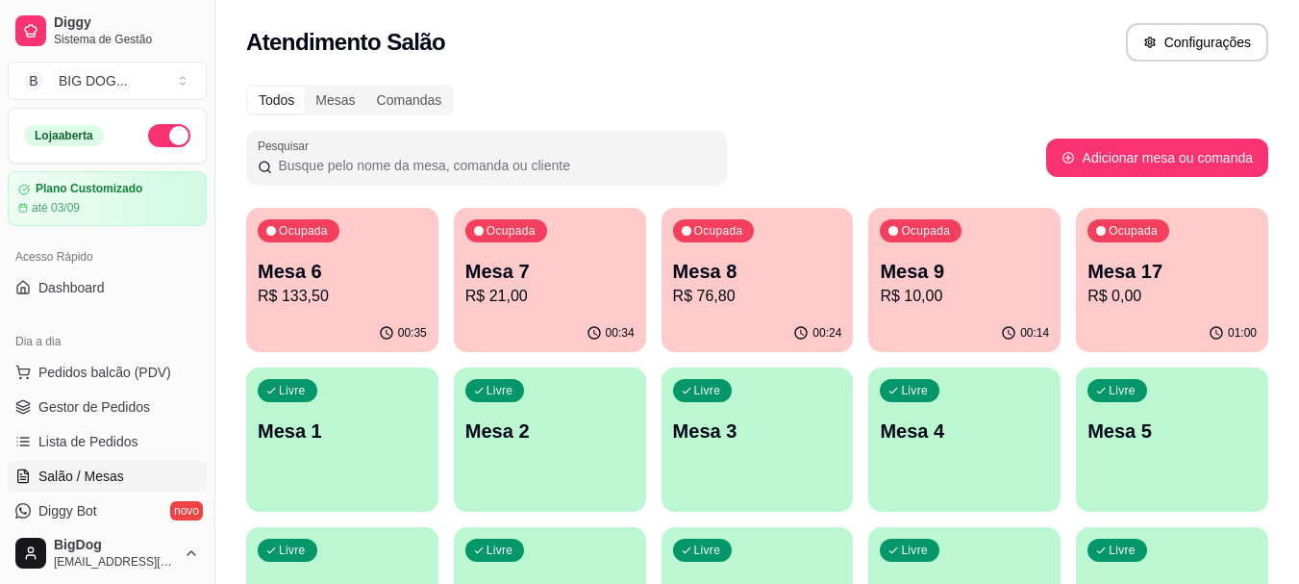
click at [559, 291] on p "R$ 21,00" at bounding box center [549, 296] width 169 height 23
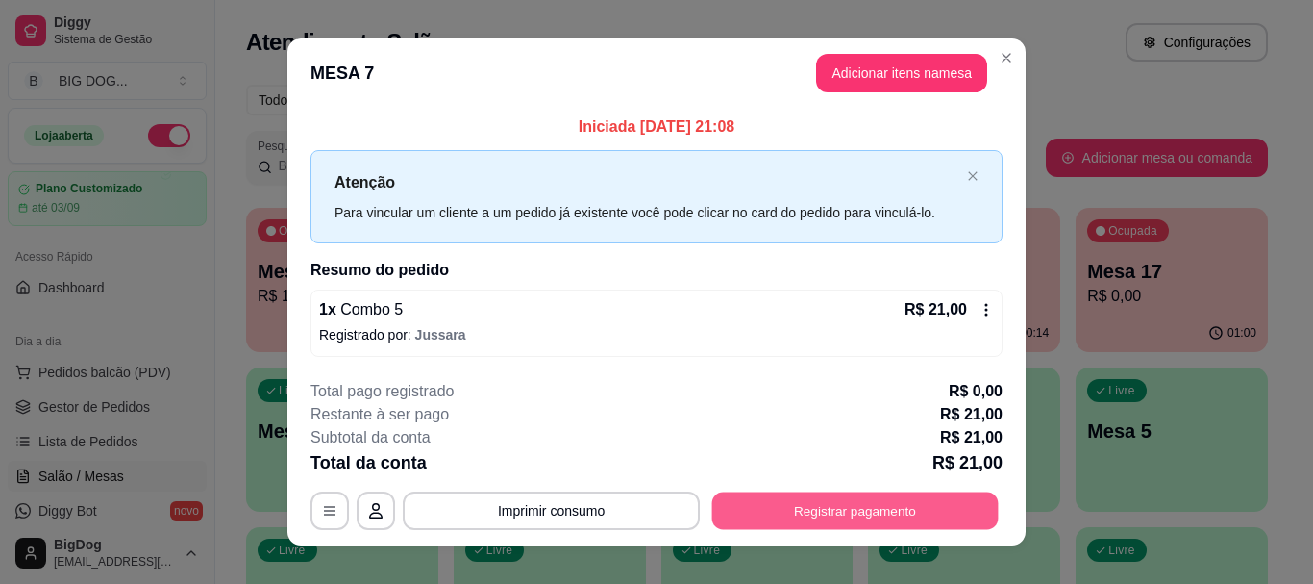
click at [867, 499] on button "Registrar pagamento" at bounding box center [855, 510] width 287 height 37
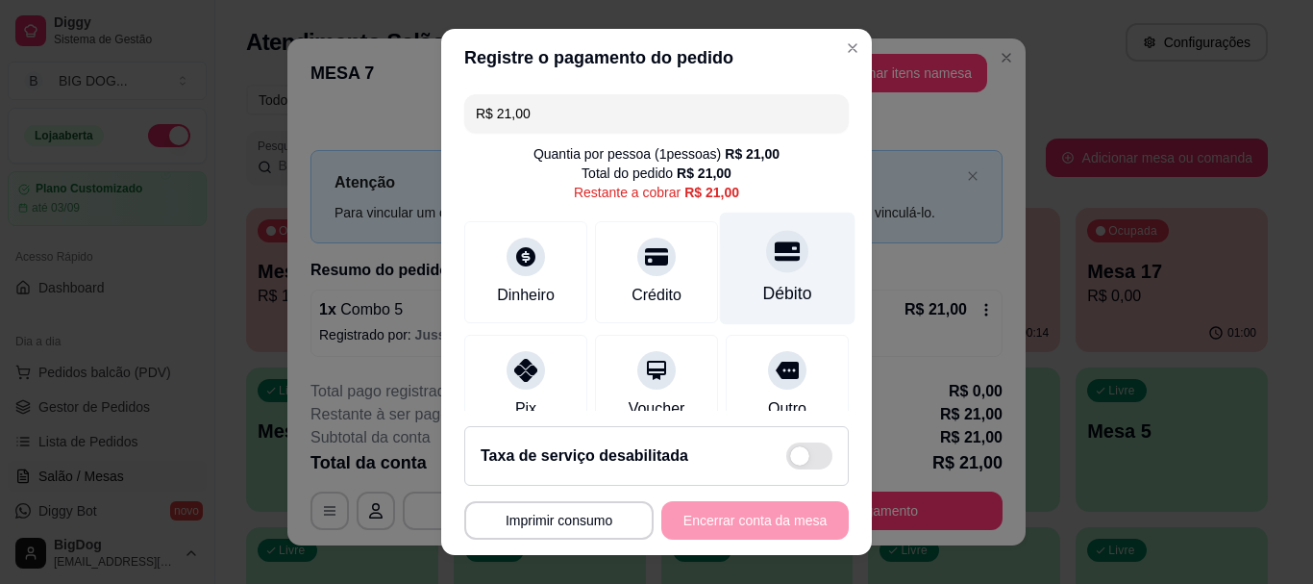
click at [785, 274] on div "Débito" at bounding box center [788, 268] width 136 height 112
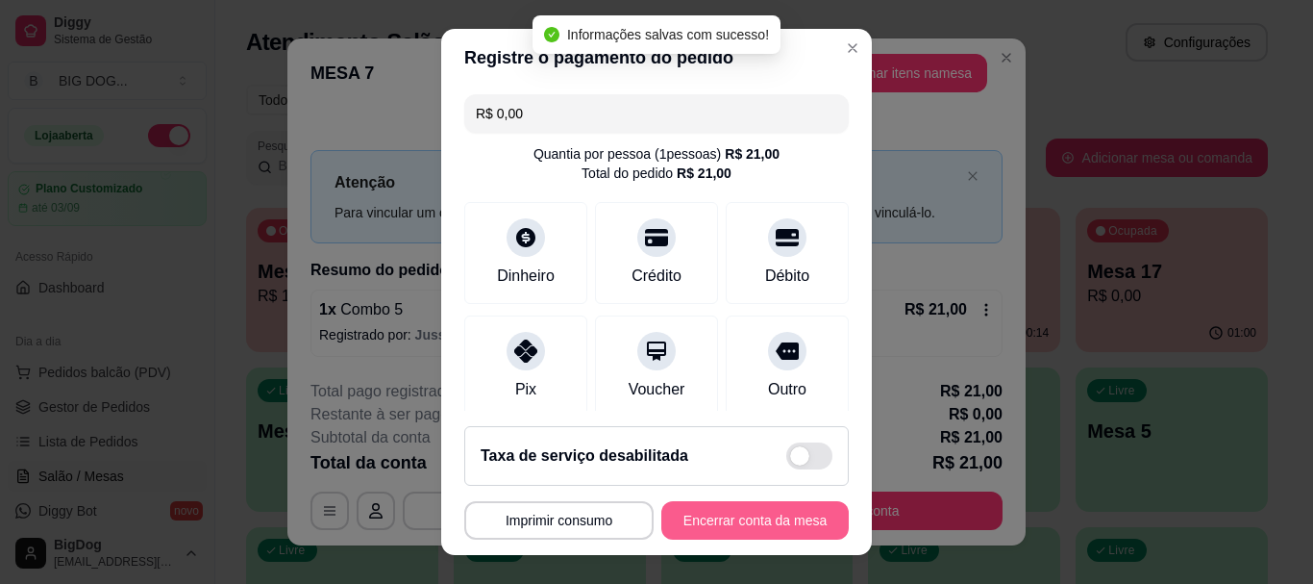
type input "R$ 0,00"
click at [724, 514] on button "Encerrar conta da mesa" at bounding box center [755, 519] width 182 height 37
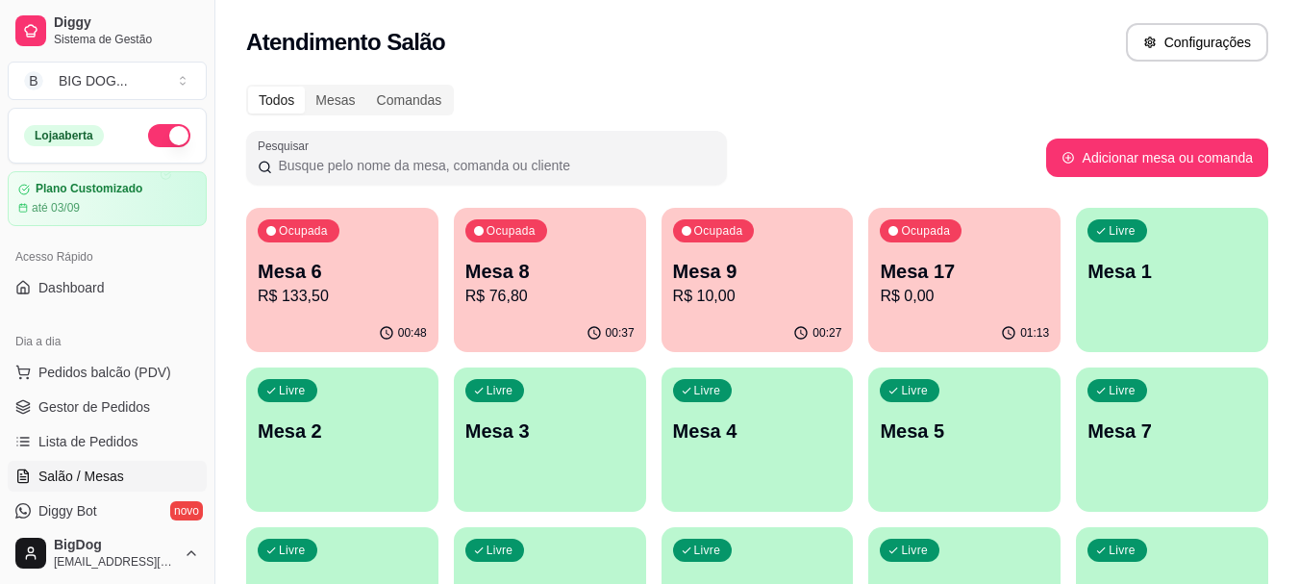
click at [502, 262] on p "Mesa 8" at bounding box center [549, 271] width 169 height 27
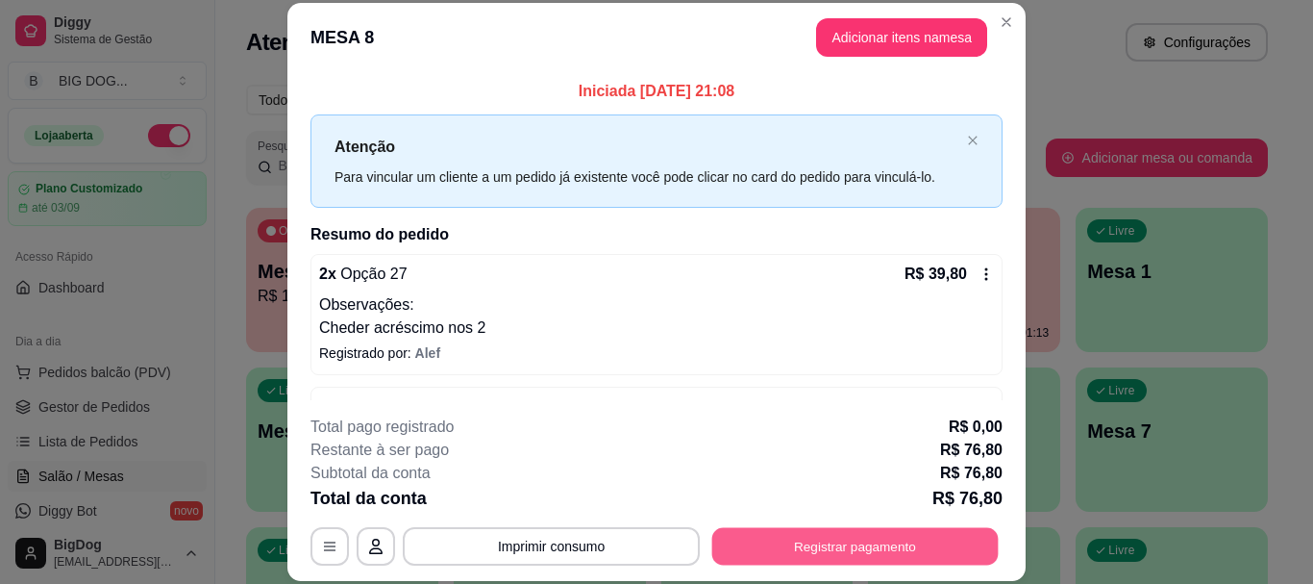
click at [879, 530] on button "Registrar pagamento" at bounding box center [855, 546] width 287 height 37
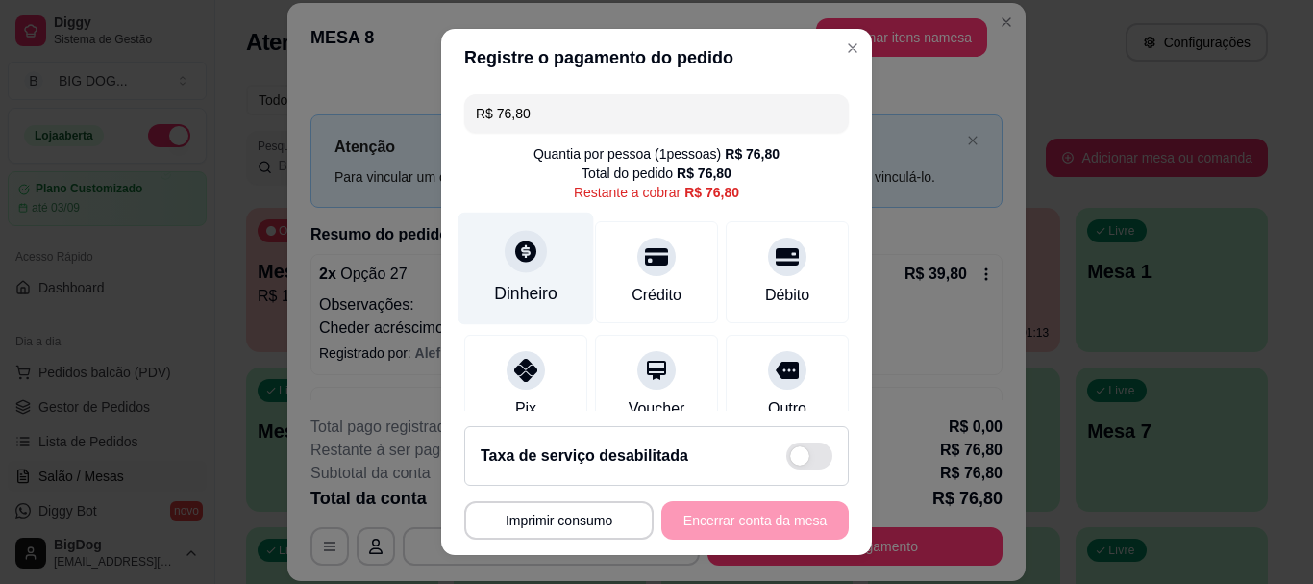
click at [529, 266] on div at bounding box center [526, 252] width 42 height 42
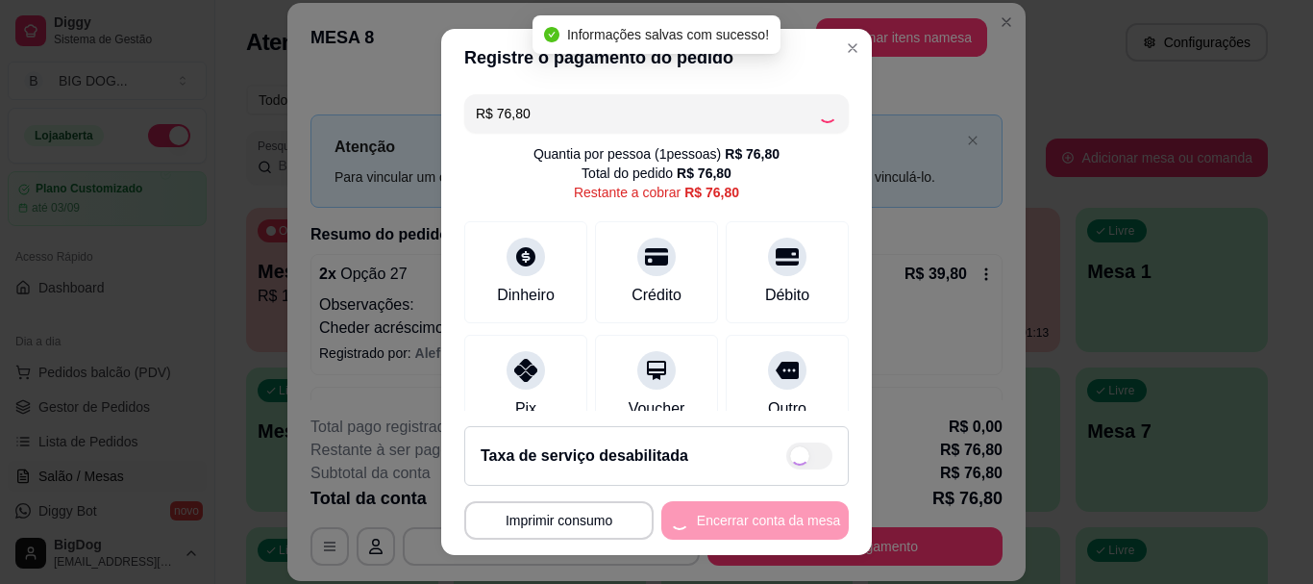
type input "R$ 0,00"
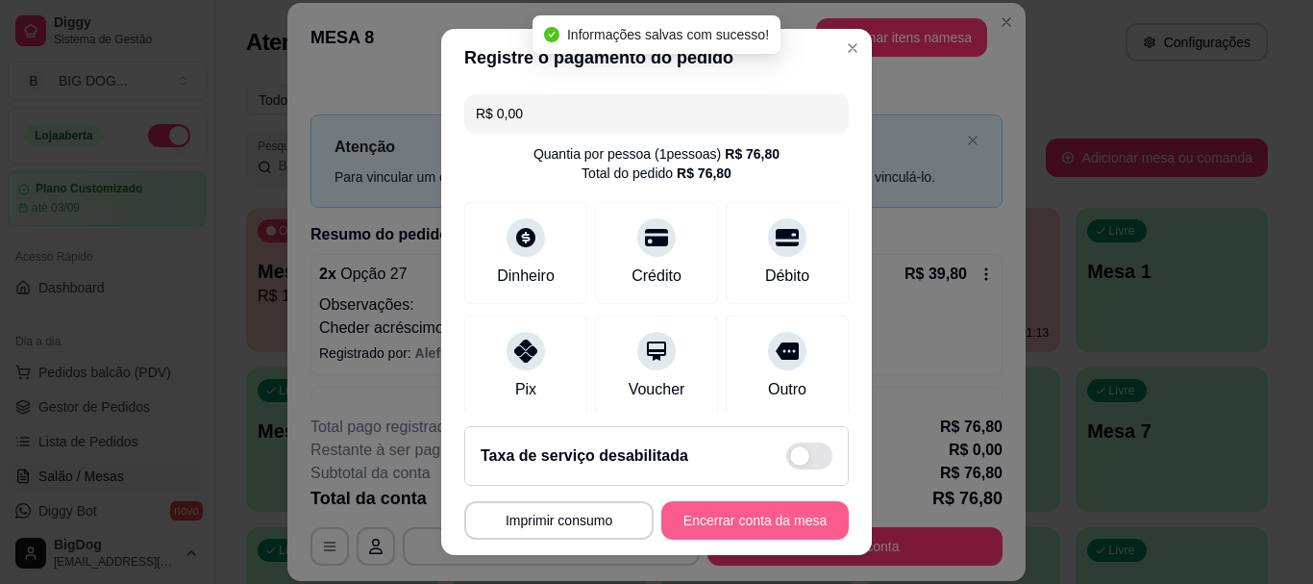
click at [729, 530] on button "Encerrar conta da mesa" at bounding box center [754, 520] width 187 height 38
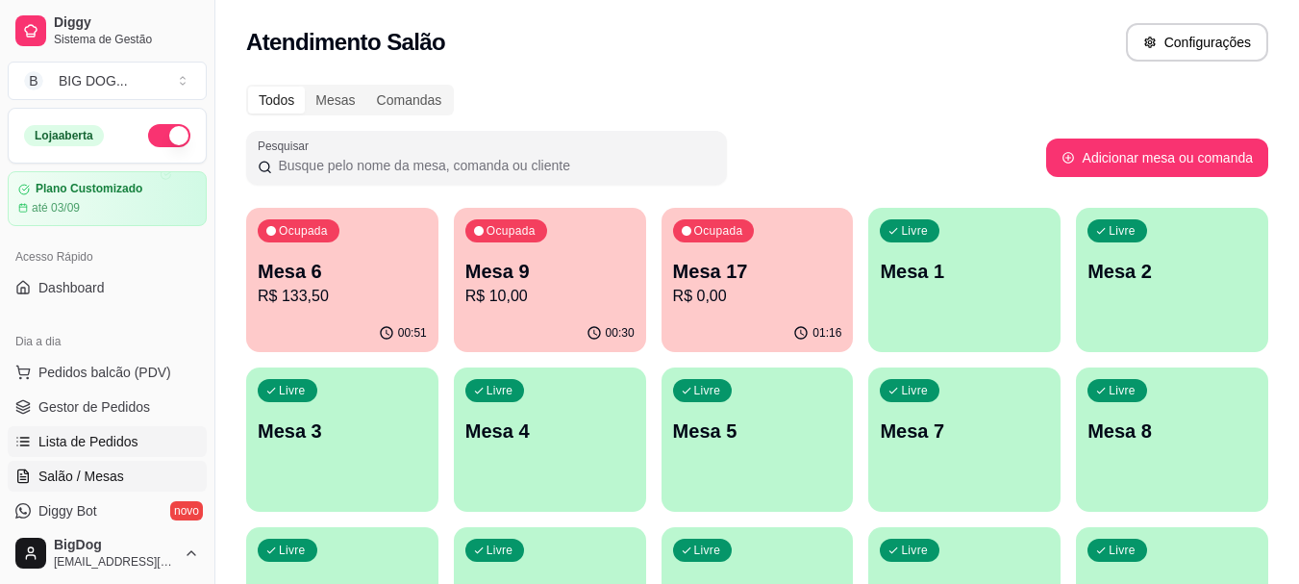
click at [102, 429] on link "Lista de Pedidos" at bounding box center [107, 441] width 199 height 31
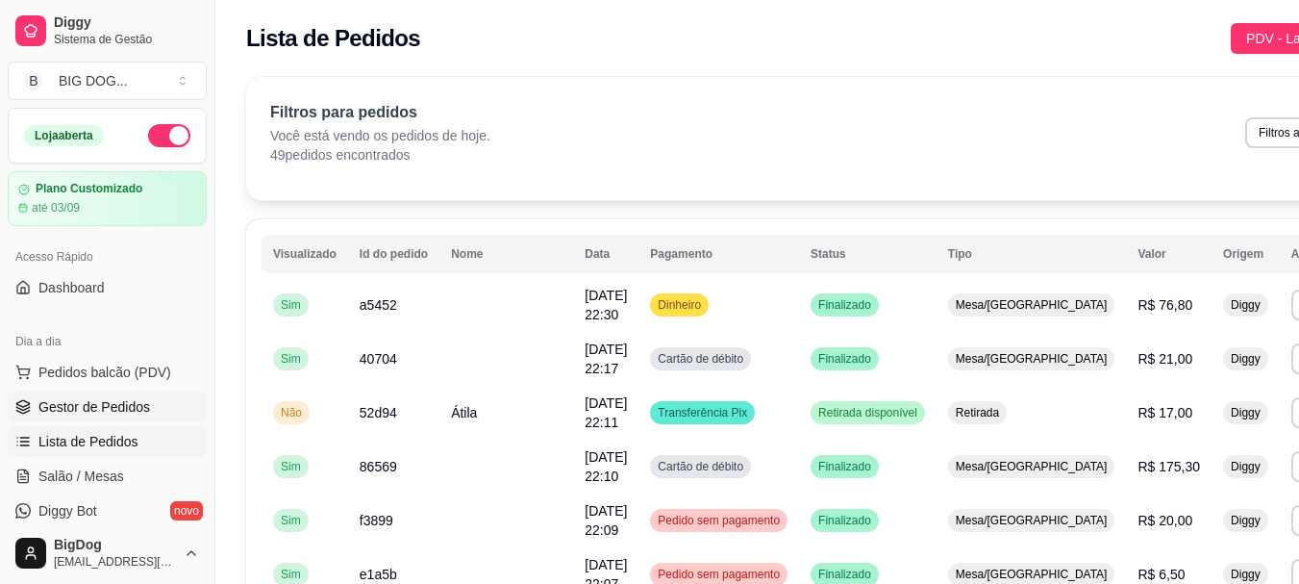
click at [102, 392] on link "Gestor de Pedidos" at bounding box center [107, 406] width 199 height 31
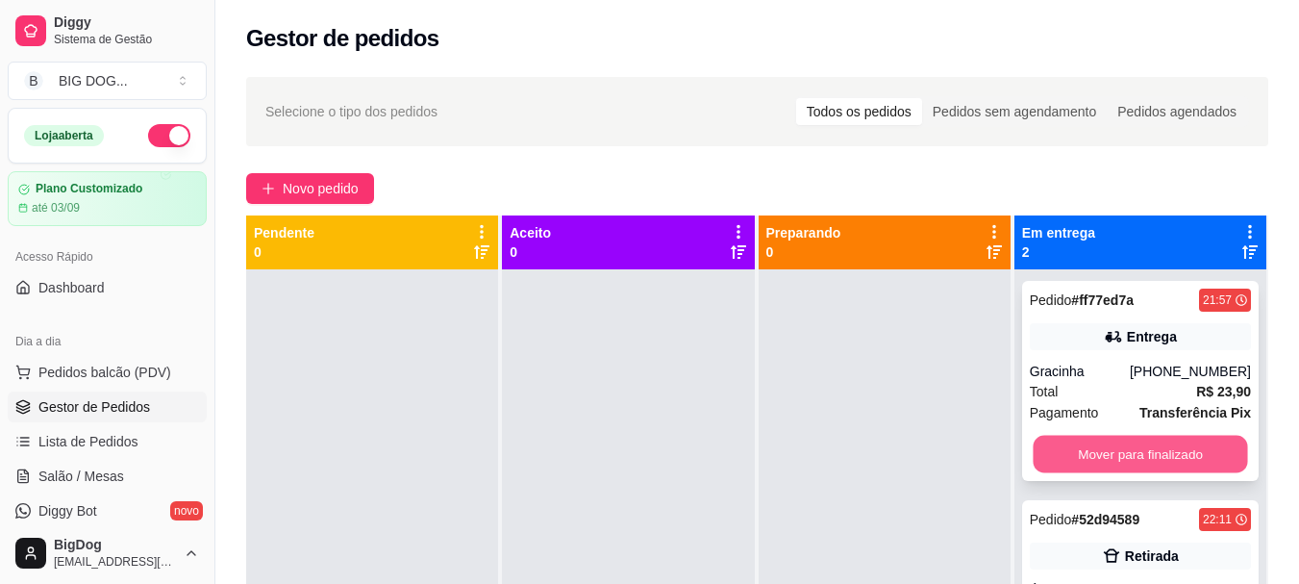
click at [1075, 449] on button "Mover para finalizado" at bounding box center [1140, 454] width 214 height 37
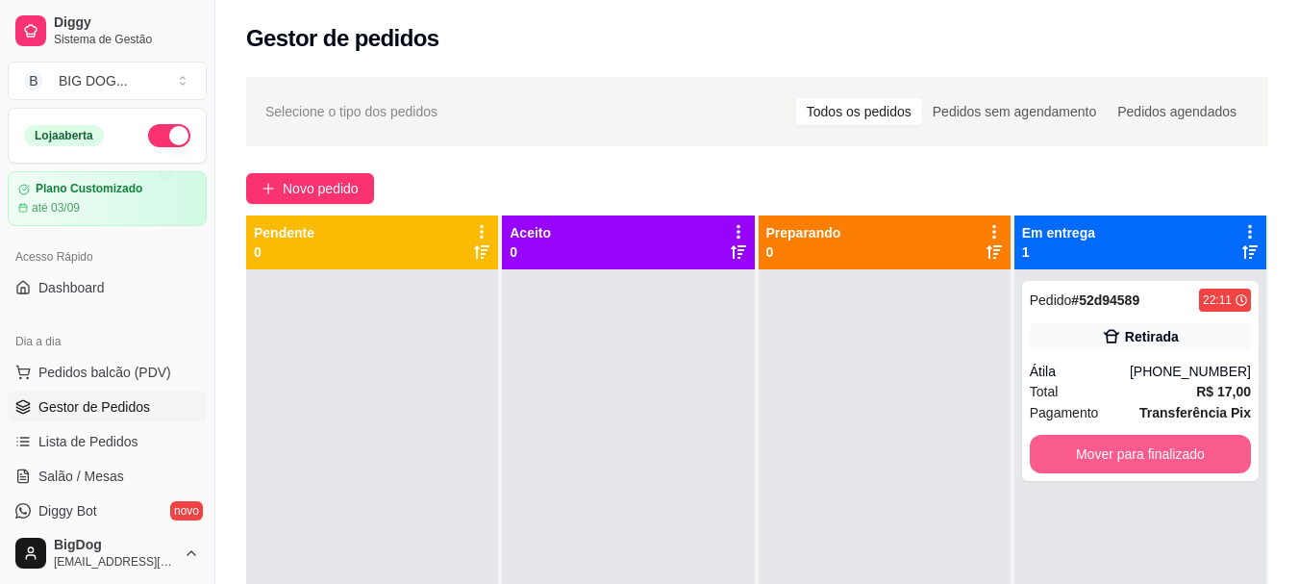
click at [1075, 449] on button "Mover para finalizado" at bounding box center [1140, 454] width 221 height 38
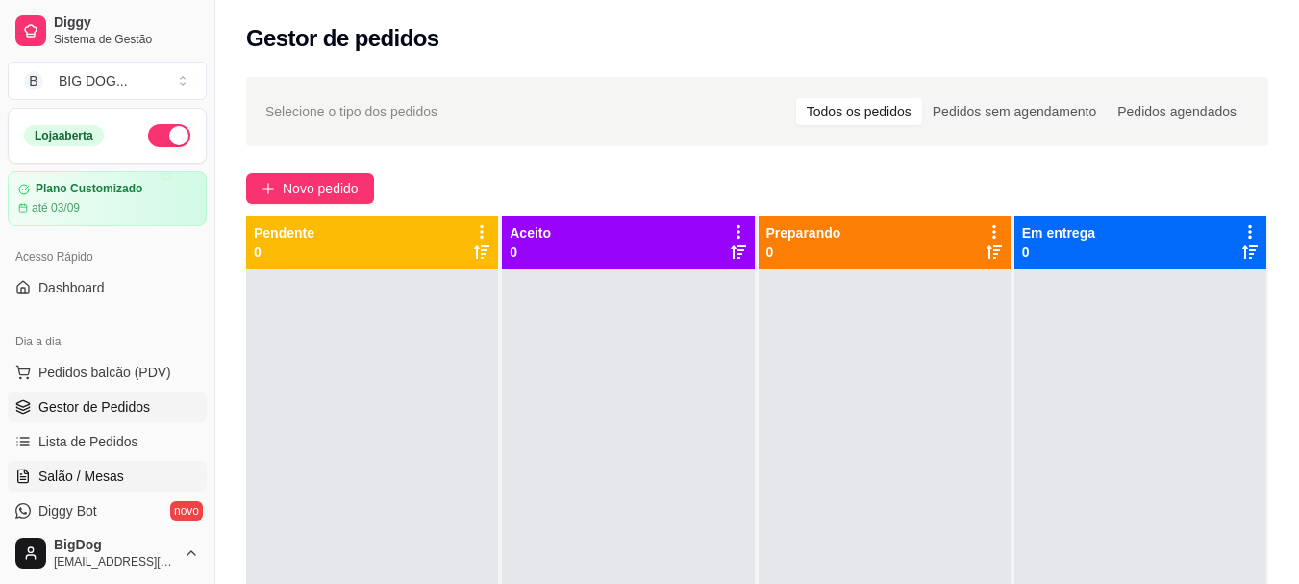
click at [101, 469] on span "Salão / Mesas" at bounding box center [81, 475] width 86 height 19
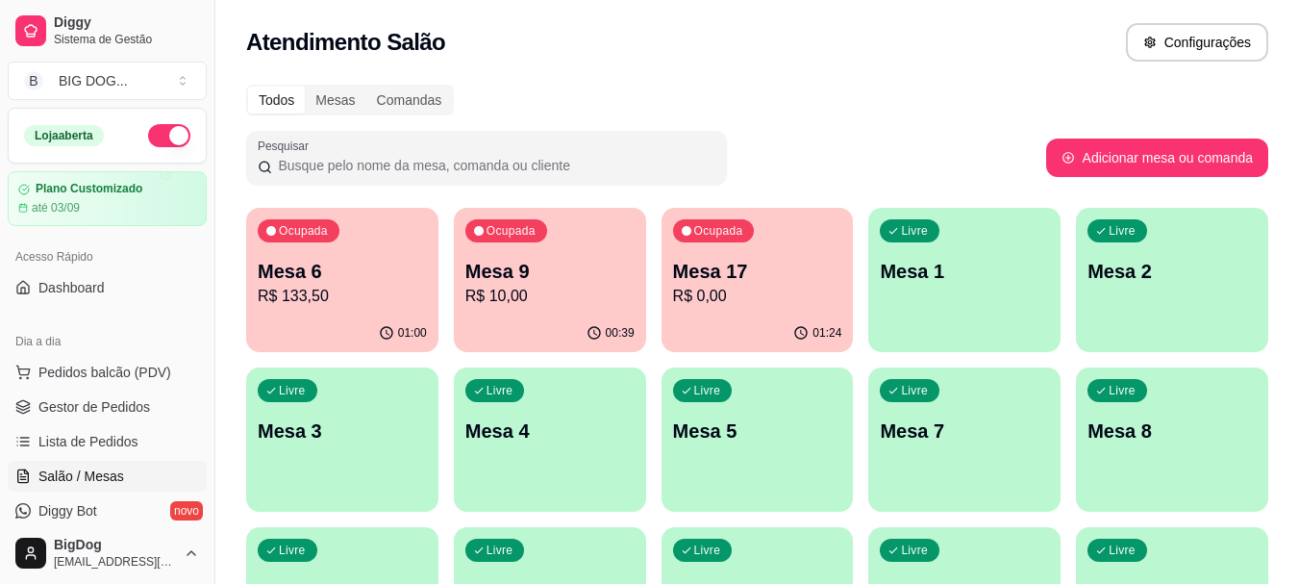
click at [101, 469] on span "Salão / Mesas" at bounding box center [81, 475] width 86 height 19
click at [333, 295] on p "R$ 133,50" at bounding box center [343, 296] width 164 height 22
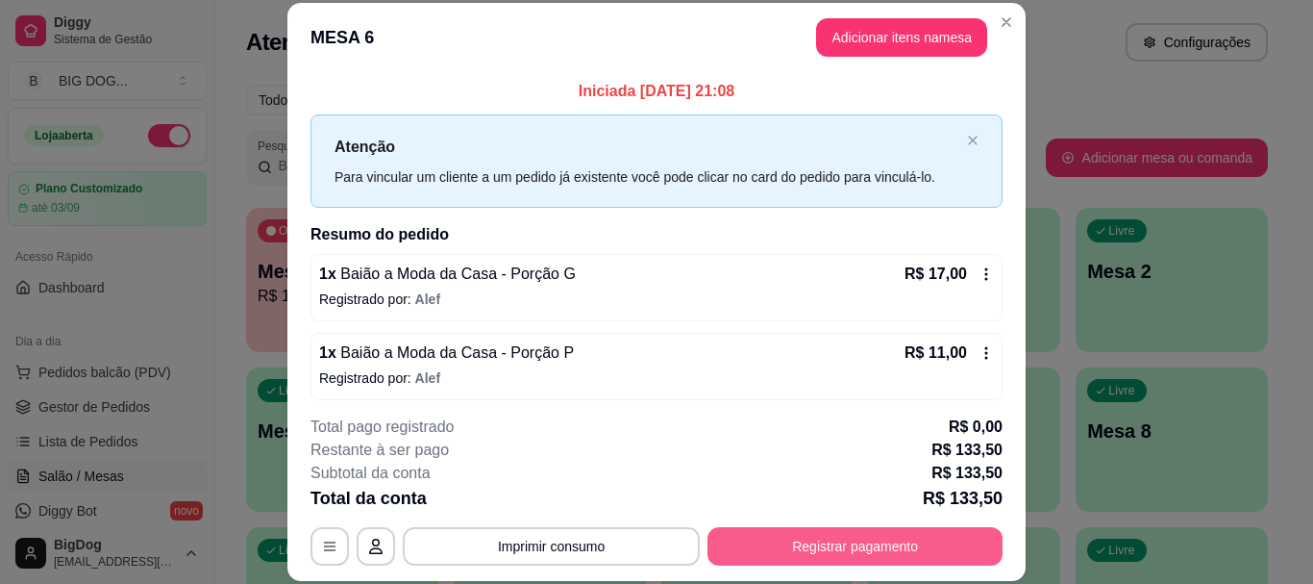
click at [800, 539] on button "Registrar pagamento" at bounding box center [855, 546] width 295 height 38
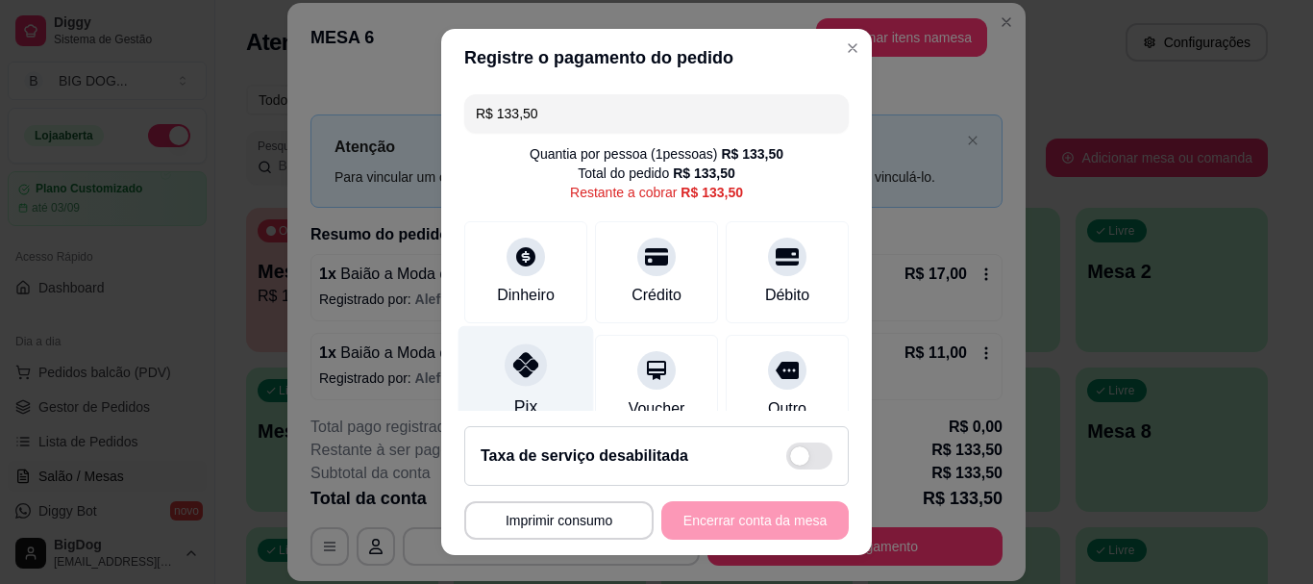
click at [535, 377] on div "Pix" at bounding box center [527, 382] width 136 height 112
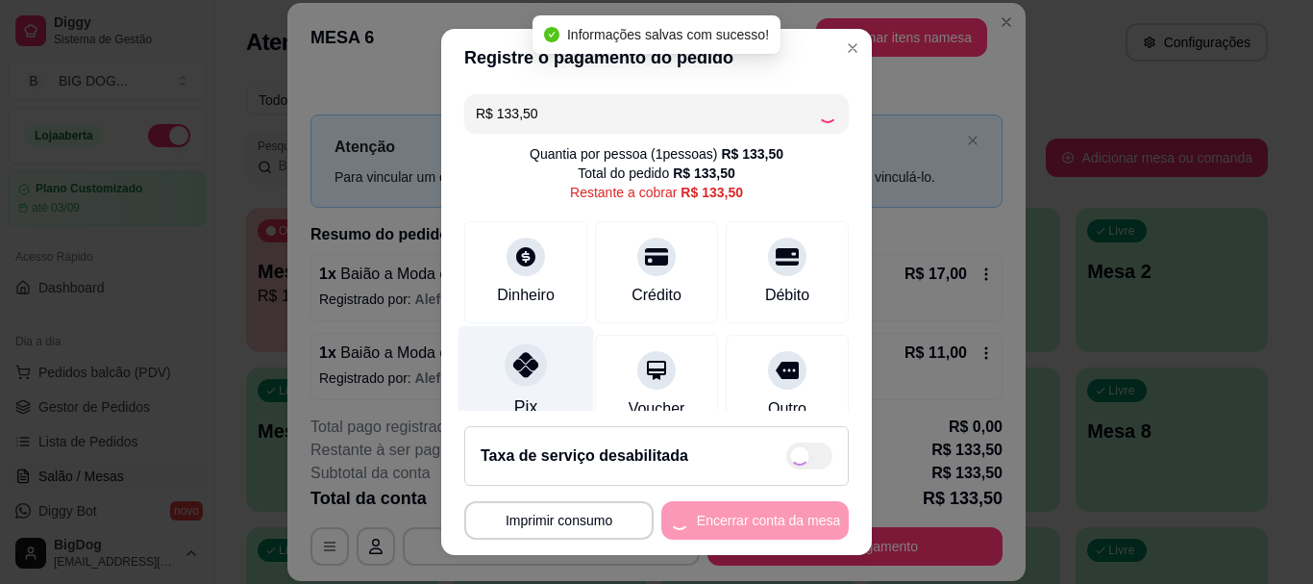
type input "R$ 0,00"
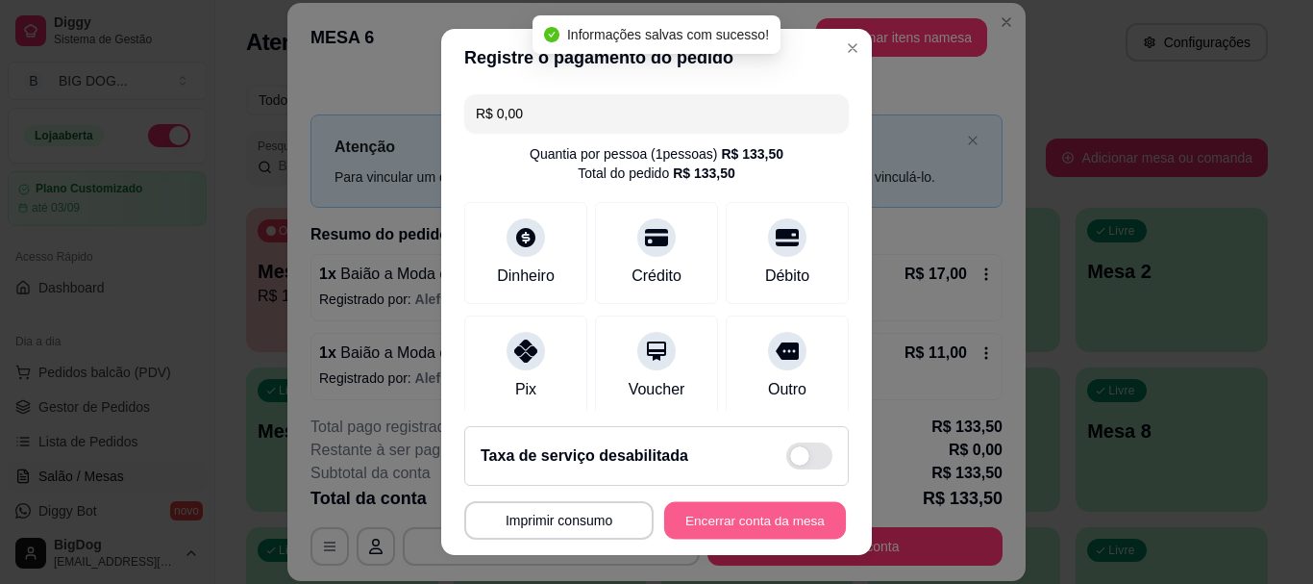
click at [714, 530] on button "Encerrar conta da mesa" at bounding box center [755, 519] width 182 height 37
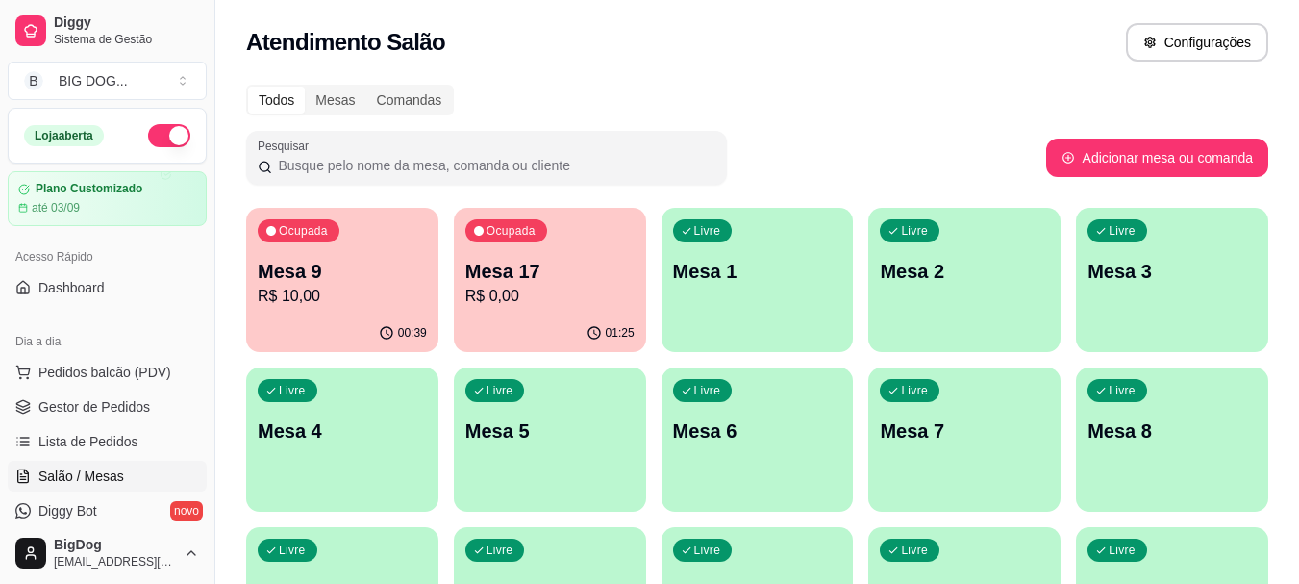
click at [301, 302] on p "R$ 10,00" at bounding box center [342, 296] width 169 height 23
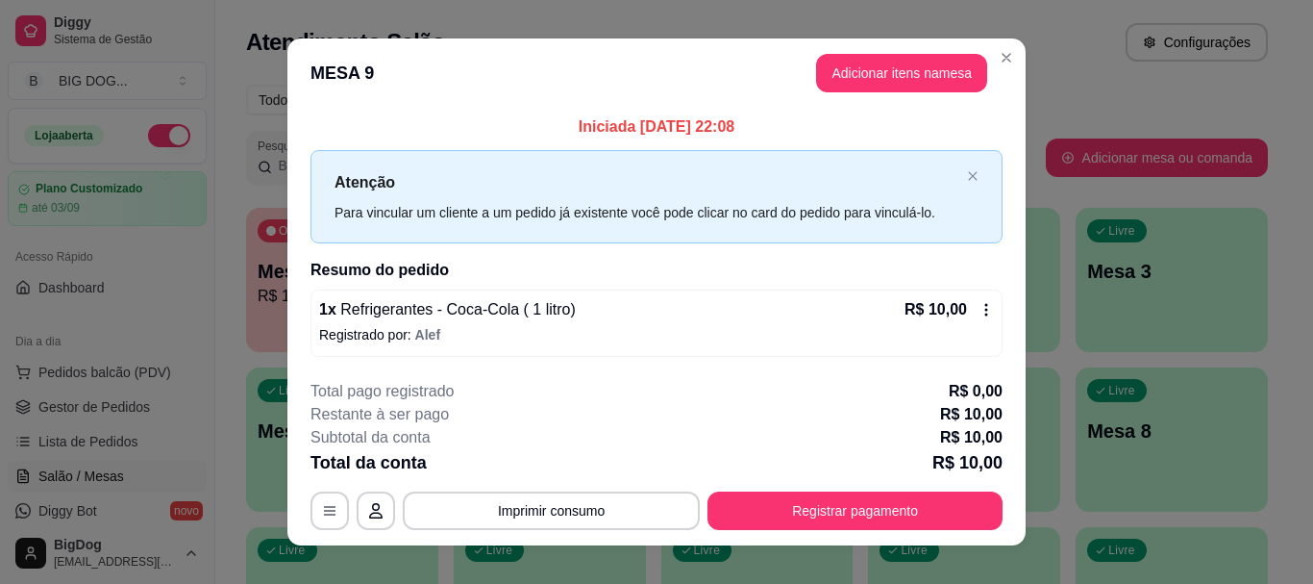
click at [979, 309] on icon at bounding box center [986, 309] width 15 height 15
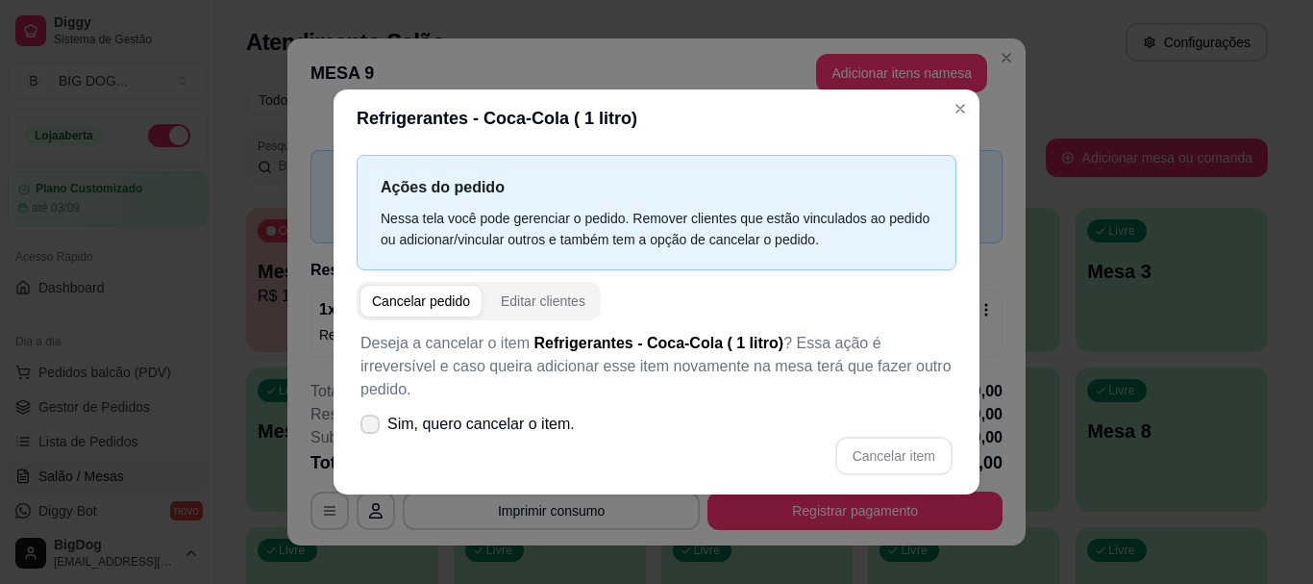
click at [377, 418] on icon at bounding box center [369, 424] width 15 height 12
click at [372, 427] on input "Sim, quero cancelar o item." at bounding box center [366, 433] width 12 height 12
checkbox input "true"
click at [893, 438] on button "Cancelar item" at bounding box center [893, 455] width 117 height 38
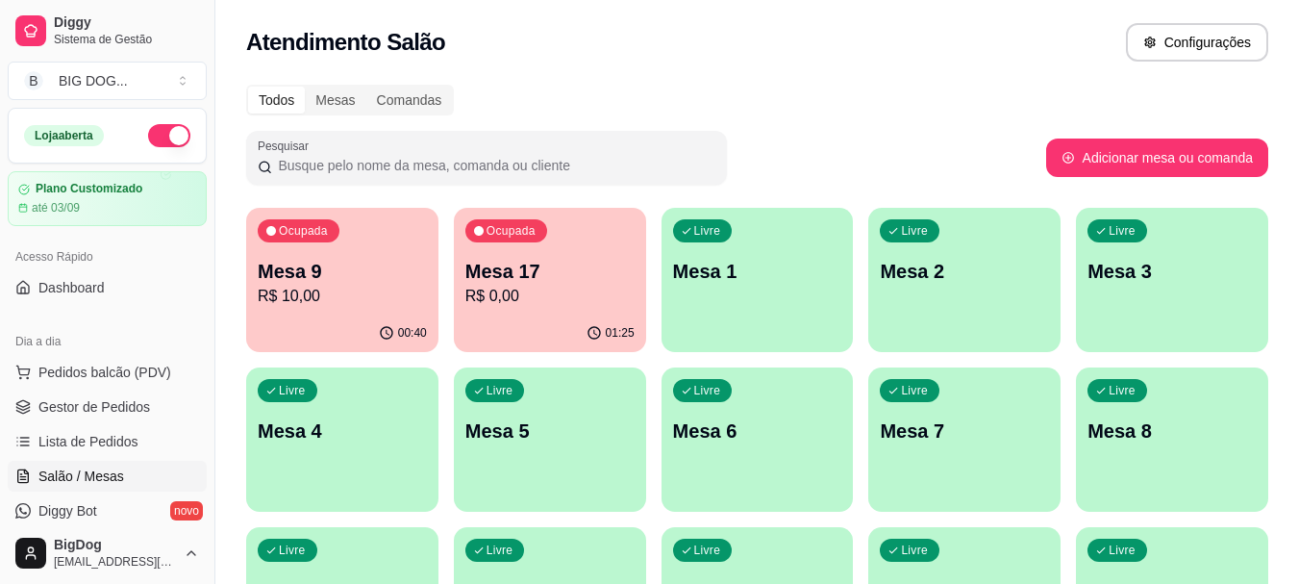
click at [339, 314] on div "00:40" at bounding box center [342, 332] width 192 height 37
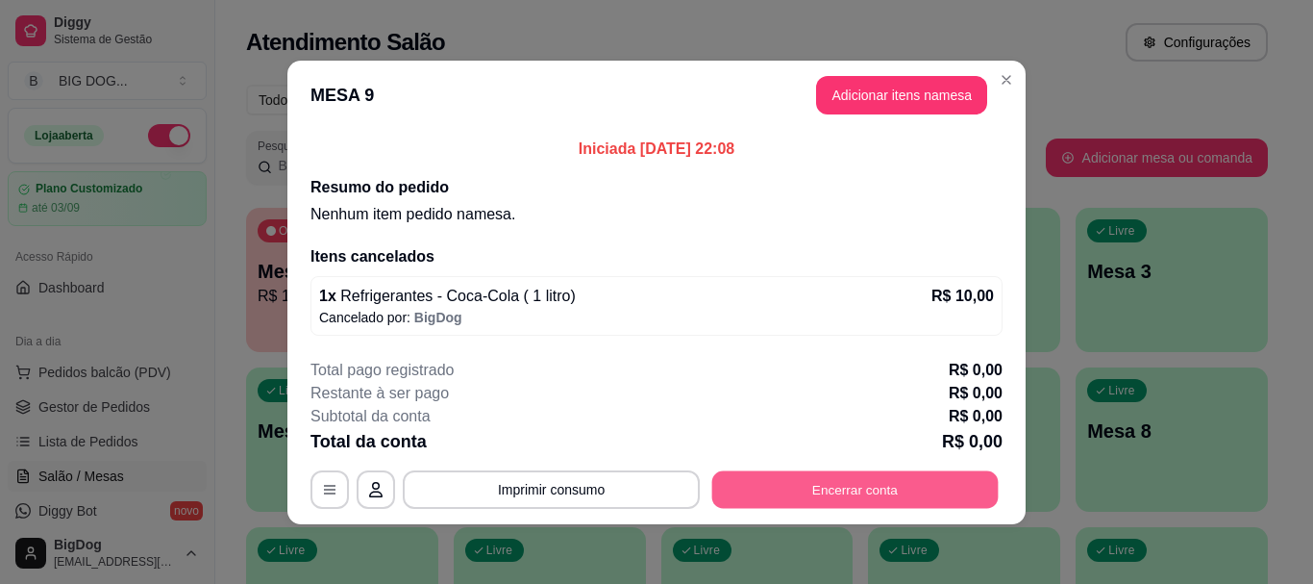
click at [864, 473] on button "Encerrar conta" at bounding box center [855, 488] width 287 height 37
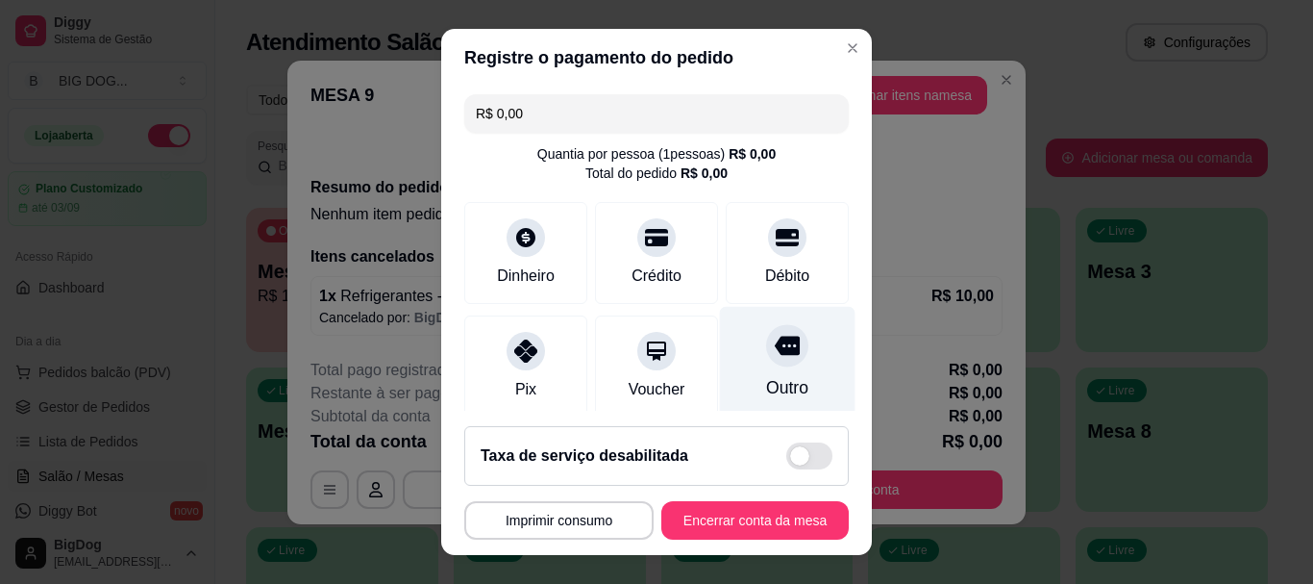
click at [765, 366] on div "Outro" at bounding box center [788, 363] width 136 height 112
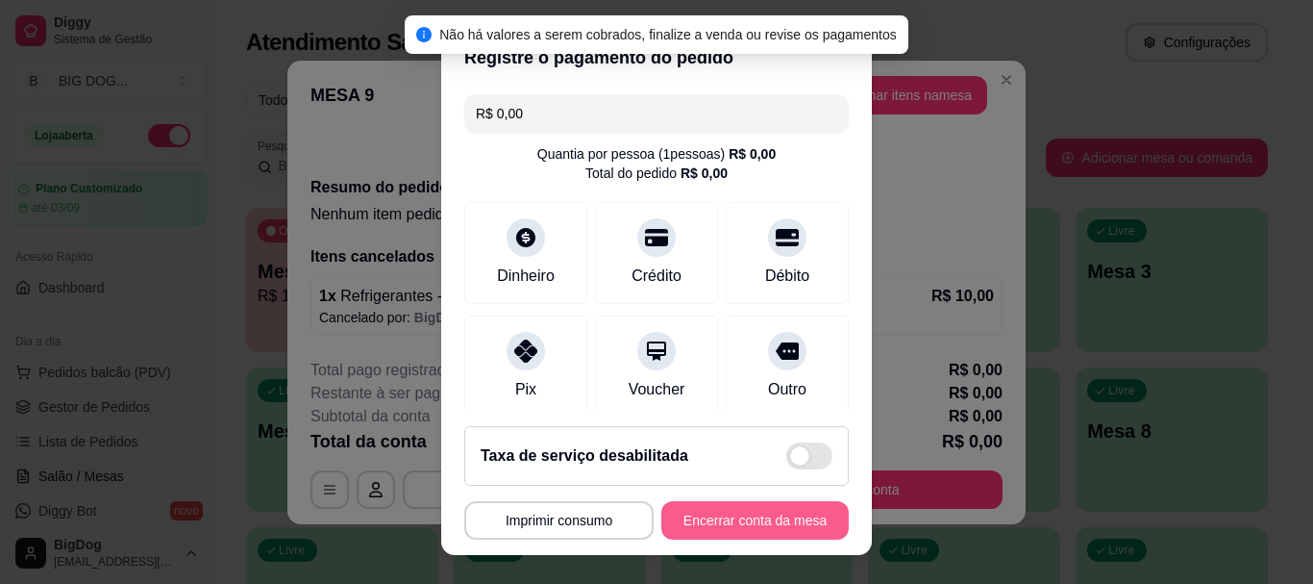
click at [746, 533] on button "Encerrar conta da mesa" at bounding box center [754, 520] width 187 height 38
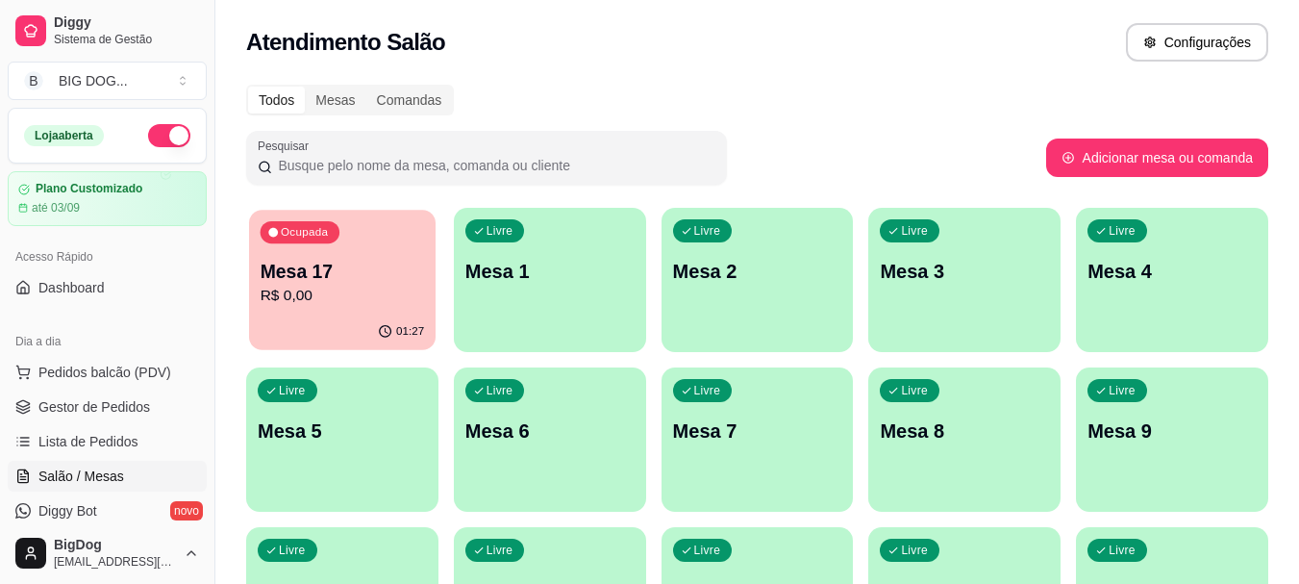
click at [295, 254] on div "Ocupada Mesa 17 R$ 0,00" at bounding box center [342, 262] width 187 height 104
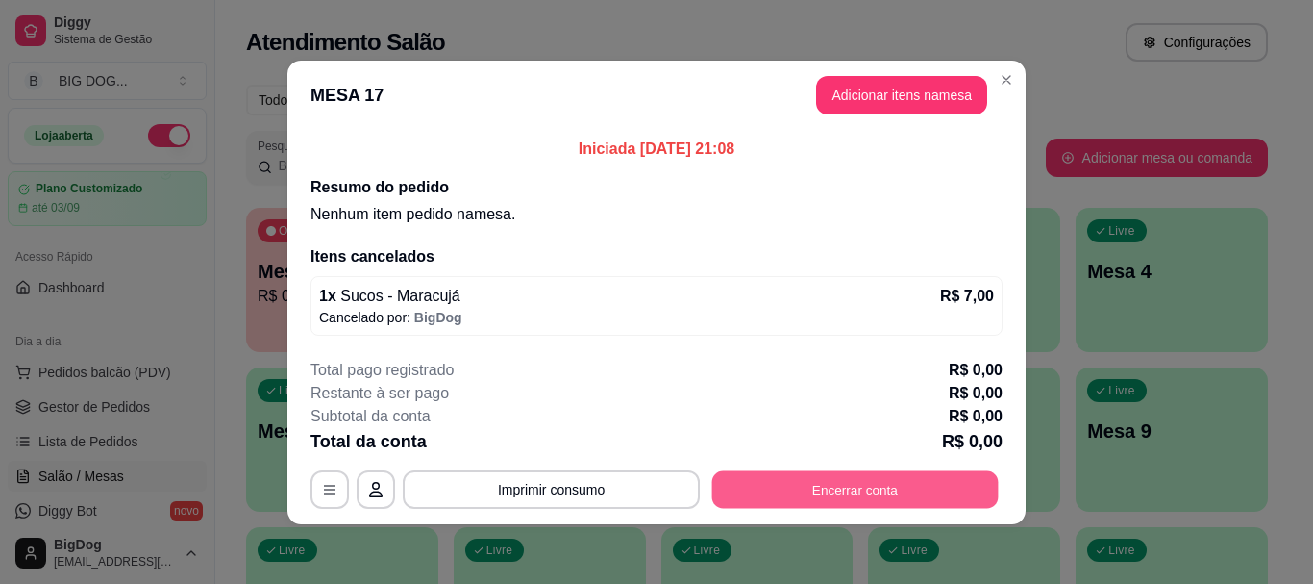
click at [787, 487] on button "Encerrar conta" at bounding box center [855, 488] width 287 height 37
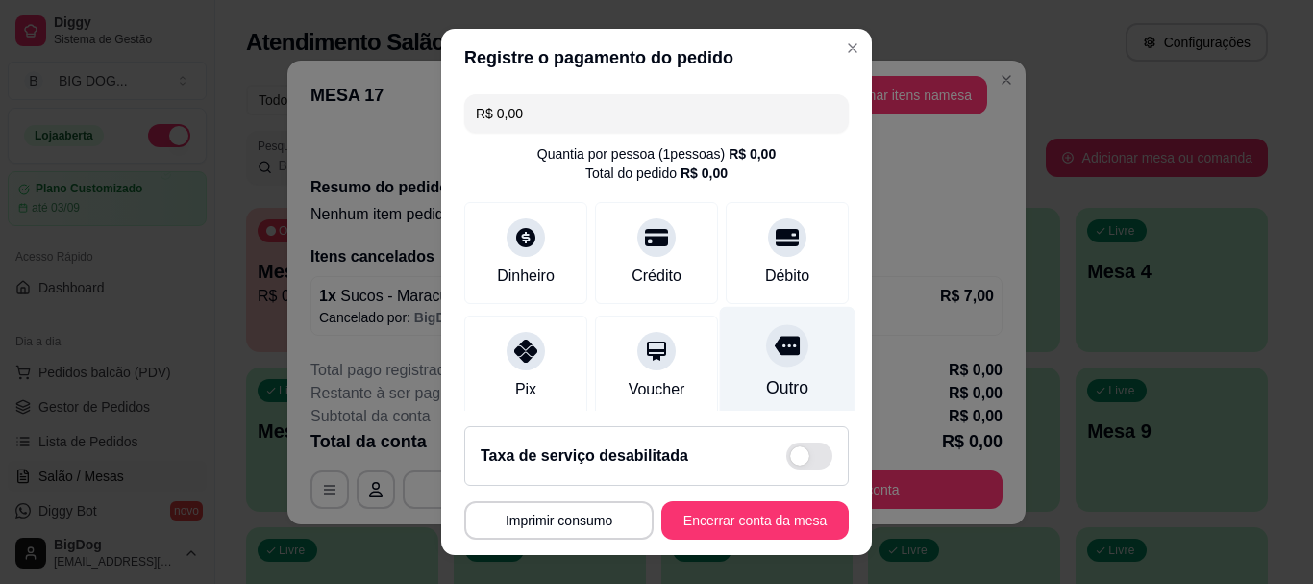
click at [775, 352] on icon at bounding box center [787, 345] width 25 height 19
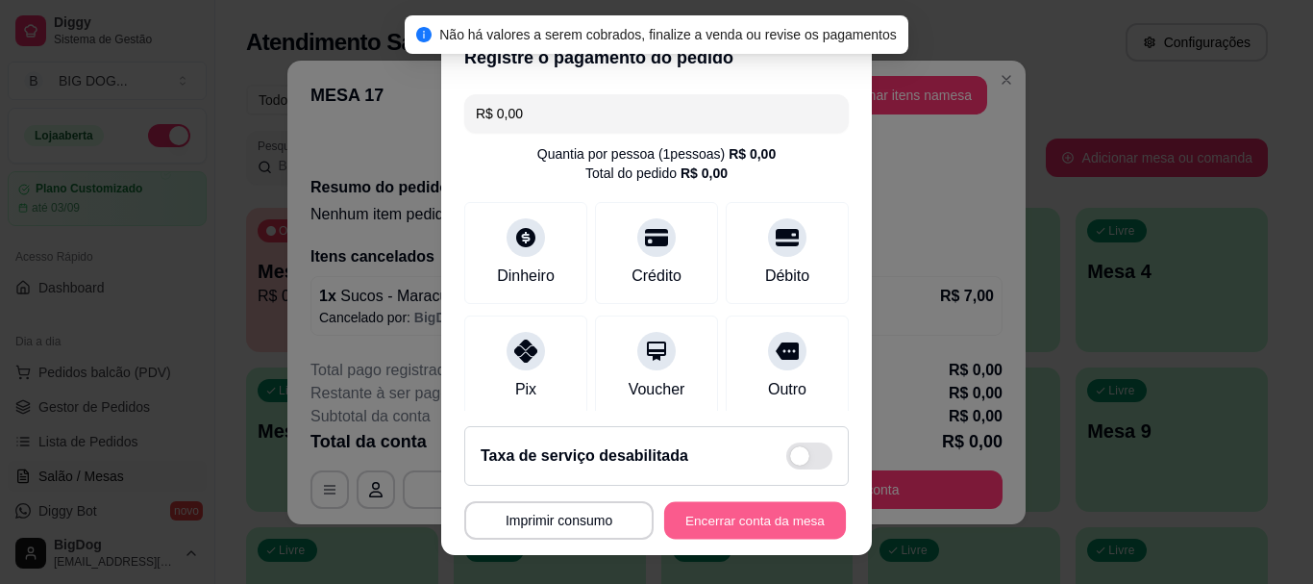
click at [731, 524] on button "Encerrar conta da mesa" at bounding box center [755, 519] width 182 height 37
